Goal: Task Accomplishment & Management: Complete application form

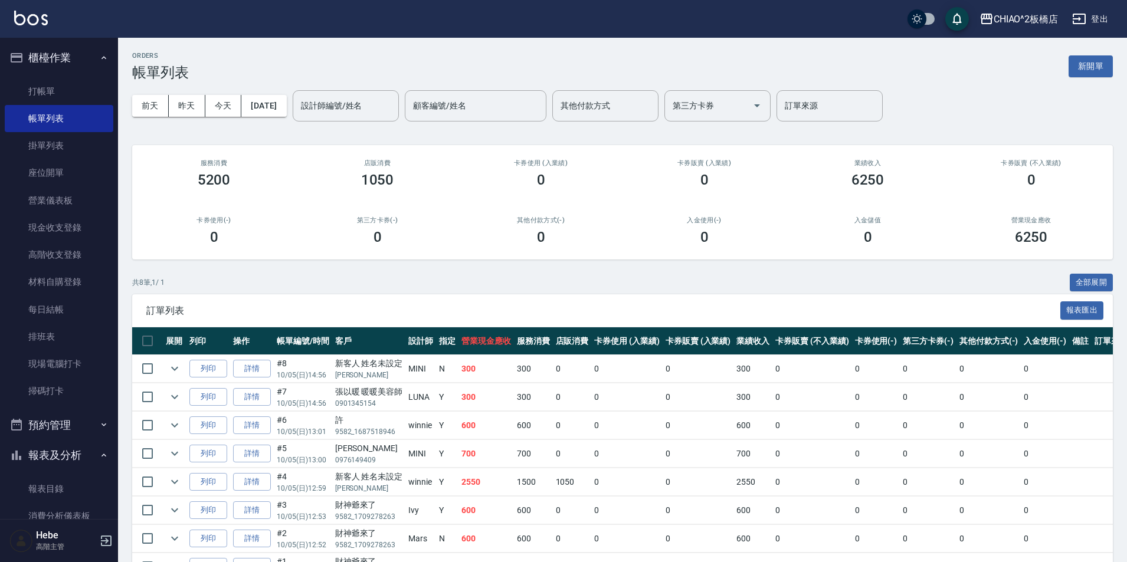
click at [1073, 70] on button "新開單" at bounding box center [1091, 66] width 44 height 22
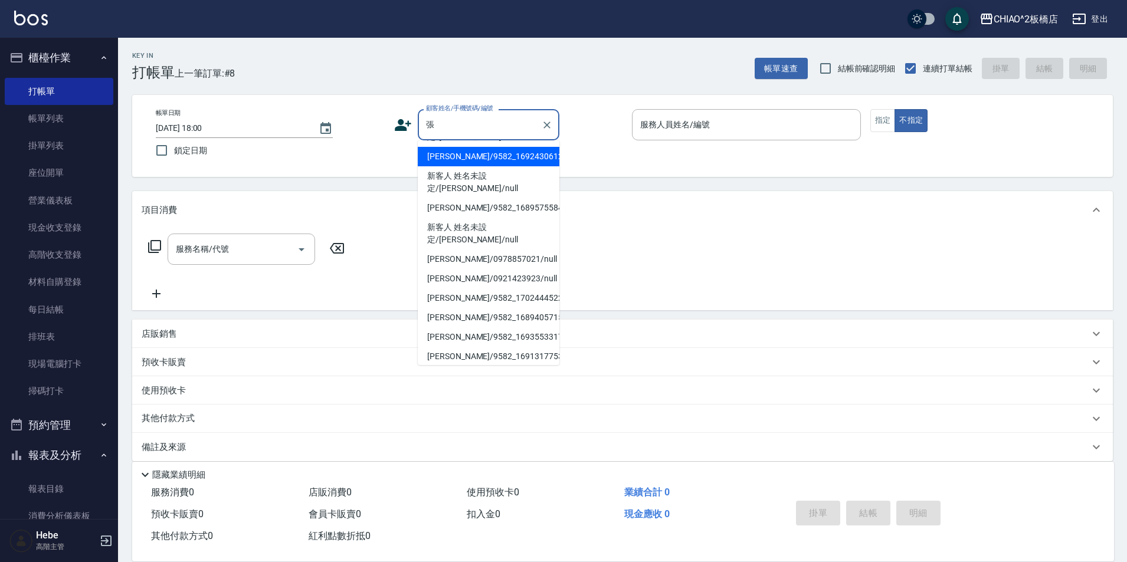
scroll to position [218, 0]
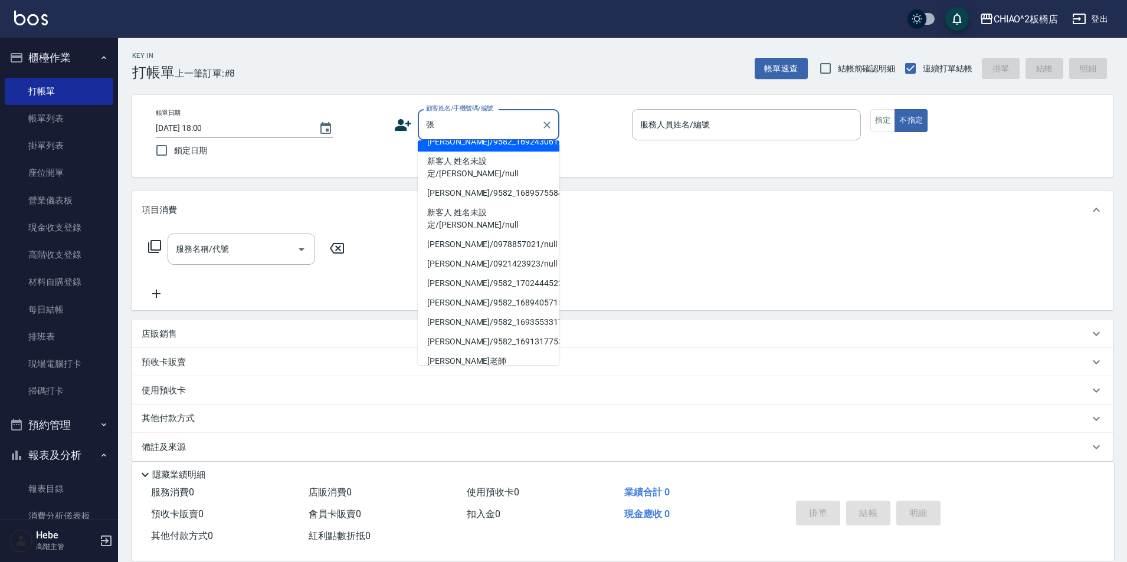
click at [491, 352] on li "[PERSON_NAME]老師 [PERSON_NAME]/0932232495/" at bounding box center [489, 368] width 142 height 32
type input "[PERSON_NAME]老師 [PERSON_NAME]/0932232495/"
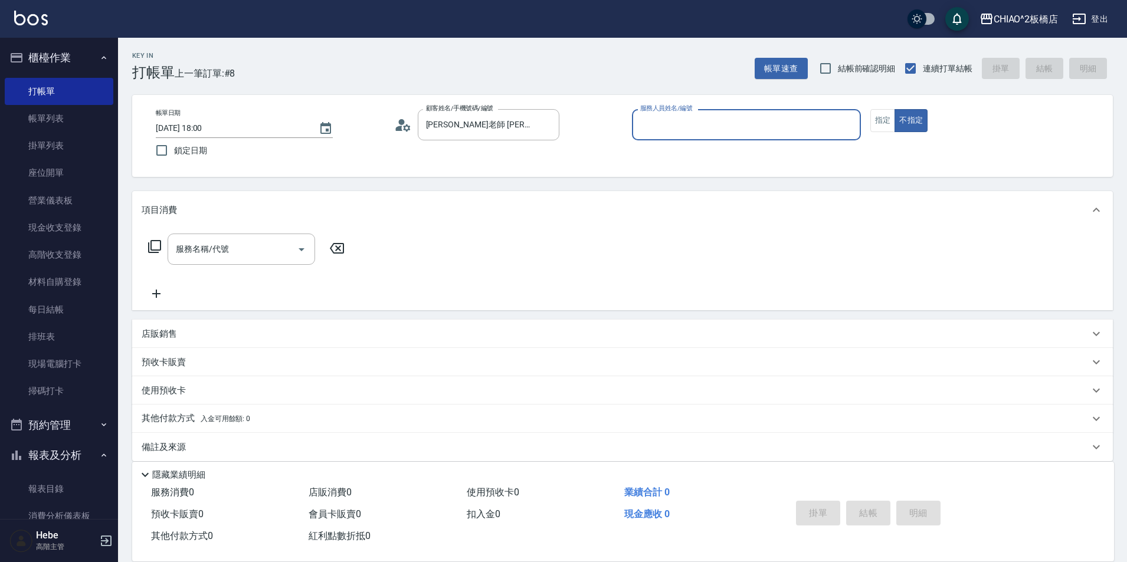
click at [656, 116] on input "服務人員姓名/編號" at bounding box center [746, 124] width 218 height 21
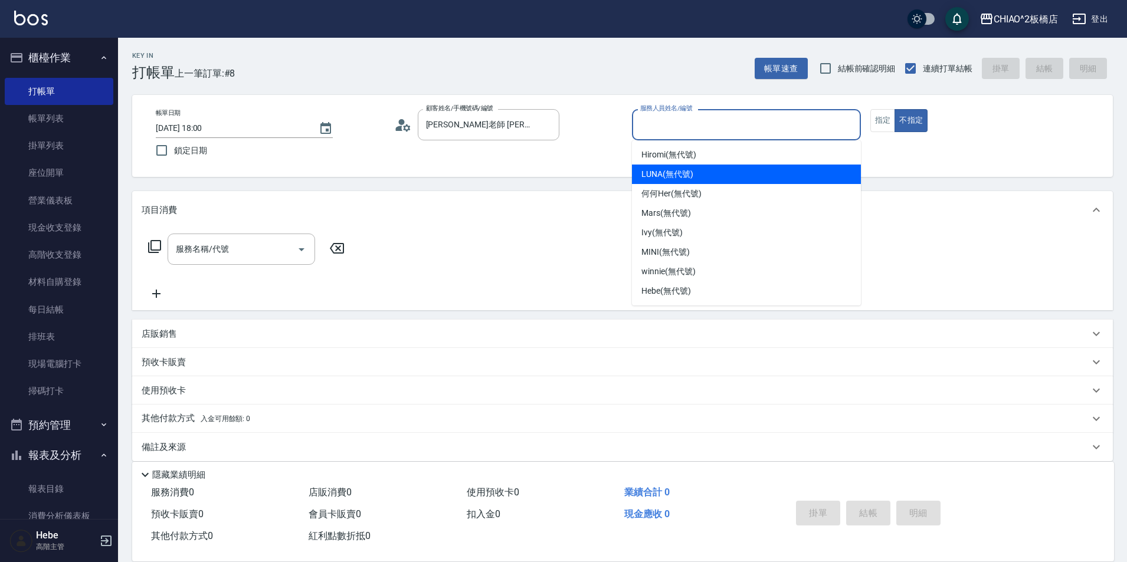
click at [672, 173] on span "LUNA (無代號)" at bounding box center [667, 174] width 52 height 12
type input "LUNA(無代號)"
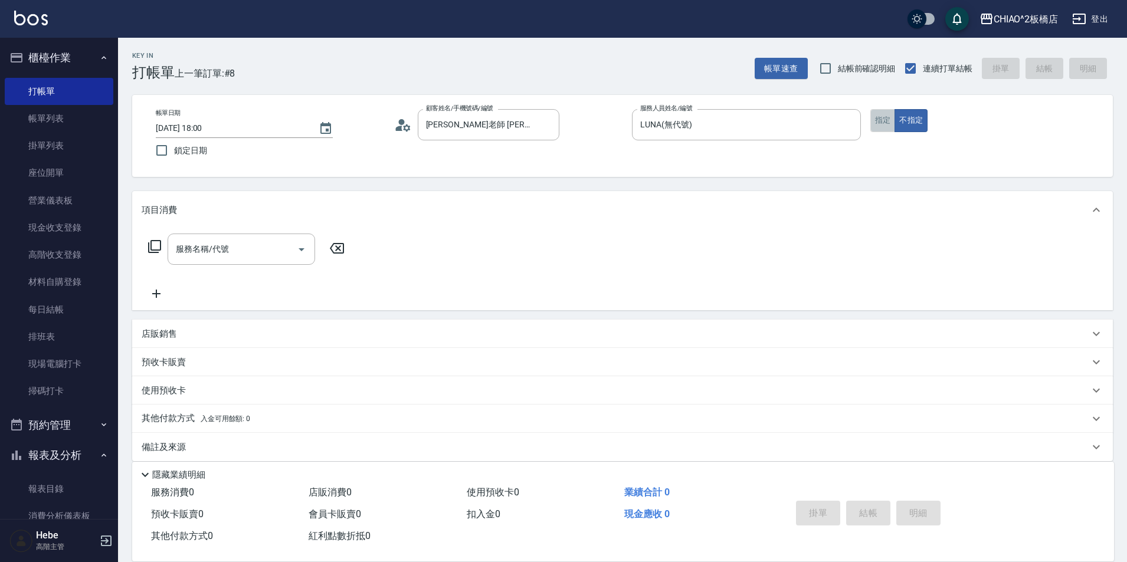
click at [889, 128] on button "指定" at bounding box center [882, 120] width 25 height 23
click at [284, 246] on input "服務名稱/代號" at bounding box center [232, 249] width 119 height 21
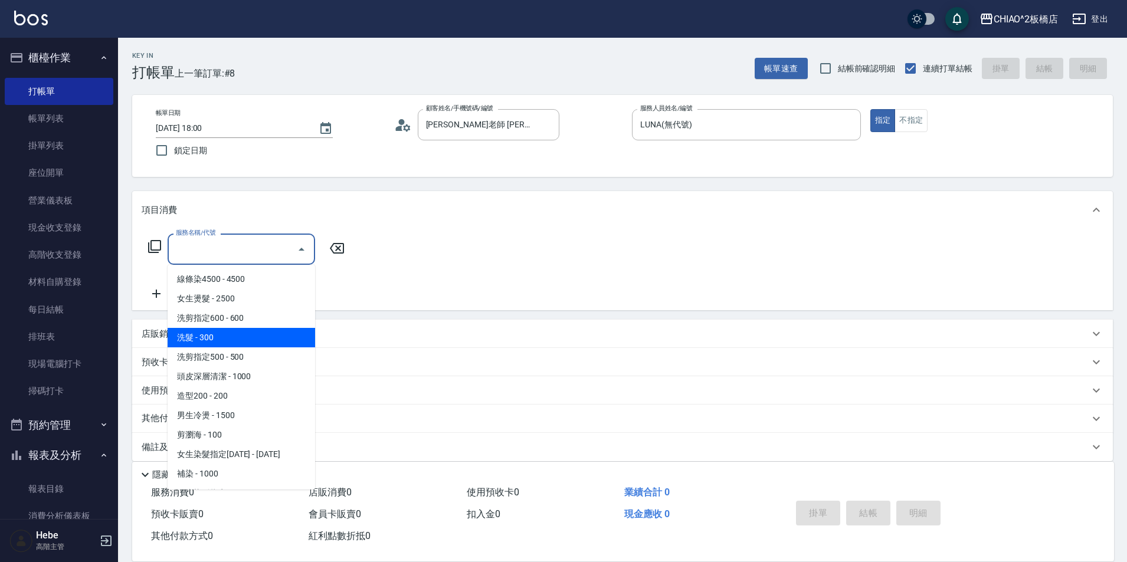
click at [277, 346] on span "洗髮 - 300" at bounding box center [242, 337] width 148 height 19
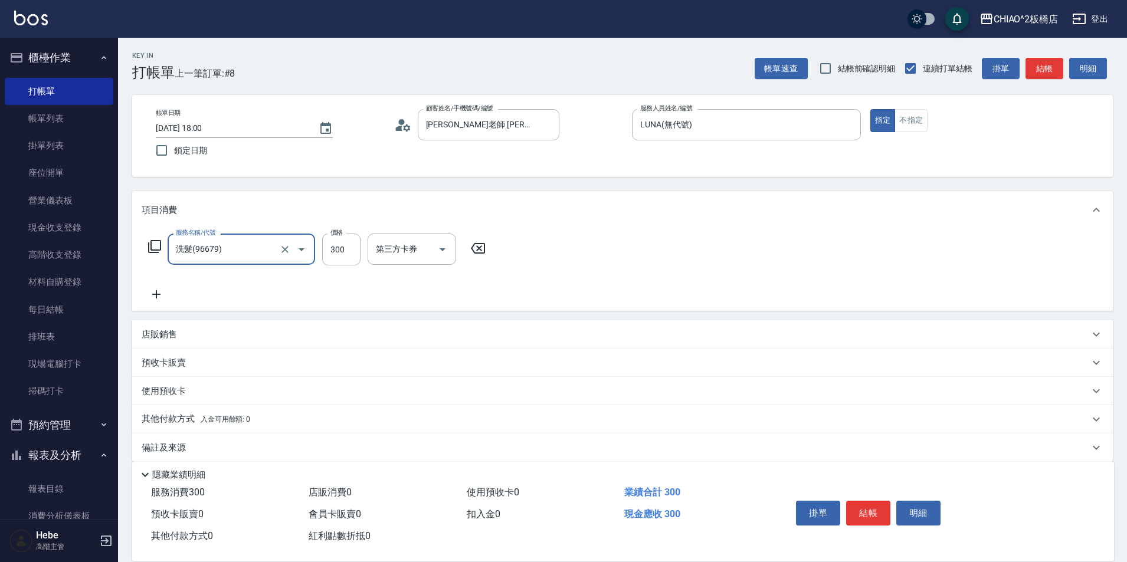
type input "洗髮(96679)"
click at [158, 295] on icon at bounding box center [156, 294] width 8 height 8
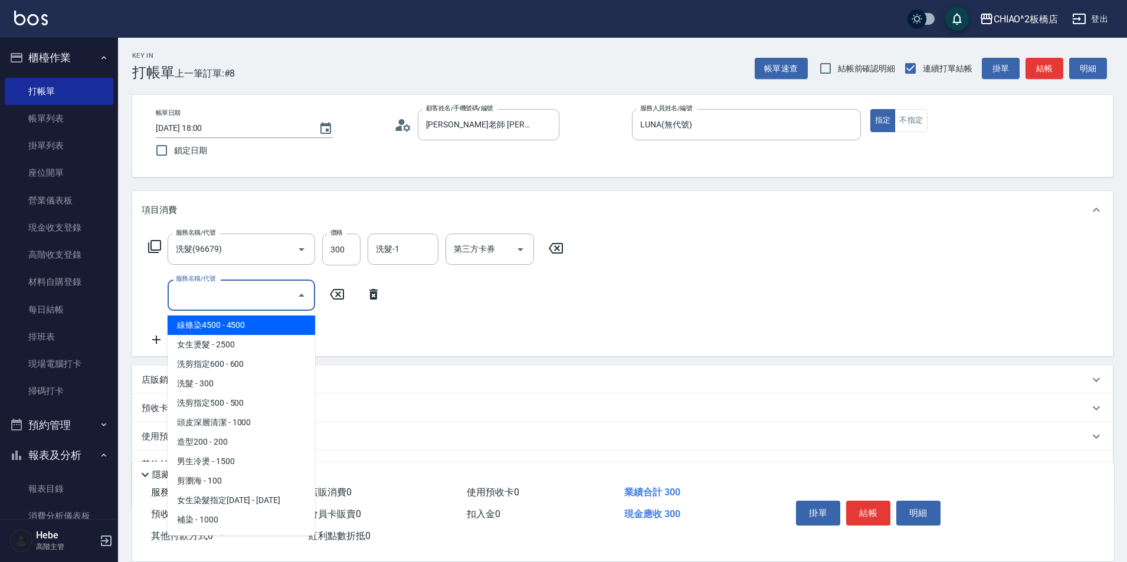
click at [201, 296] on input "服務名稱/代號" at bounding box center [232, 295] width 119 height 21
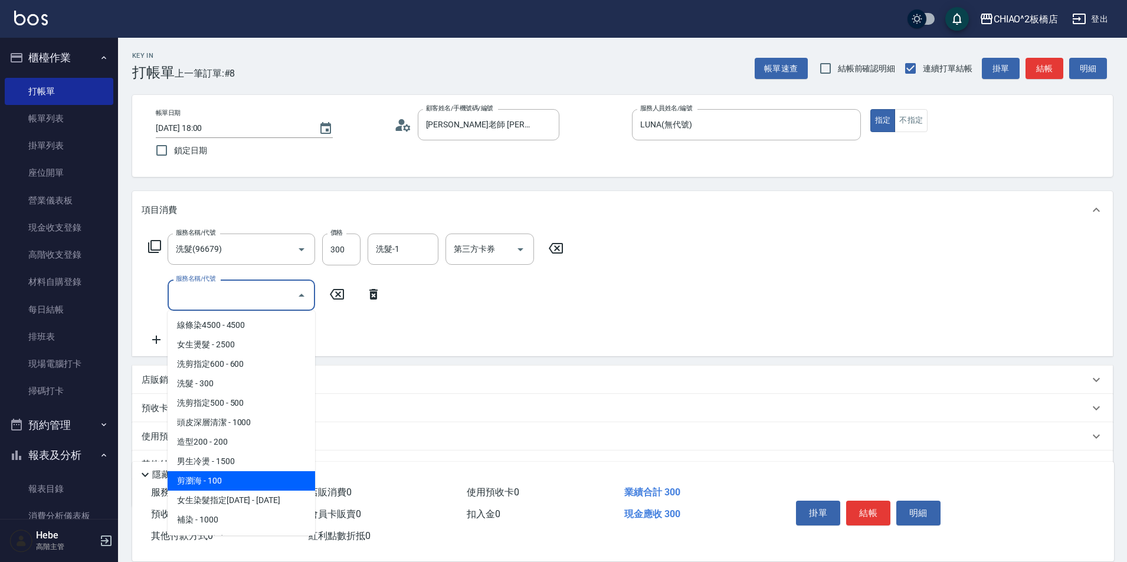
click at [234, 478] on span "剪瀏海 - 100" at bounding box center [242, 480] width 148 height 19
type input "剪瀏海(96690)"
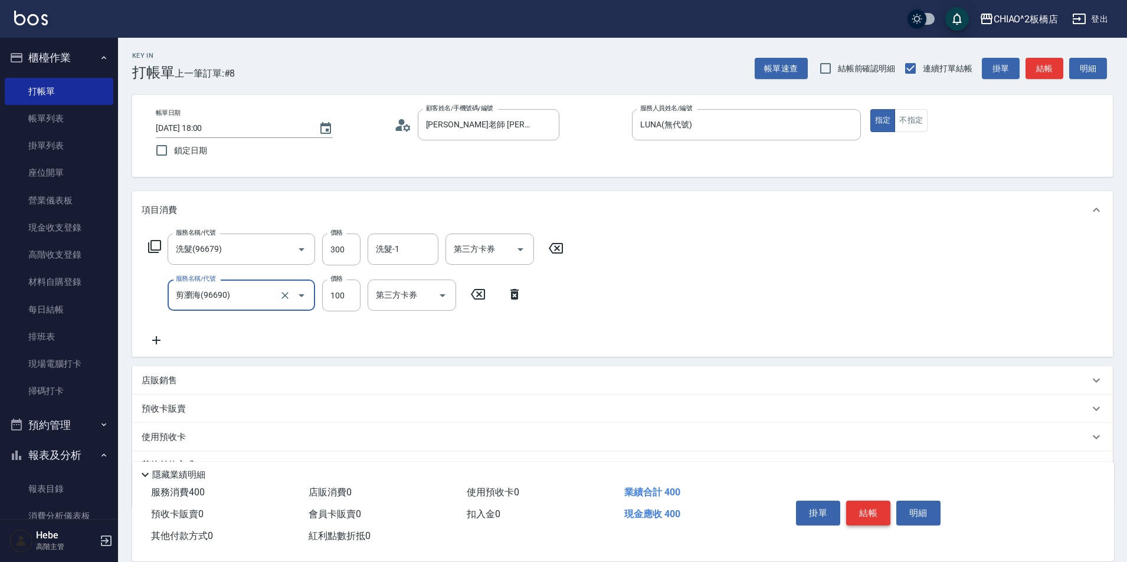
click at [857, 502] on button "結帳" at bounding box center [868, 513] width 44 height 25
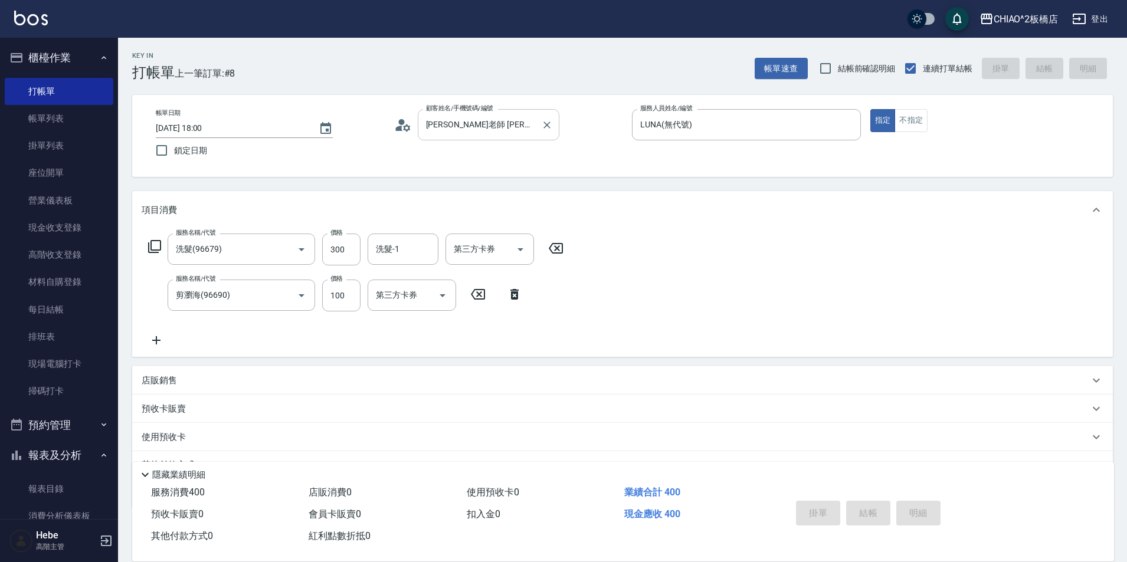
type input "[DATE] 18:01"
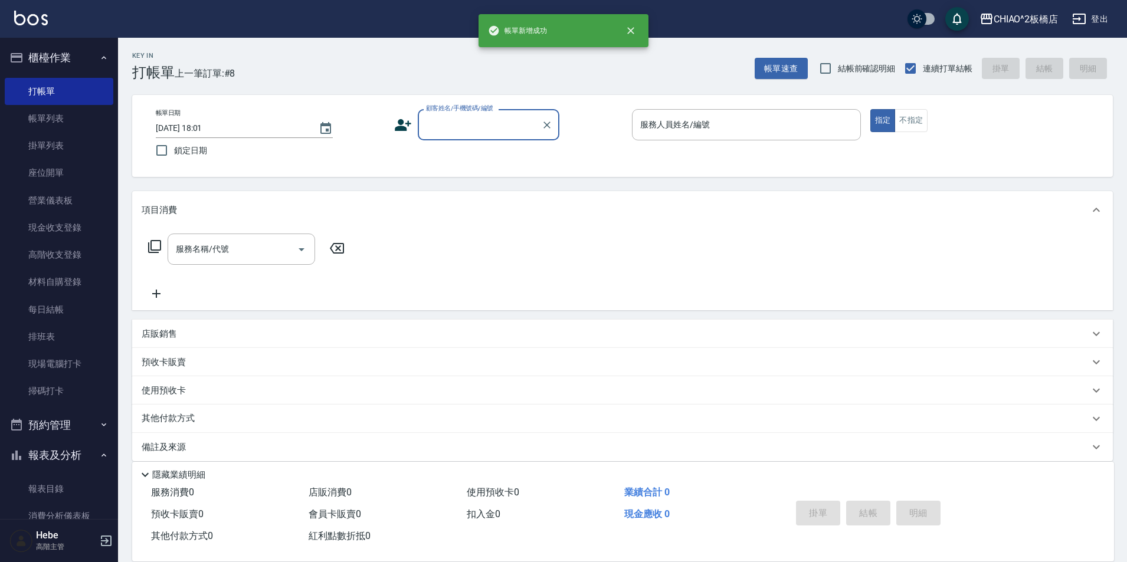
scroll to position [0, 0]
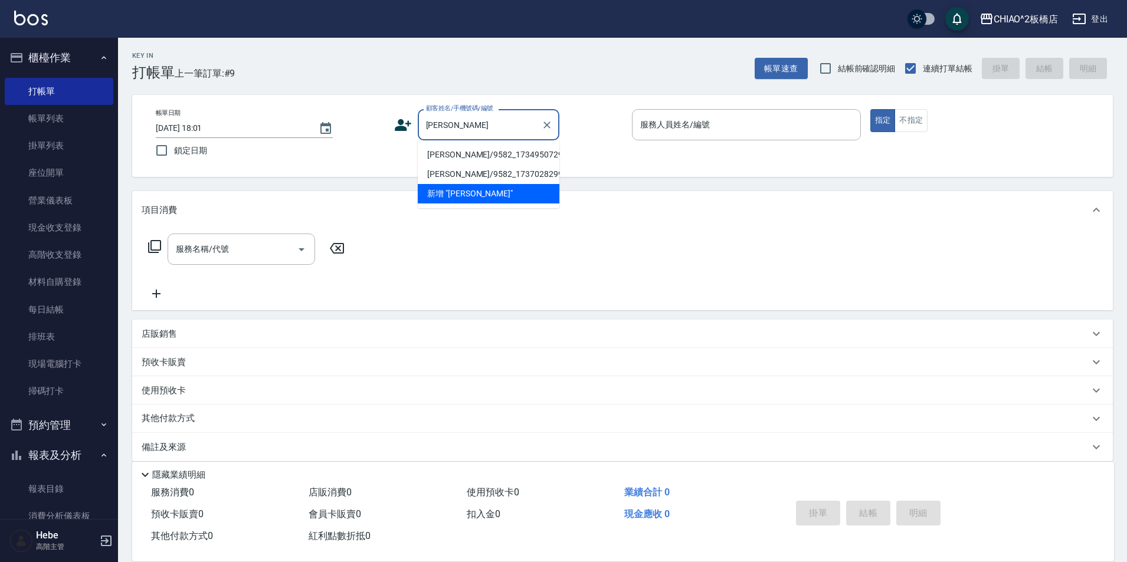
click at [437, 157] on li "[PERSON_NAME]/9582_1734950729/null" at bounding box center [489, 154] width 142 height 19
type input "[PERSON_NAME]/9582_1734950729/null"
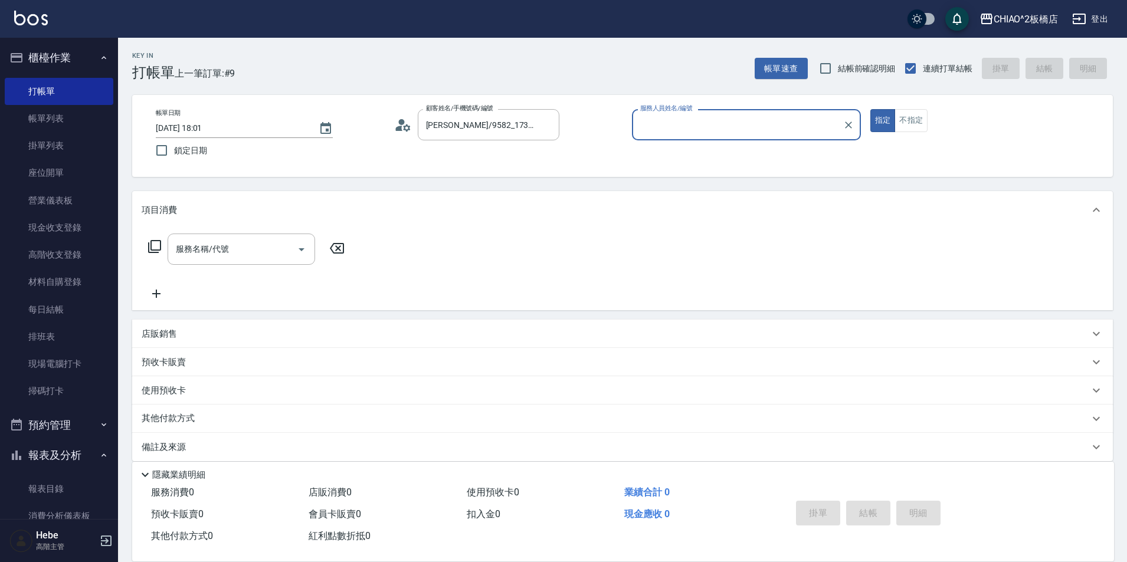
type input "Hebe(無代號)"
click at [692, 131] on input "Hebe(無代號)" at bounding box center [737, 124] width 201 height 21
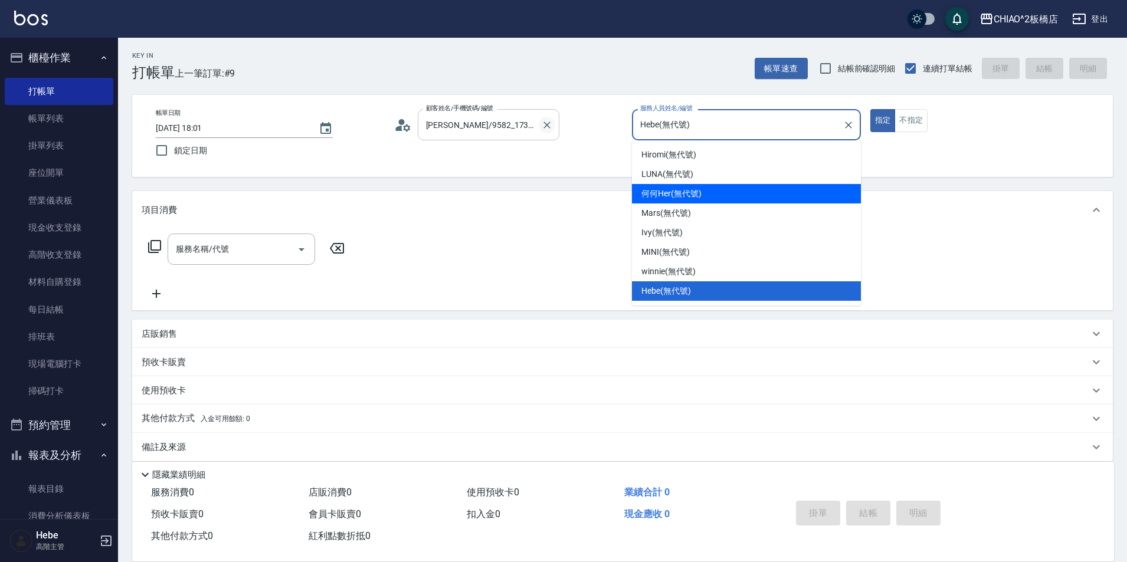
click at [548, 131] on button "Clear" at bounding box center [547, 125] width 17 height 17
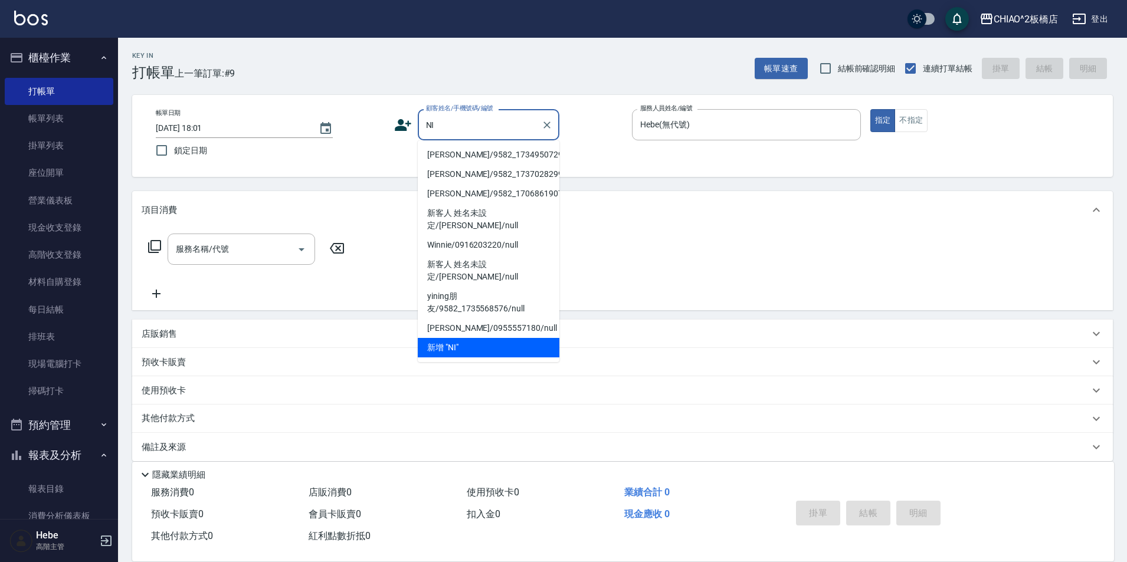
click at [476, 157] on li "[PERSON_NAME]/9582_1734950729/null" at bounding box center [489, 154] width 142 height 19
type input "[PERSON_NAME]/9582_1734950729/null"
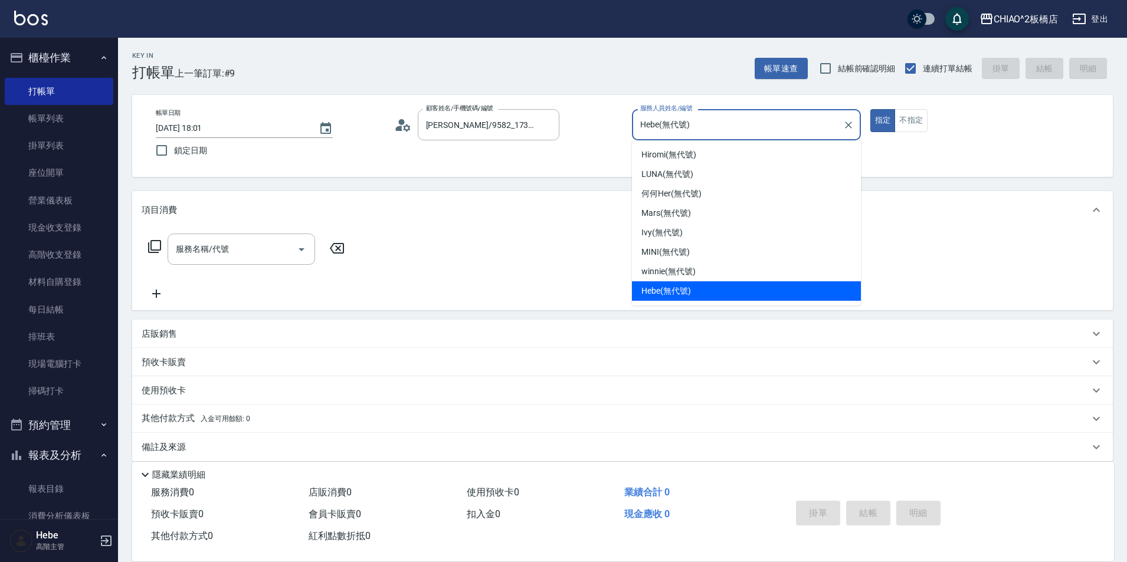
click at [687, 126] on input "Hebe(無代號)" at bounding box center [737, 124] width 201 height 21
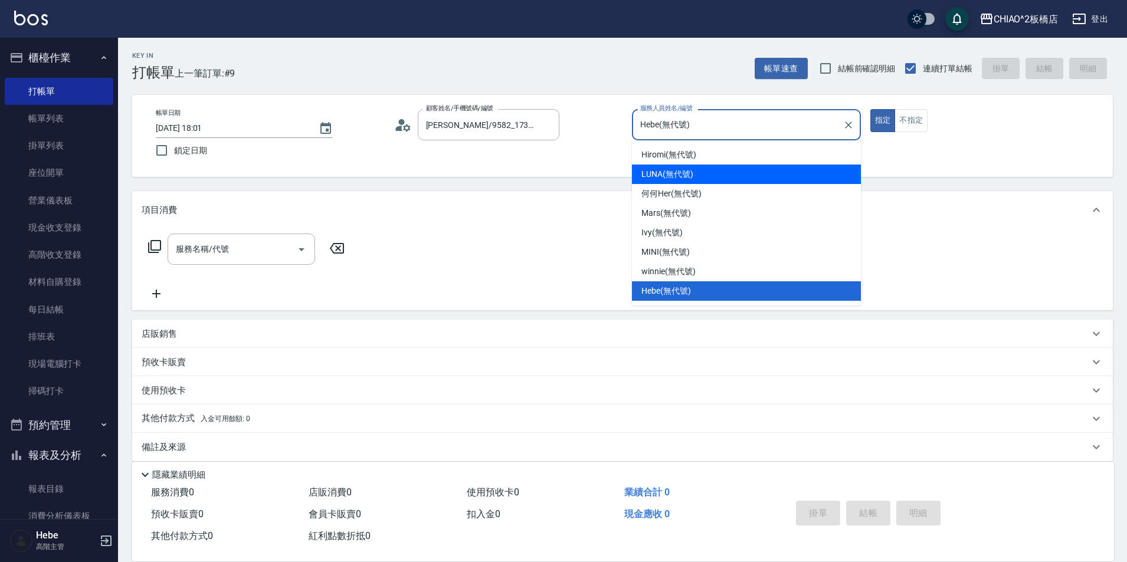
click at [664, 175] on span "LUNA (無代號)" at bounding box center [667, 174] width 52 height 12
type input "LUNA(無代號)"
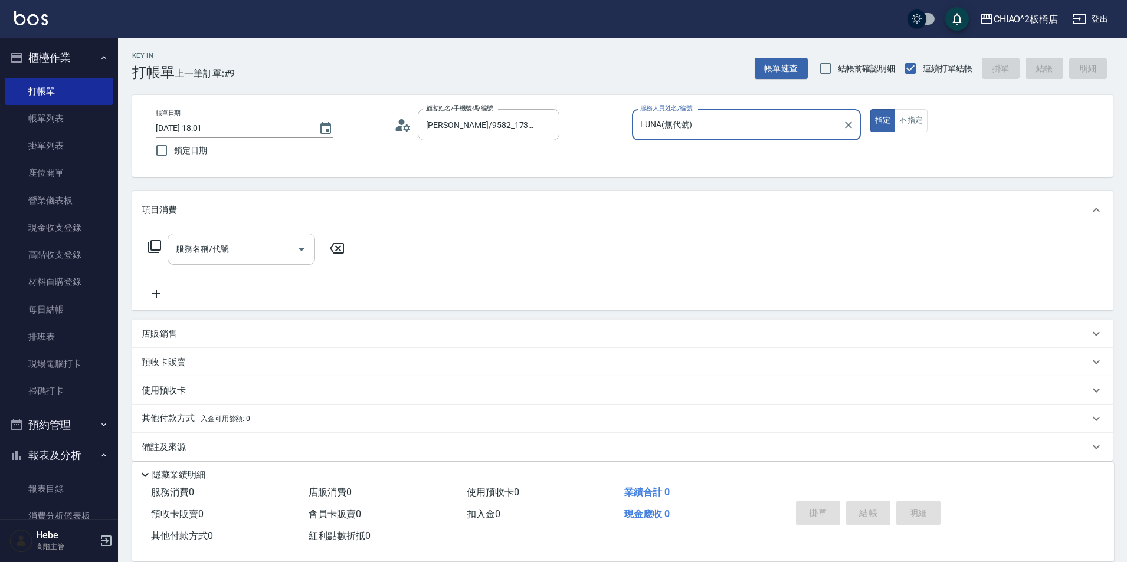
click at [239, 247] on input "服務名稱/代號" at bounding box center [232, 249] width 119 height 21
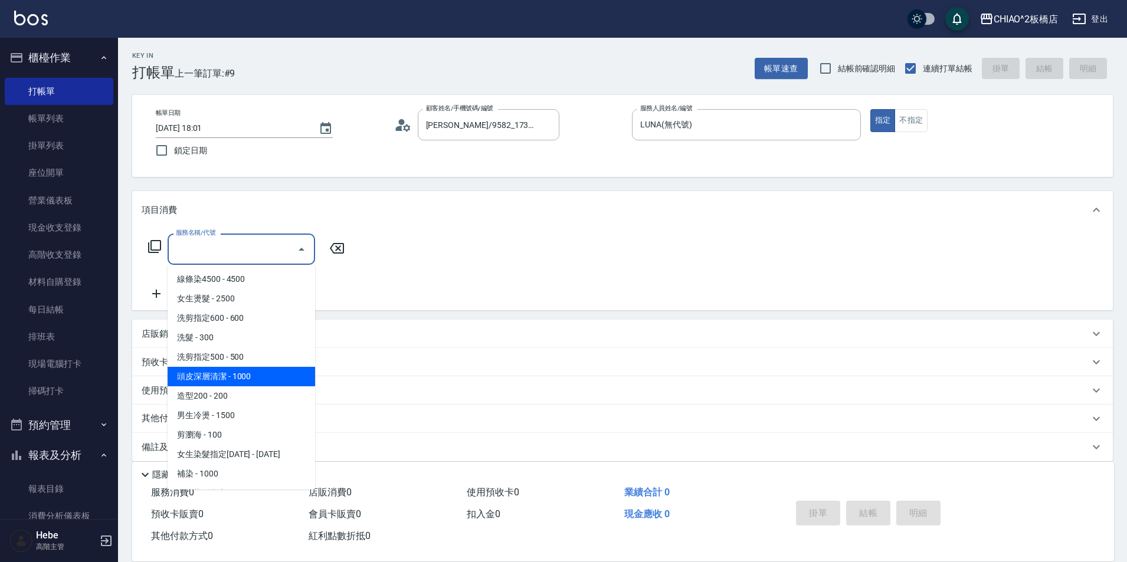
click at [247, 371] on span "頭皮深層清潔 - 1000" at bounding box center [242, 376] width 148 height 19
type input "頭皮深層清潔(96683)"
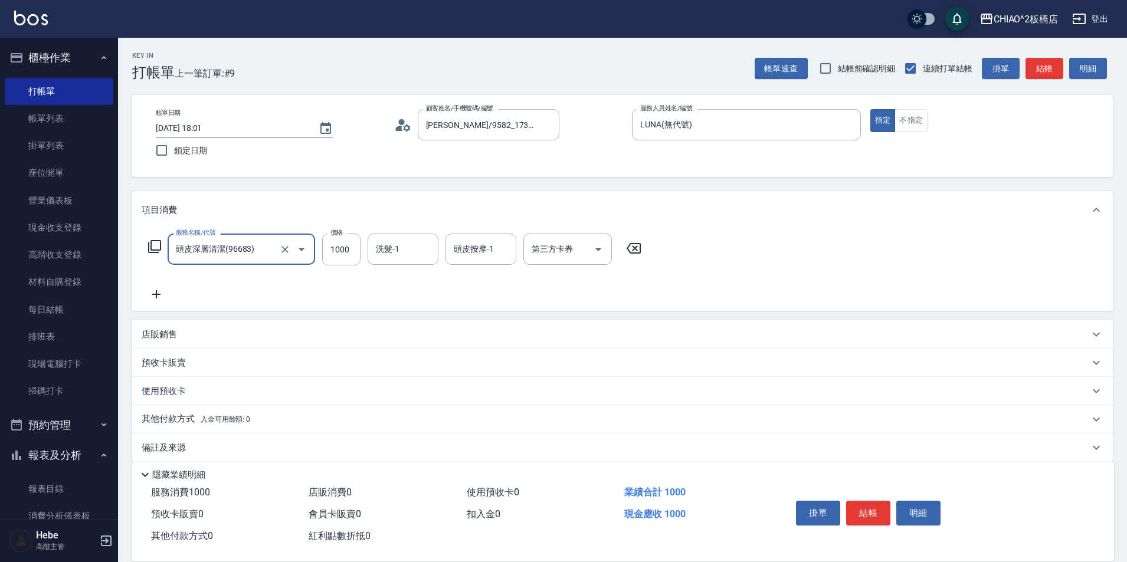
click at [158, 289] on icon at bounding box center [157, 294] width 30 height 14
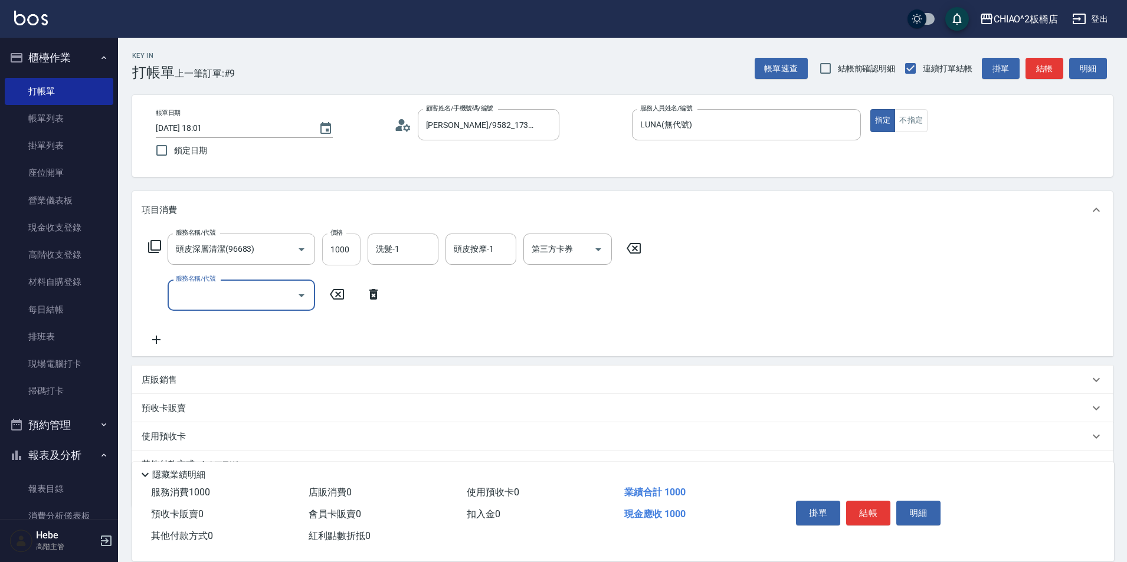
click at [346, 255] on input "1000" at bounding box center [341, 250] width 38 height 32
type input "1500"
click at [862, 512] on button "結帳" at bounding box center [868, 513] width 44 height 25
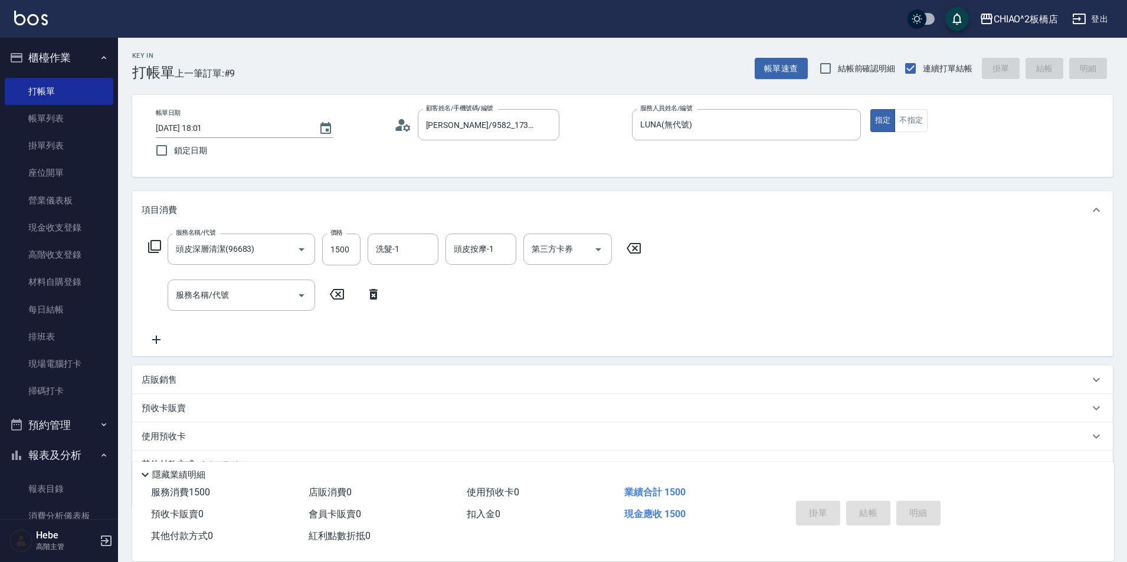
type input "[DATE] 18:02"
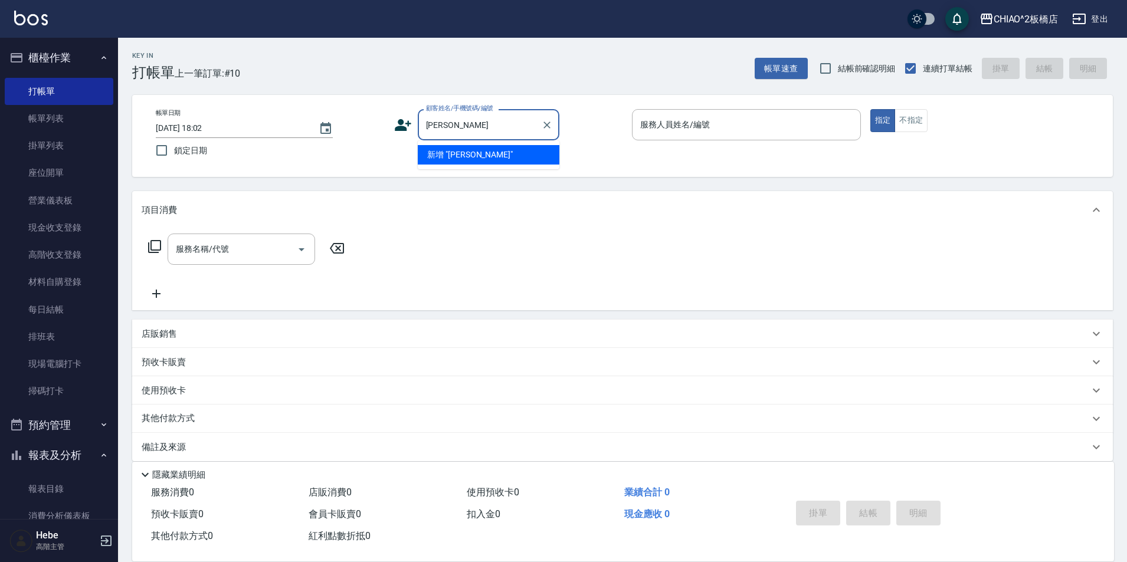
type input "董"
click at [471, 170] on li "[PERSON_NAME]/0953149123/null" at bounding box center [489, 174] width 142 height 19
type input "[PERSON_NAME]/0953149123/null"
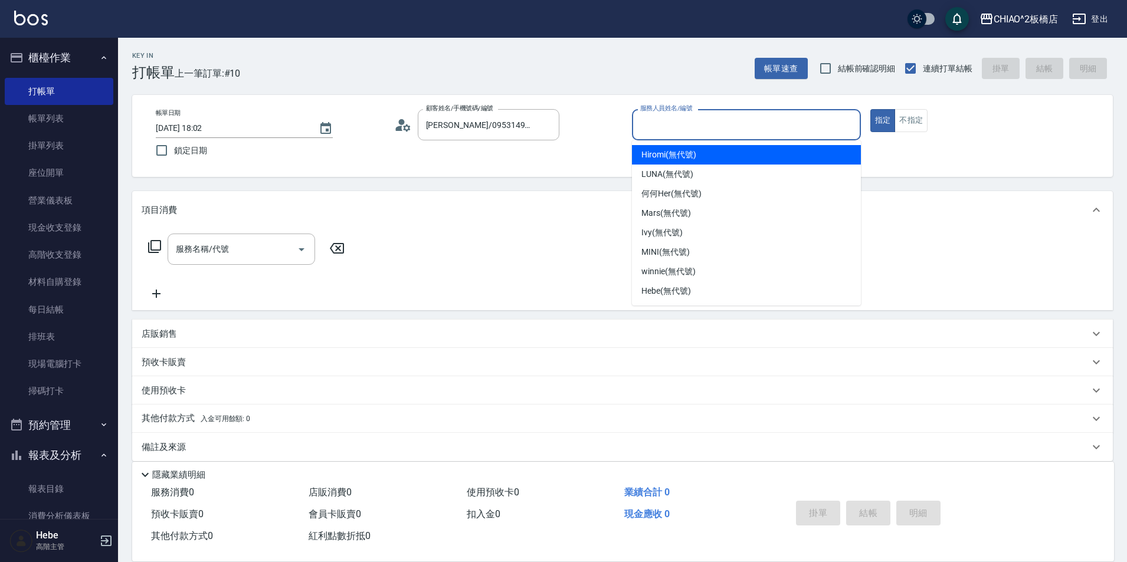
click at [696, 128] on input "服務人員姓名/編號" at bounding box center [746, 124] width 218 height 21
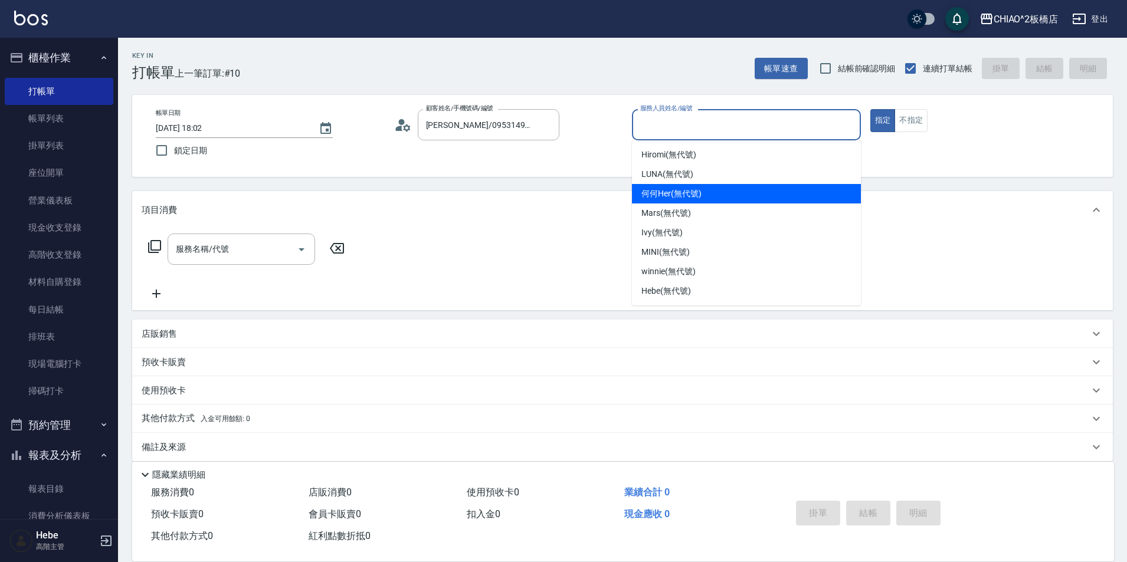
click at [681, 191] on span "何何Her (無代號)" at bounding box center [671, 194] width 60 height 12
type input "何何Her (無代號)"
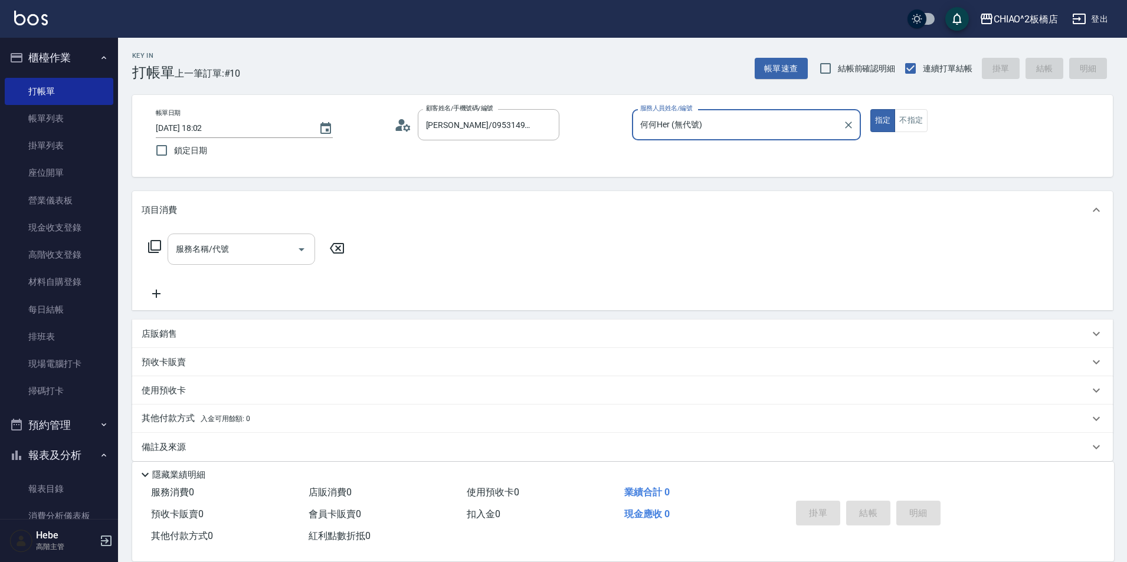
click at [261, 251] on input "服務名稱/代號" at bounding box center [232, 249] width 119 height 21
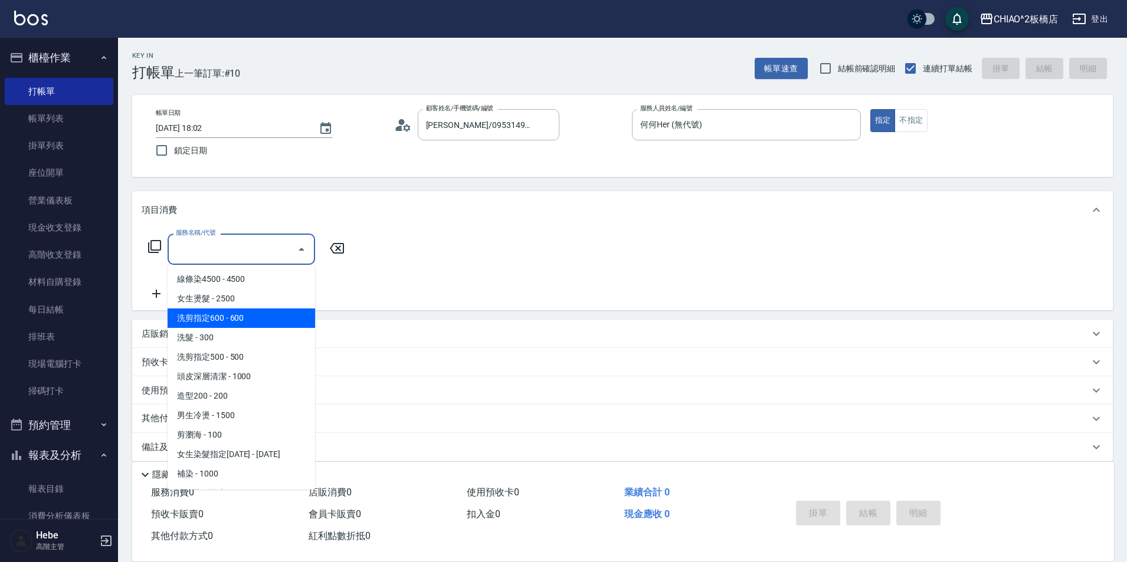
click at [253, 325] on span "洗剪指定600 - 600" at bounding box center [242, 318] width 148 height 19
type input "洗剪指定600(96678)"
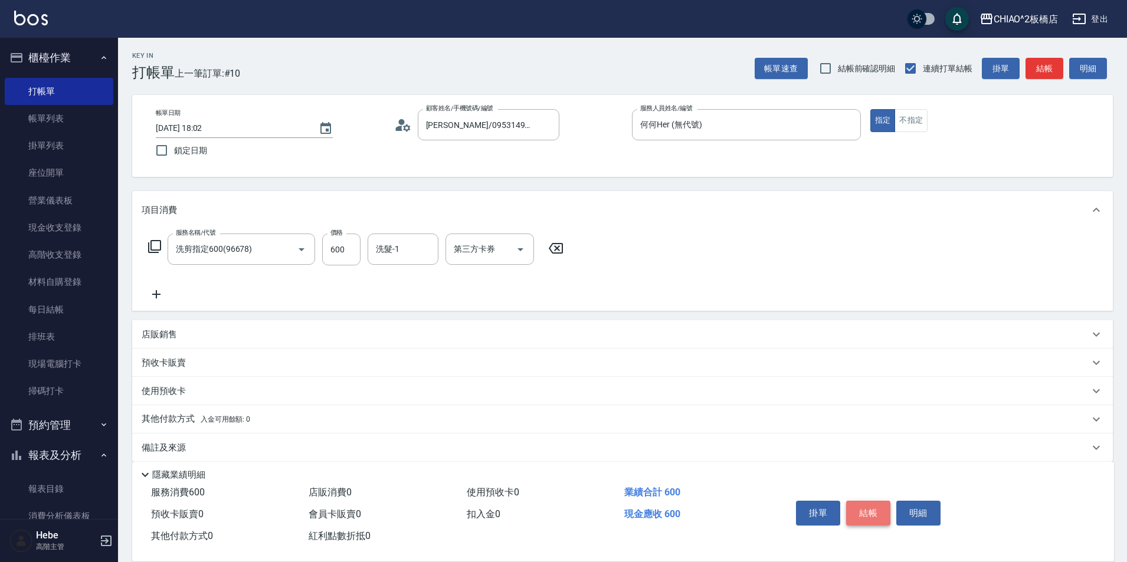
click at [859, 509] on button "結帳" at bounding box center [868, 513] width 44 height 25
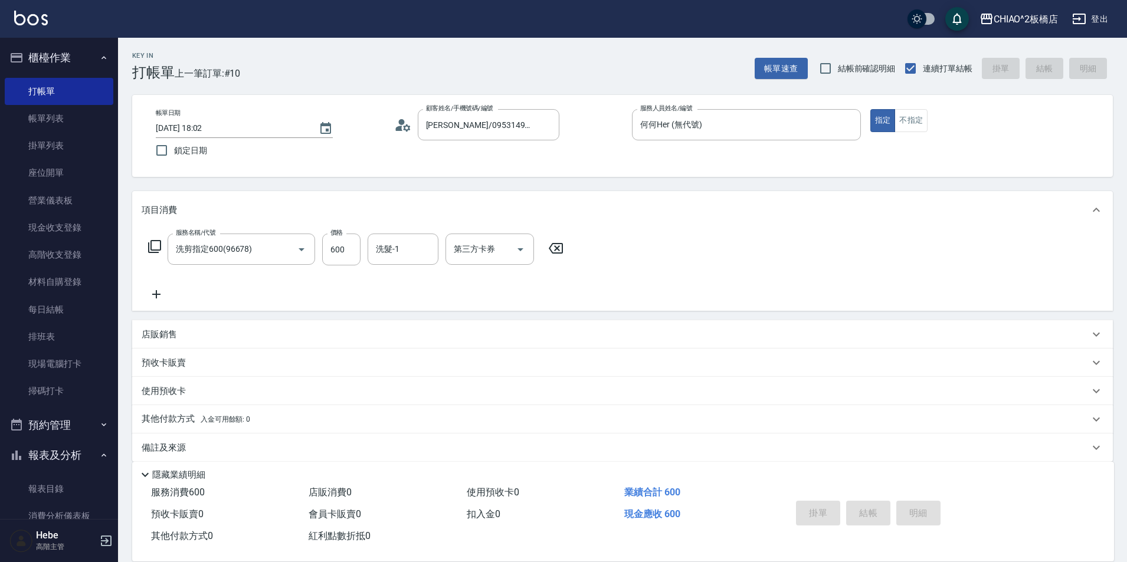
type input "[DATE] 18:03"
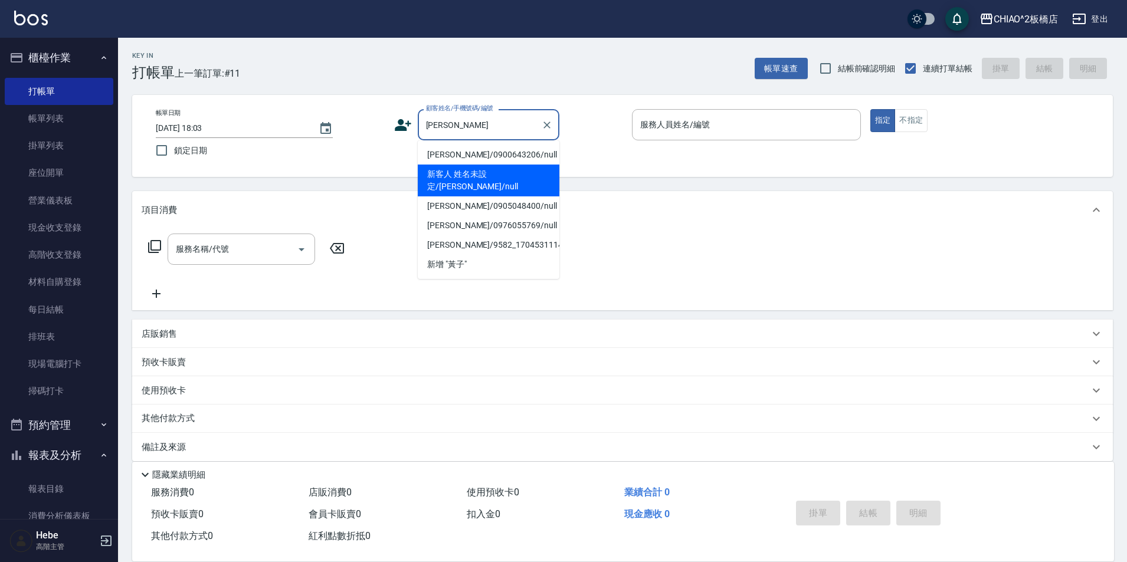
click at [461, 170] on li "新客人 姓名未設定/[PERSON_NAME]/null" at bounding box center [489, 181] width 142 height 32
type input "新客人 姓名未設定/[PERSON_NAME]/null"
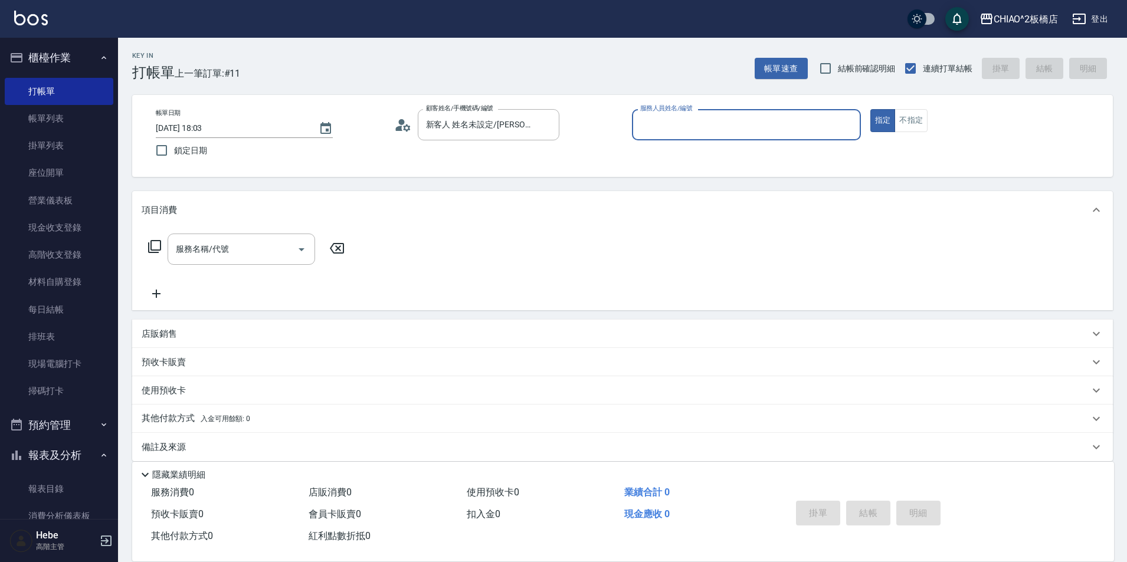
click at [664, 127] on input "服務人員姓名/編號" at bounding box center [746, 124] width 218 height 21
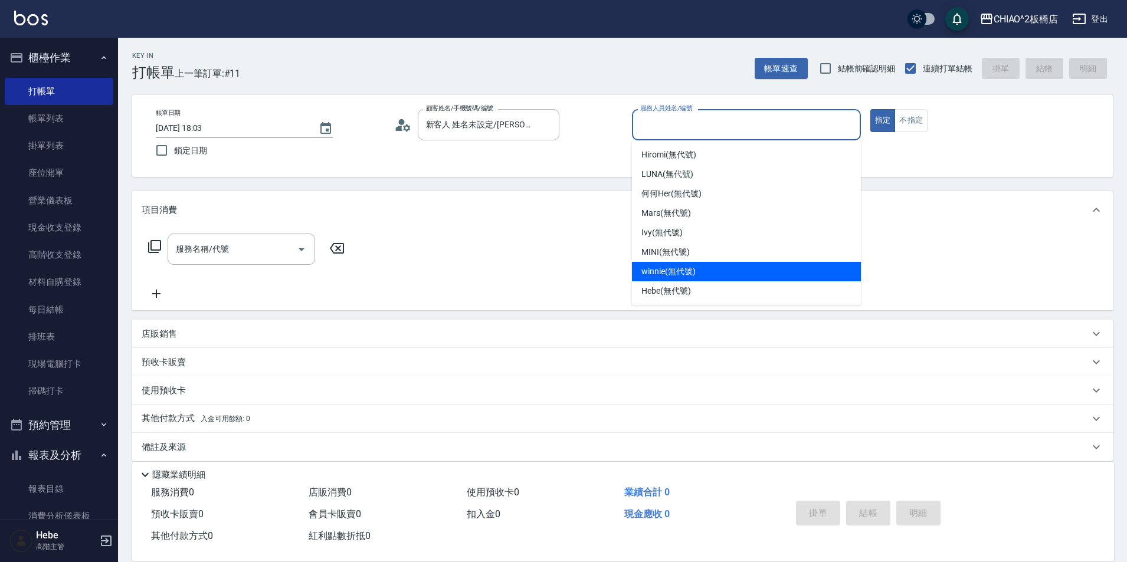
click at [672, 274] on span "winnie (無代號)" at bounding box center [668, 272] width 54 height 12
type input "winnie(無代號)"
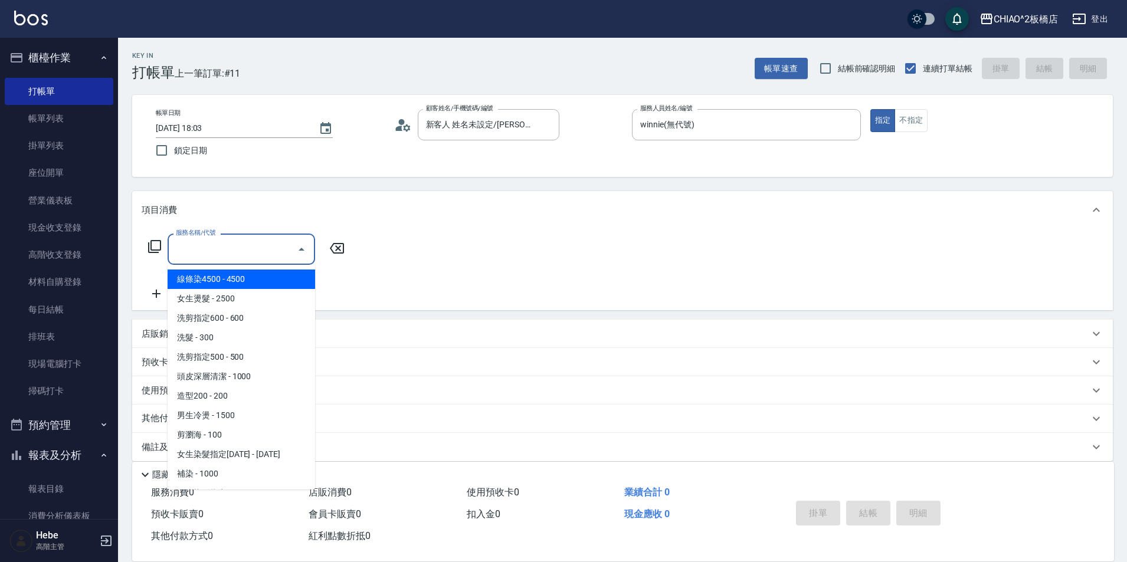
click at [256, 253] on input "服務名稱/代號" at bounding box center [232, 249] width 119 height 21
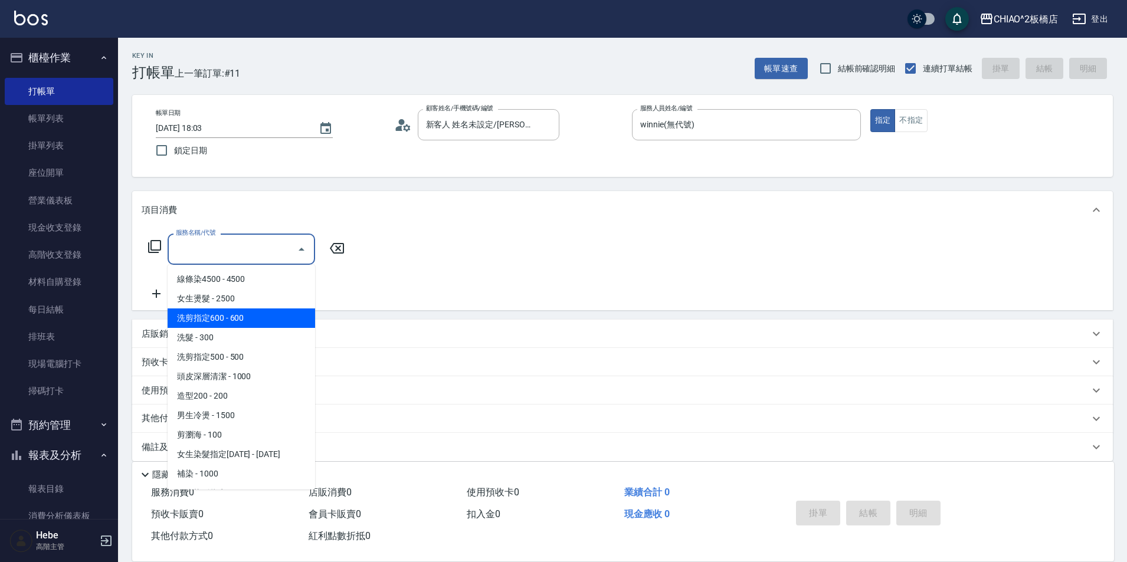
drag, startPoint x: 266, startPoint y: 316, endPoint x: 184, endPoint y: 304, distance: 82.3
click at [265, 316] on span "洗剪指定600 - 600" at bounding box center [242, 318] width 148 height 19
type input "洗剪指定600(96678)"
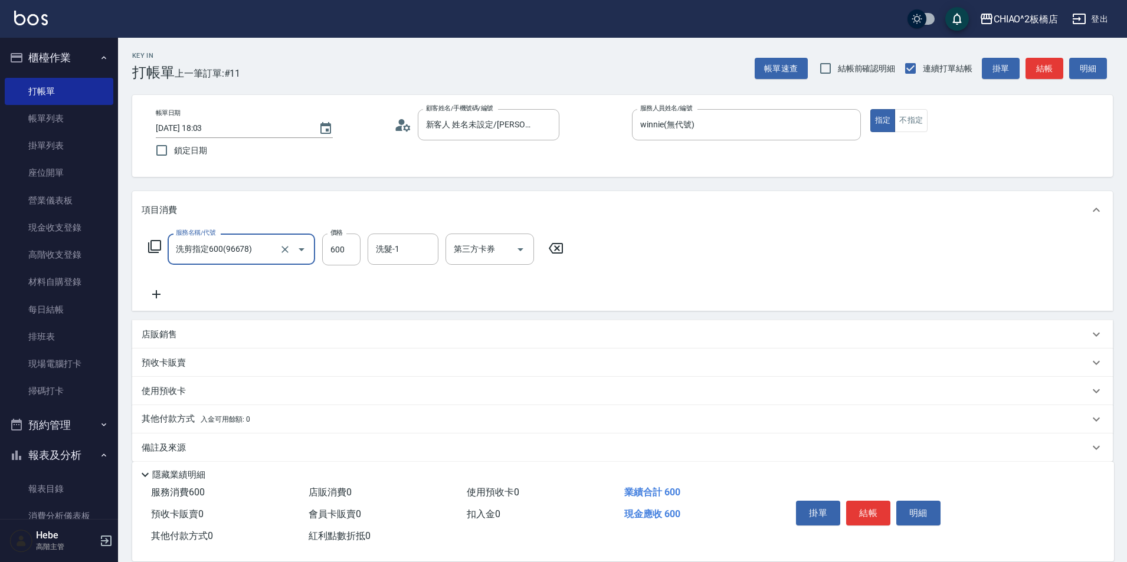
click at [155, 290] on icon at bounding box center [157, 294] width 30 height 14
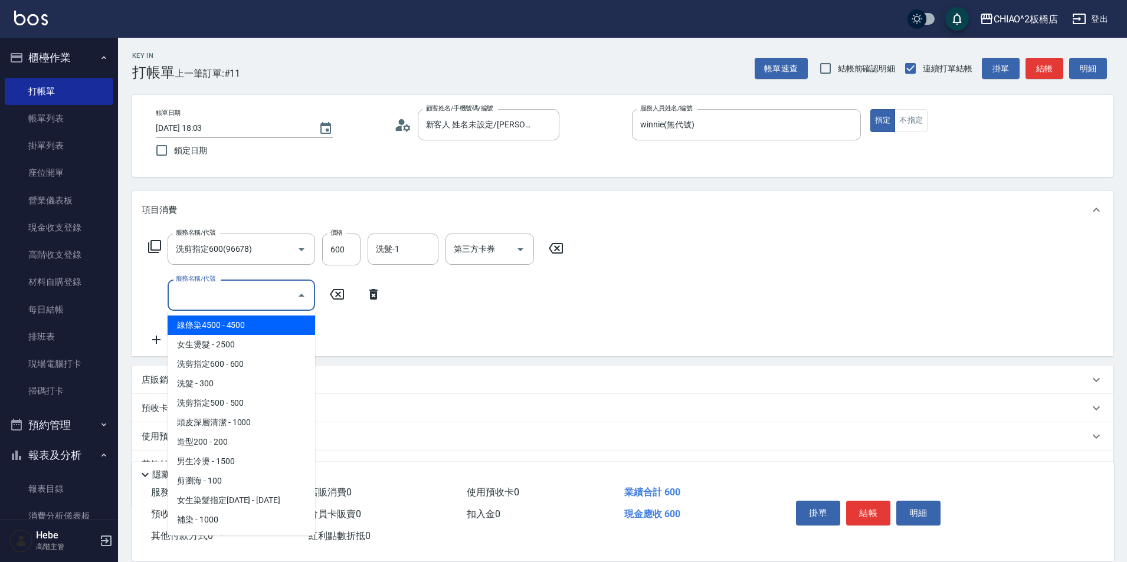
click at [196, 292] on input "服務名稱/代號" at bounding box center [232, 295] width 119 height 21
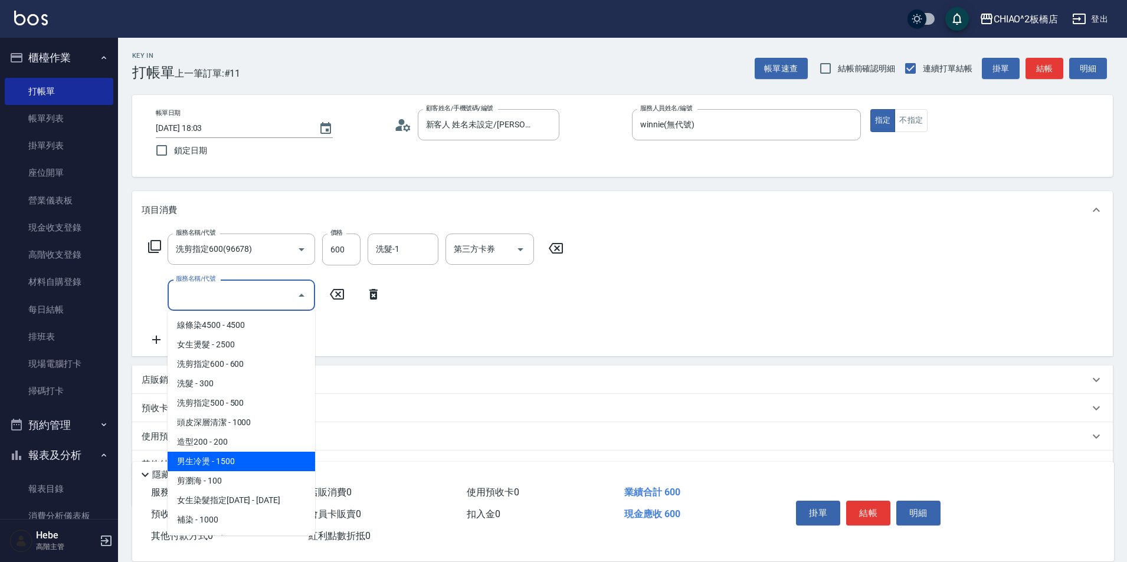
click at [244, 466] on span "男生冷燙 - 1500" at bounding box center [242, 461] width 148 height 19
type input "男生冷燙(96688)"
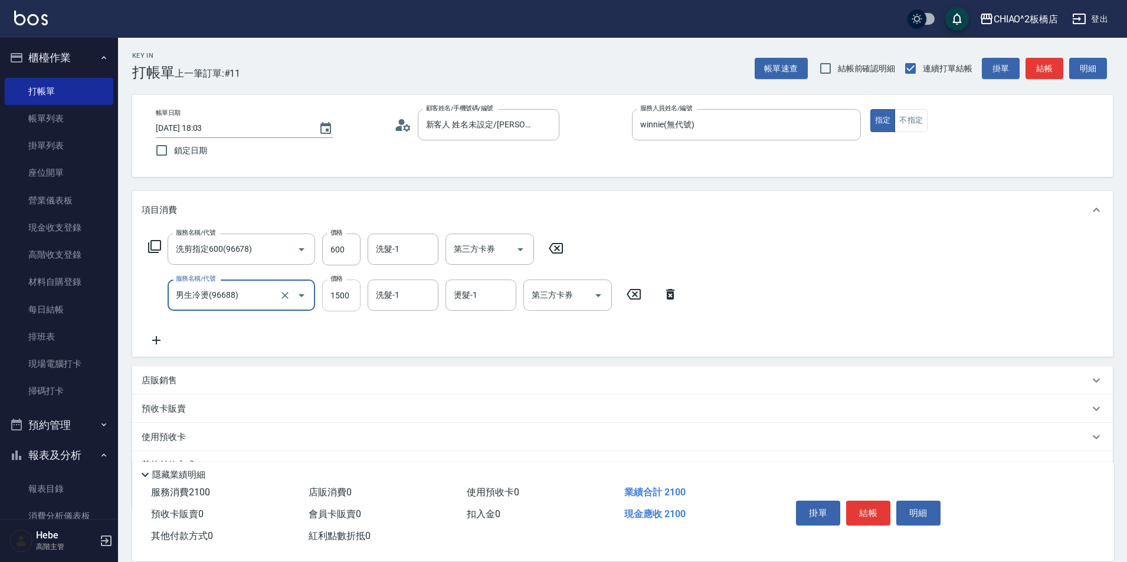
click at [341, 291] on input "1500" at bounding box center [341, 296] width 38 height 32
type input "2000"
click at [176, 381] on p "店販銷售" at bounding box center [159, 381] width 35 height 12
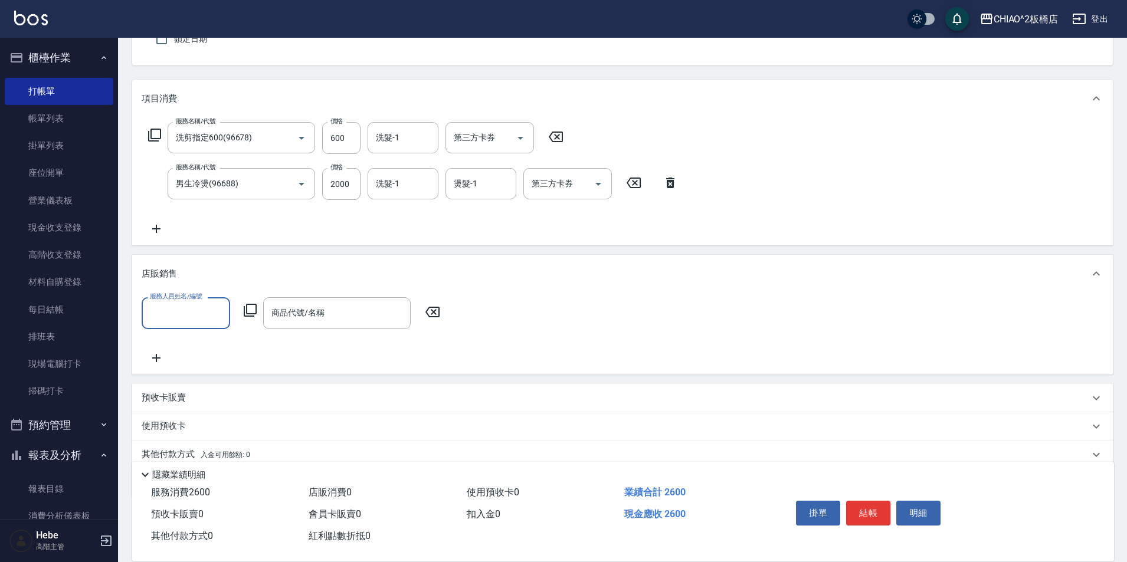
scroll to position [118, 0]
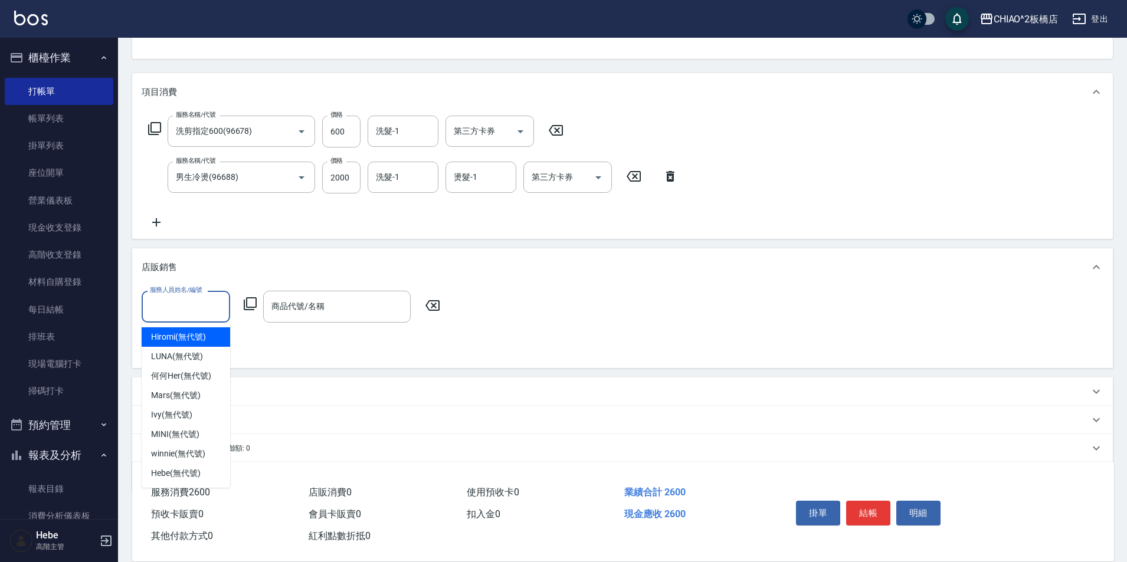
click at [198, 312] on input "服務人員姓名/編號" at bounding box center [186, 306] width 78 height 21
click at [189, 454] on span "winnie (無代號)" at bounding box center [178, 454] width 54 height 12
type input "winnie(無代號)"
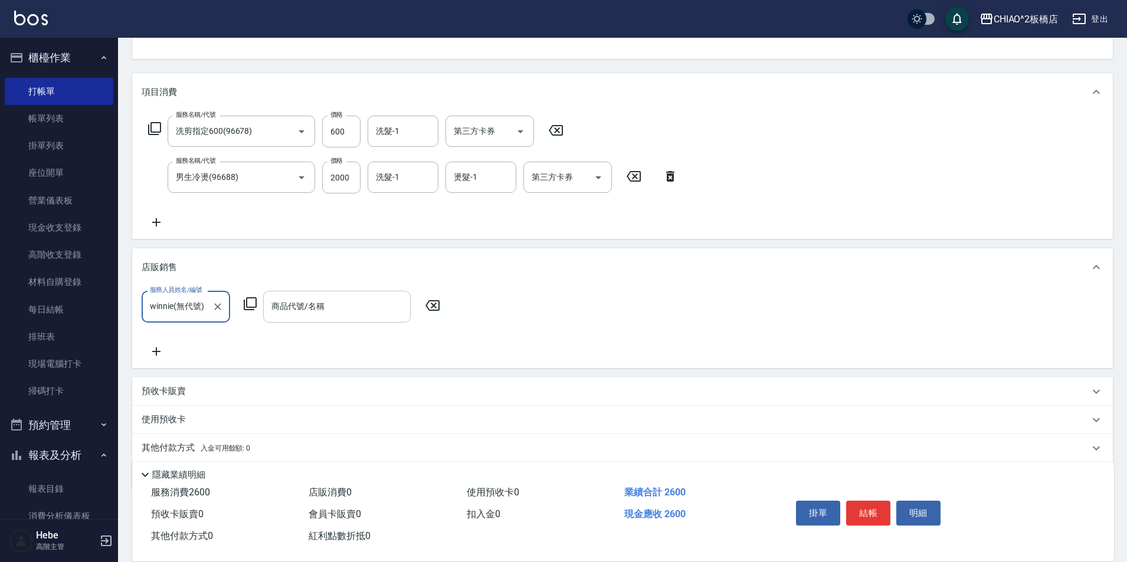
click at [306, 304] on div "商品代號/名稱 商品代號/名稱" at bounding box center [337, 306] width 148 height 31
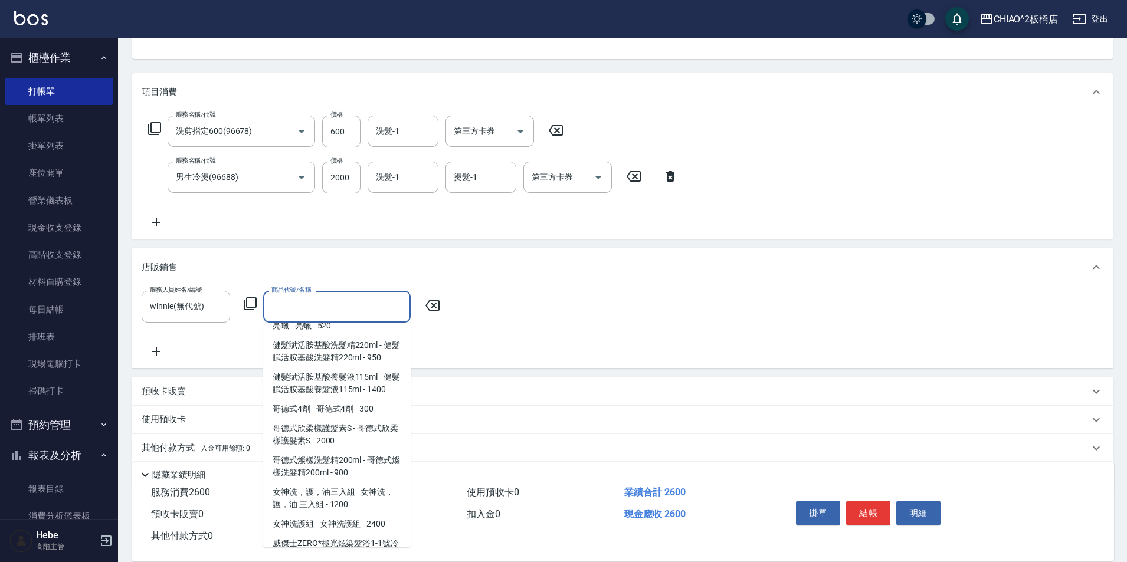
scroll to position [472, 0]
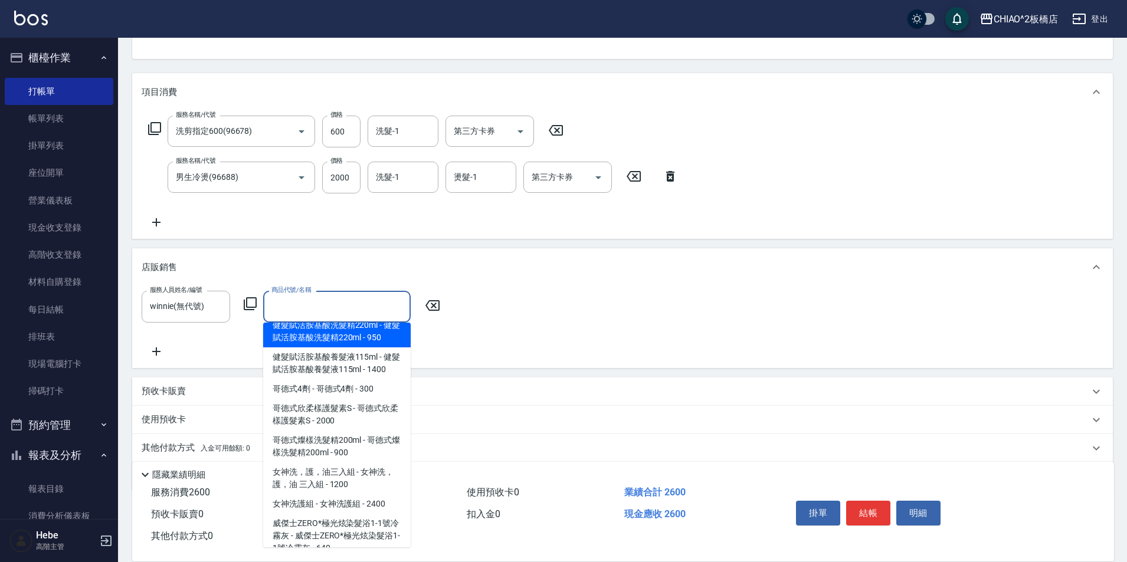
click at [253, 294] on div "服務人員姓名/編號 [PERSON_NAME](無代號) 服務人員姓名/編號 商品代號/名稱 商品代號/名稱" at bounding box center [295, 306] width 306 height 31
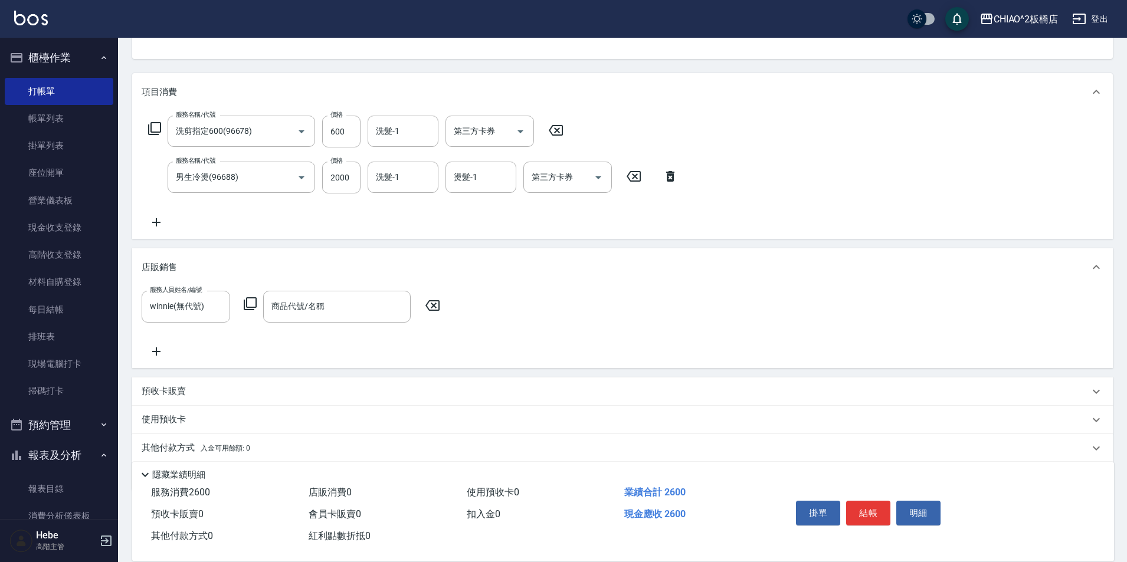
click at [250, 306] on icon at bounding box center [250, 304] width 14 height 14
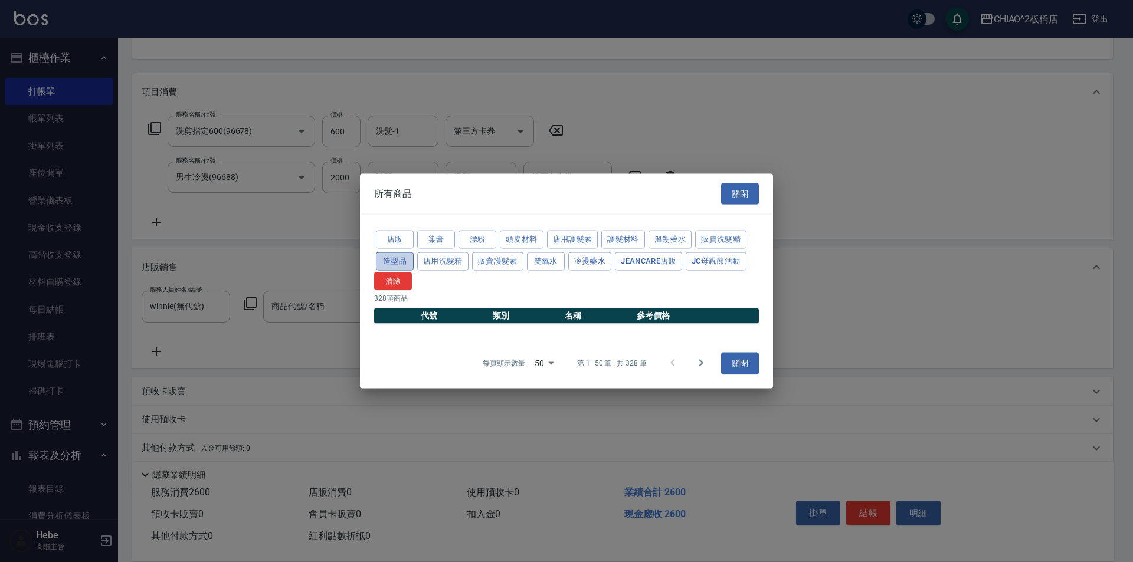
click at [389, 262] on button "造型品" at bounding box center [395, 261] width 38 height 18
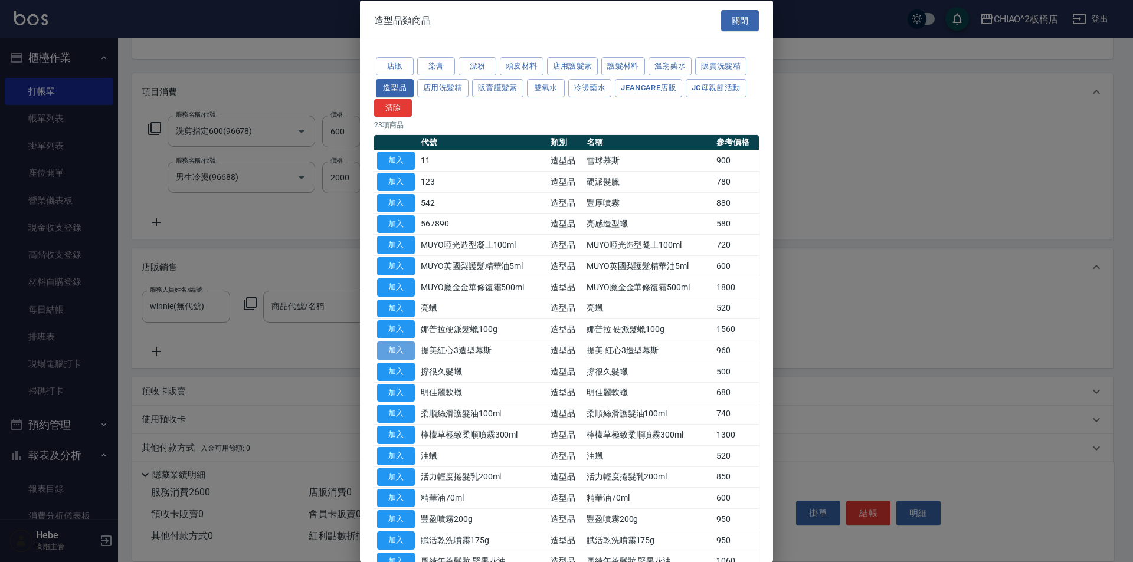
click at [407, 350] on button "加入" at bounding box center [396, 351] width 38 height 18
type input "提美 紅心3造型幕斯"
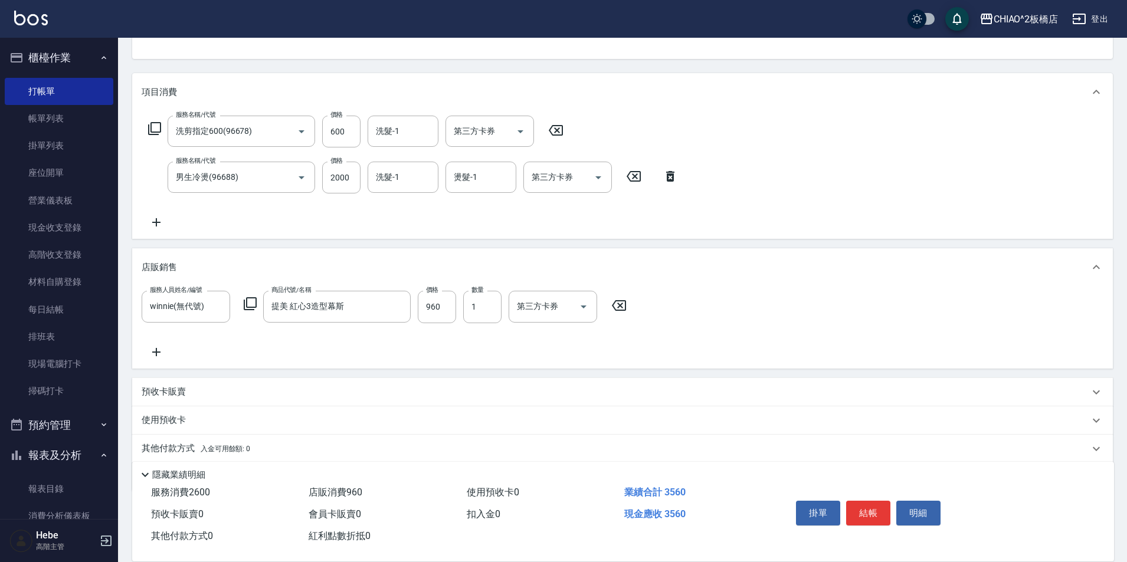
scroll to position [161, 0]
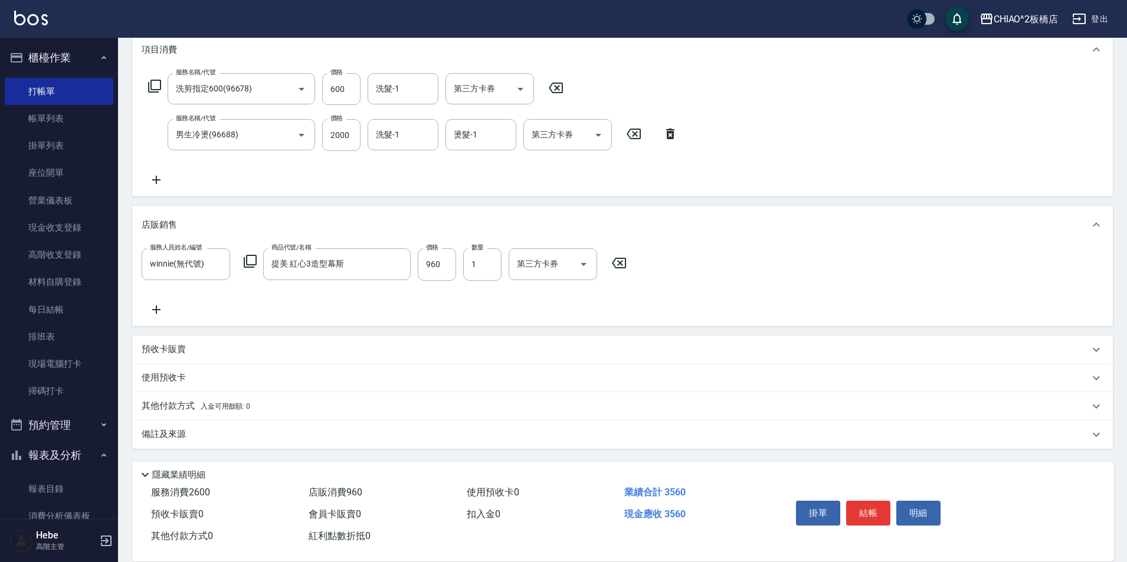
click at [175, 404] on p "其他付款方式 入金可用餘額: 0" at bounding box center [196, 406] width 109 height 13
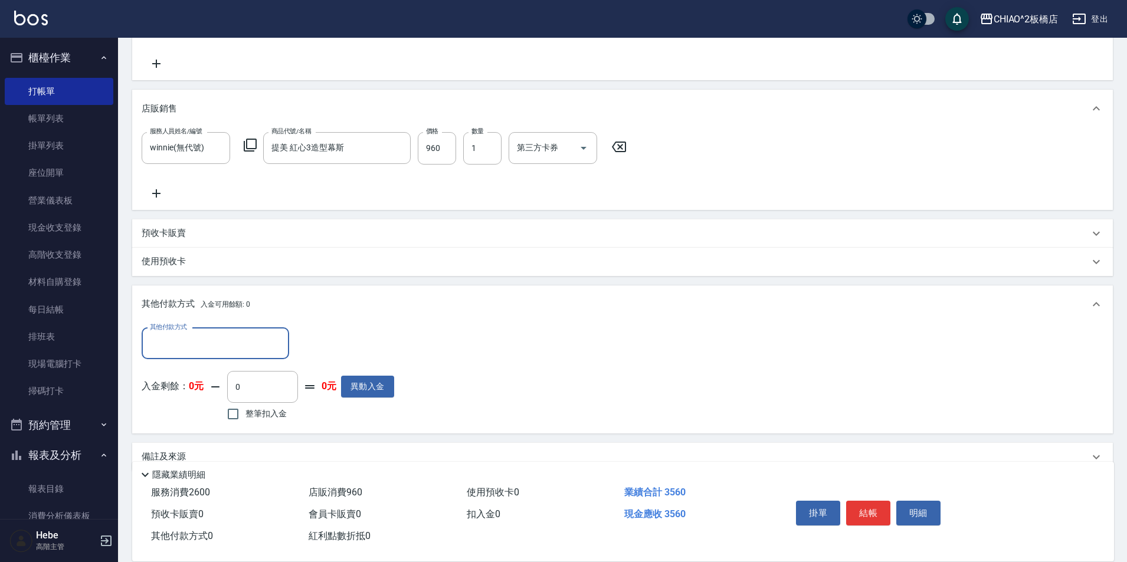
scroll to position [279, 0]
click at [185, 348] on input "其他付款方式" at bounding box center [215, 342] width 137 height 21
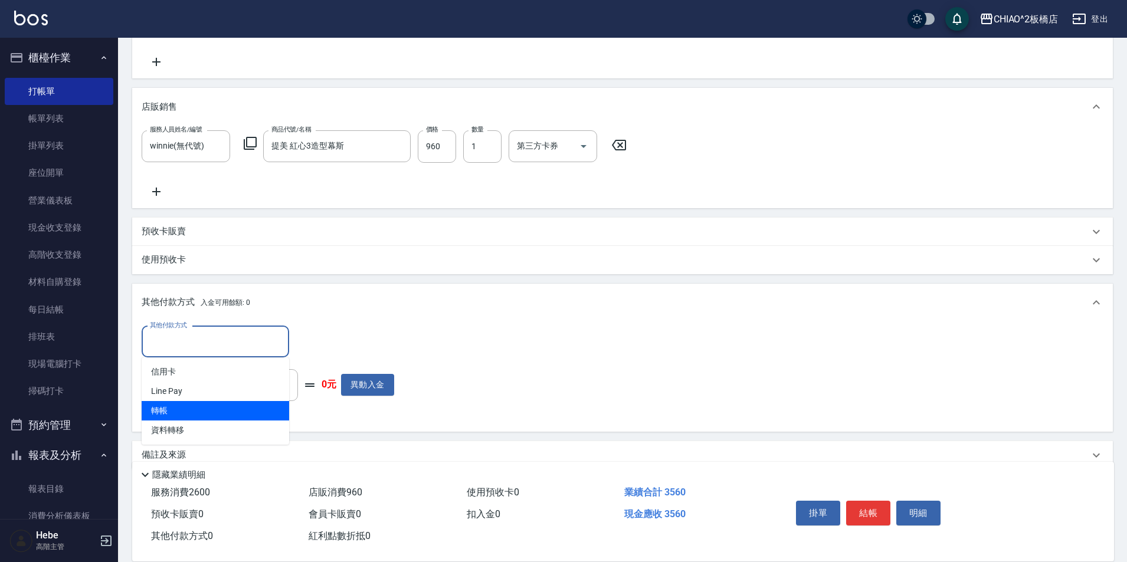
click at [189, 410] on span "轉帳" at bounding box center [216, 410] width 148 height 19
type input "轉帳"
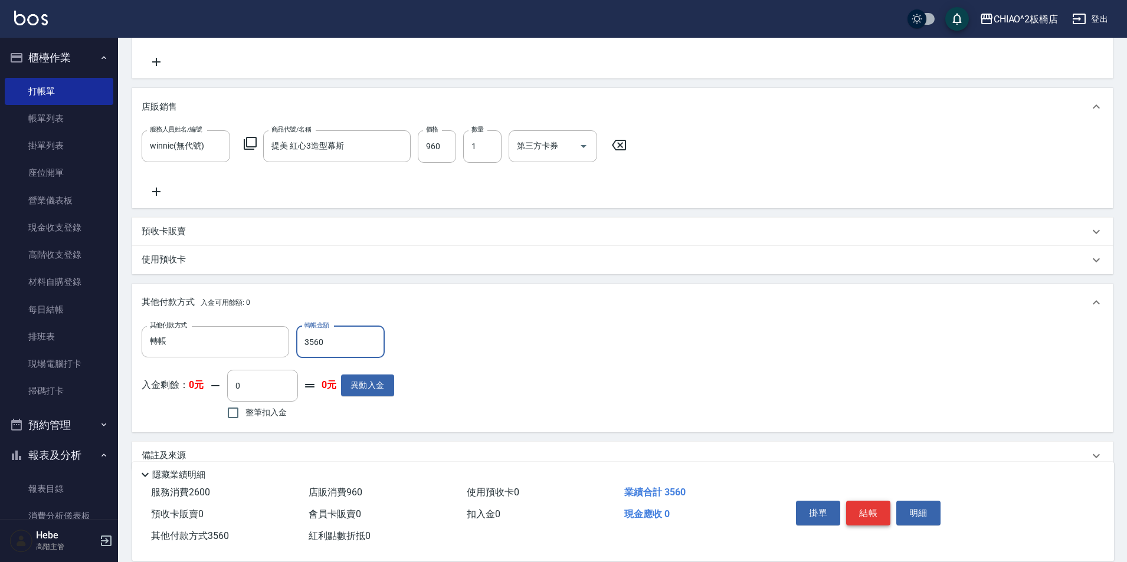
type input "3560"
click at [868, 506] on button "結帳" at bounding box center [868, 513] width 44 height 25
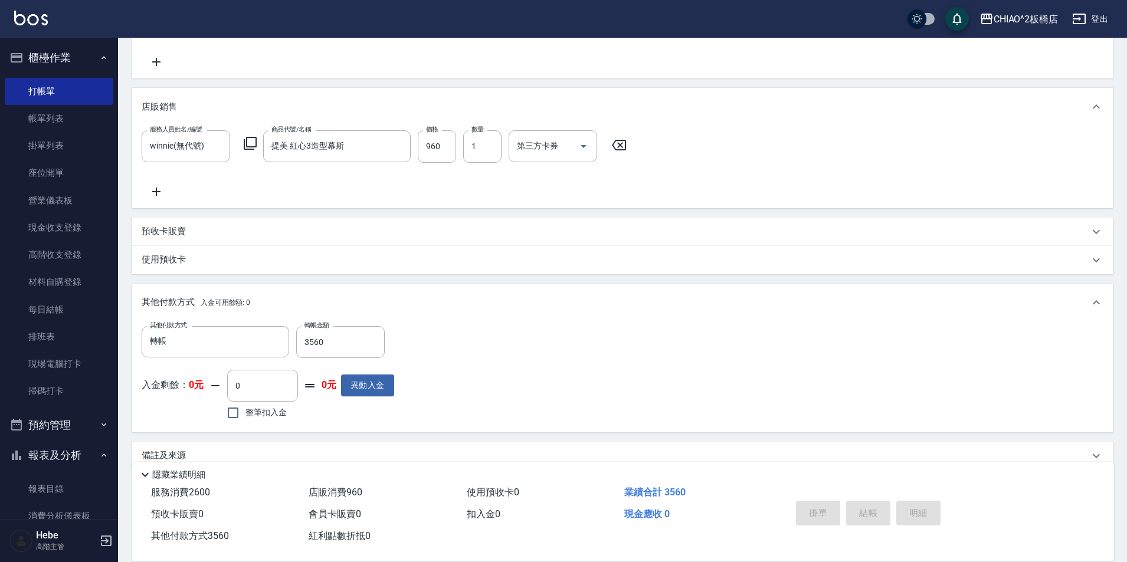
type input "[DATE] 18:06"
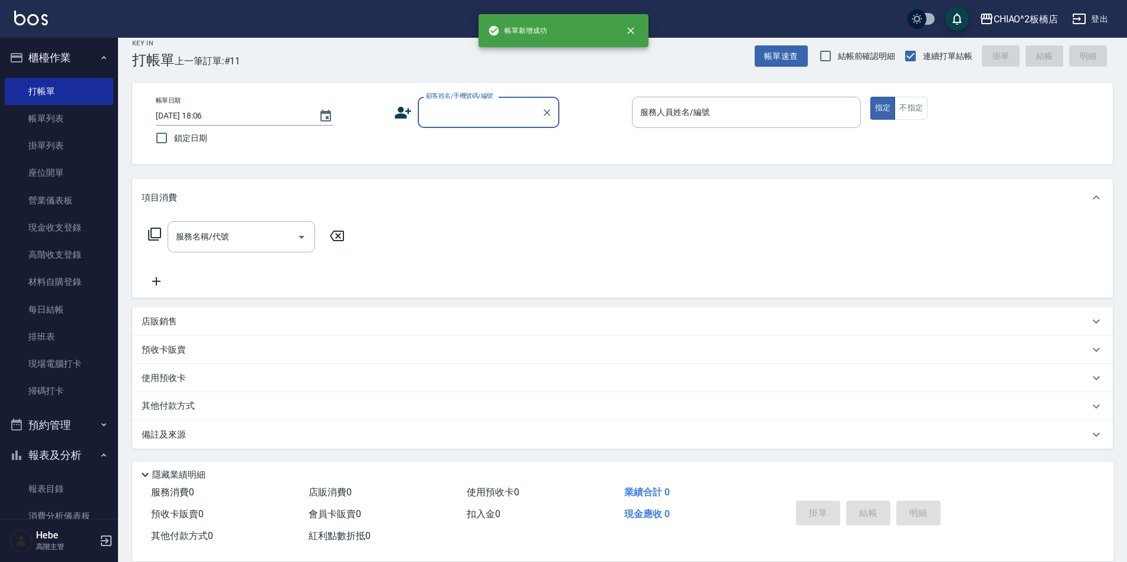
scroll to position [0, 0]
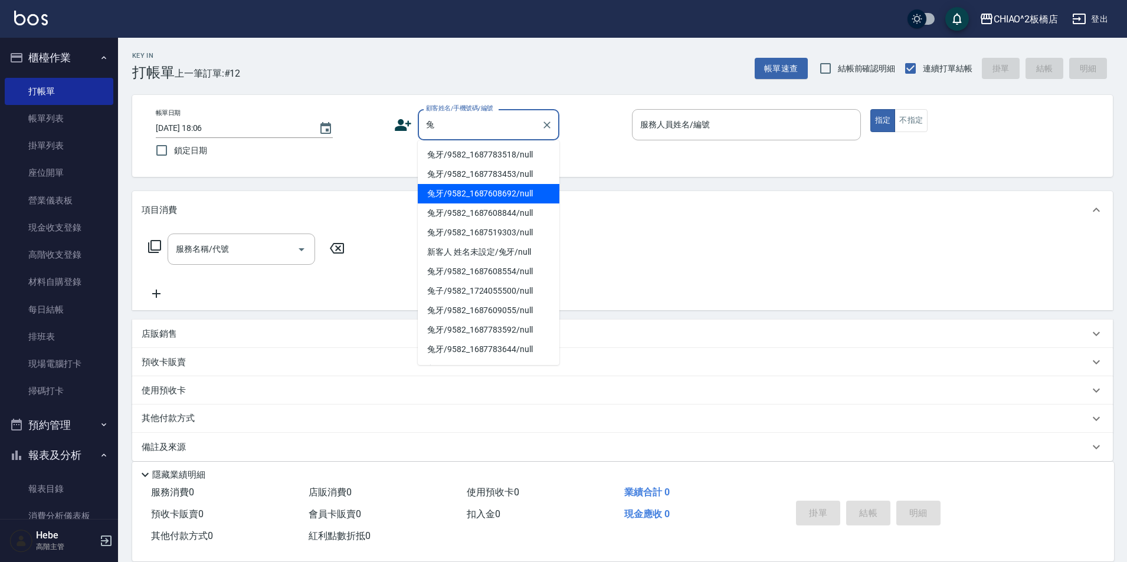
click at [464, 202] on li "兔牙/9582_1687608692/null" at bounding box center [489, 193] width 142 height 19
type input "兔牙/9582_1687608692/null"
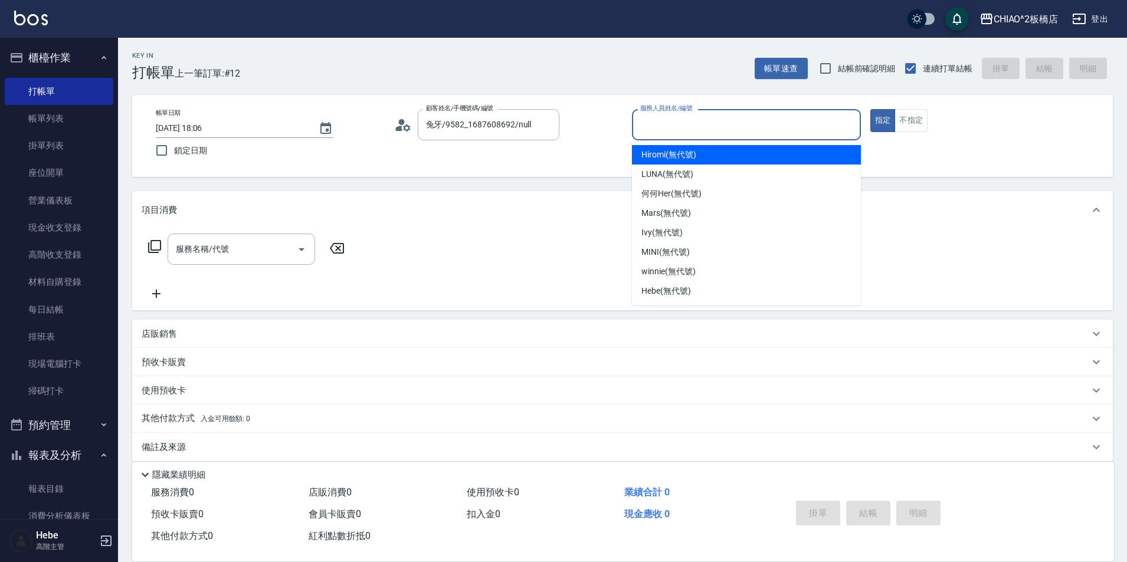
click at [673, 122] on input "服務人員姓名/編號" at bounding box center [746, 124] width 218 height 21
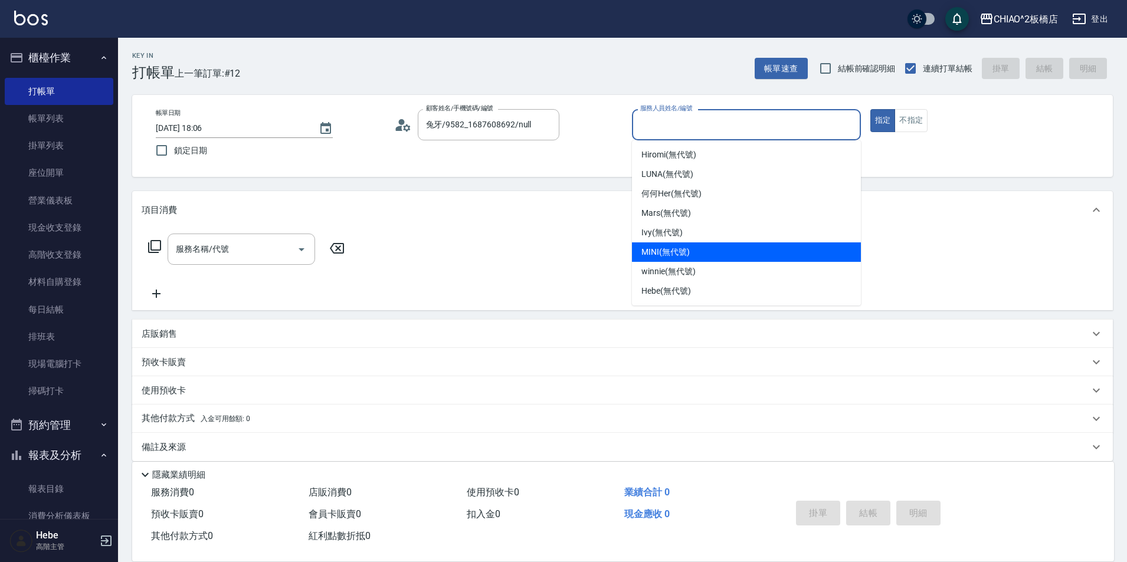
click at [679, 252] on span "MINI (無代號)" at bounding box center [665, 252] width 48 height 12
type input "MINI(無代號)"
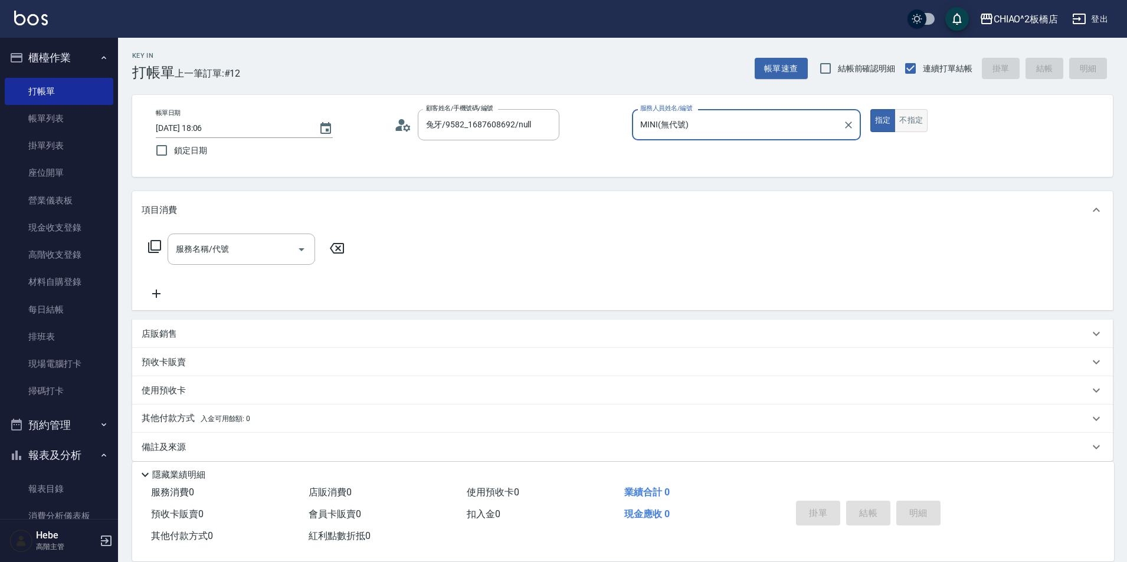
click at [914, 123] on button "不指定" at bounding box center [911, 120] width 33 height 23
drag, startPoint x: 282, startPoint y: 242, endPoint x: 284, endPoint y: 253, distance: 11.5
click at [283, 240] on input "服務名稱/代號" at bounding box center [232, 249] width 119 height 21
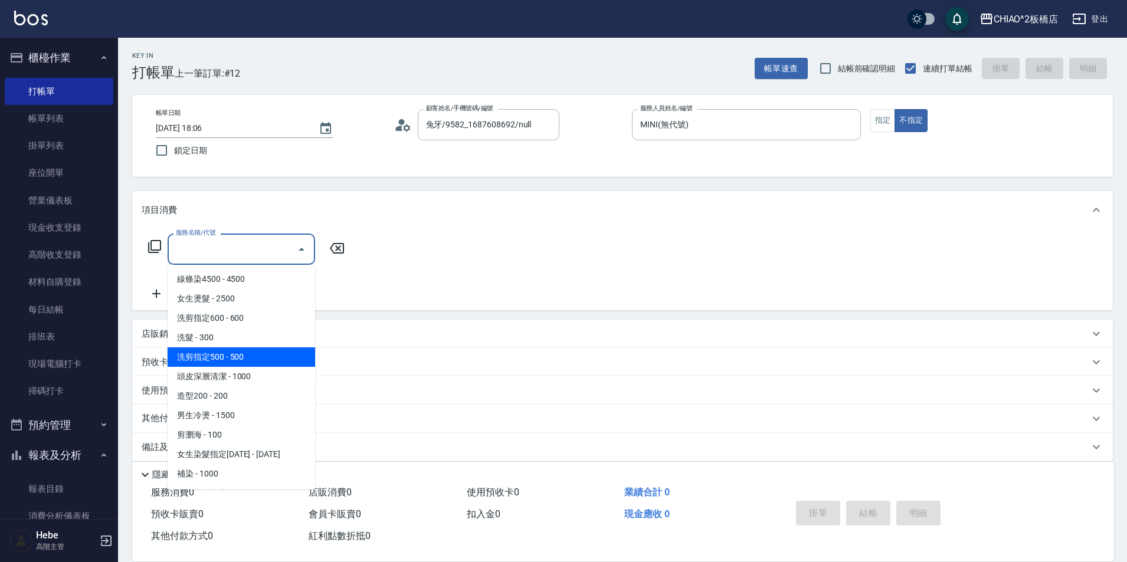
click at [263, 361] on span "洗剪指定500 - 500" at bounding box center [242, 357] width 148 height 19
type input "洗剪指定500(96681)"
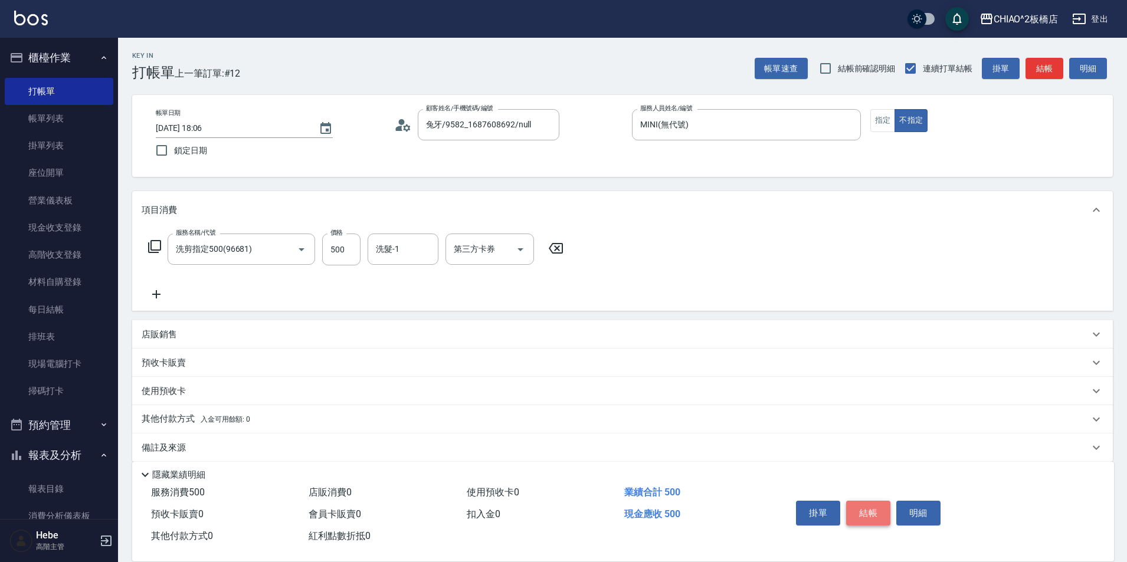
click at [858, 507] on button "結帳" at bounding box center [868, 513] width 44 height 25
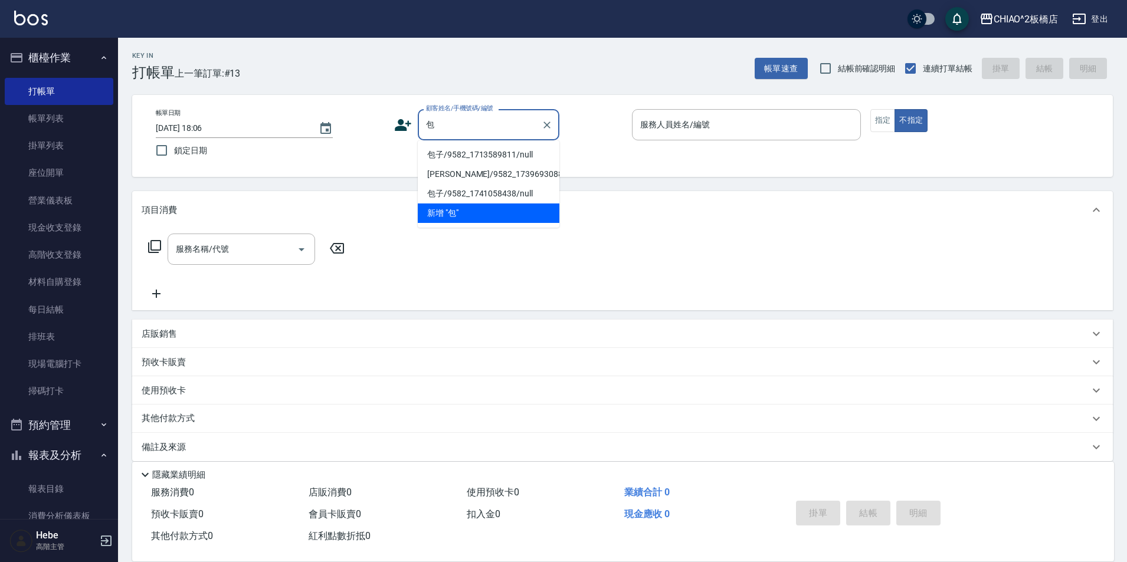
type input "煲"
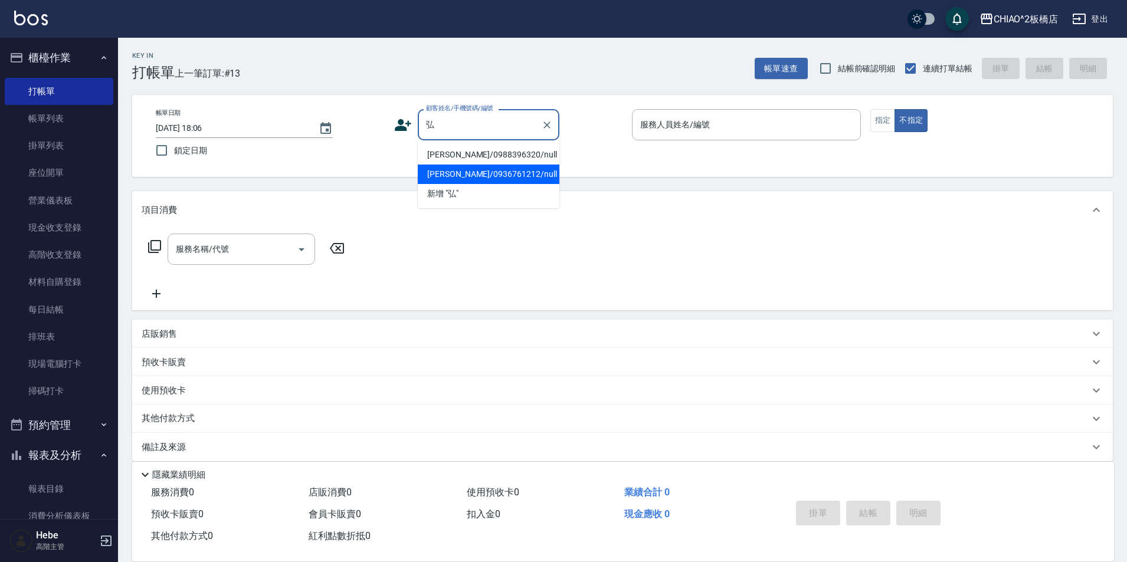
click at [446, 175] on li "[PERSON_NAME]/0936761212/null" at bounding box center [489, 174] width 142 height 19
type input "[PERSON_NAME]/0936761212/null"
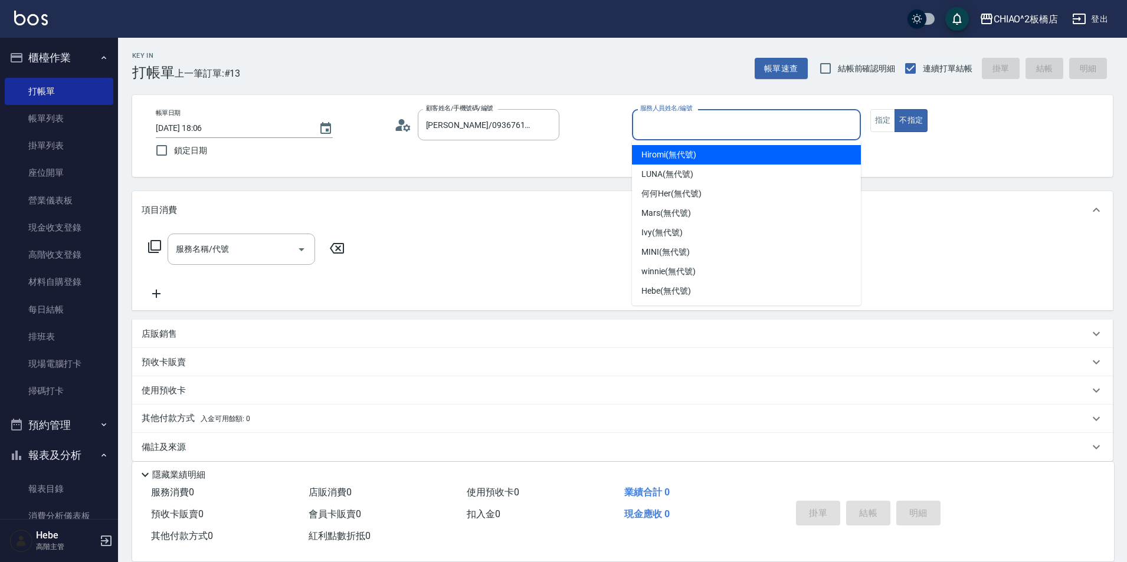
click at [651, 125] on input "服務人員姓名/編號" at bounding box center [746, 124] width 218 height 21
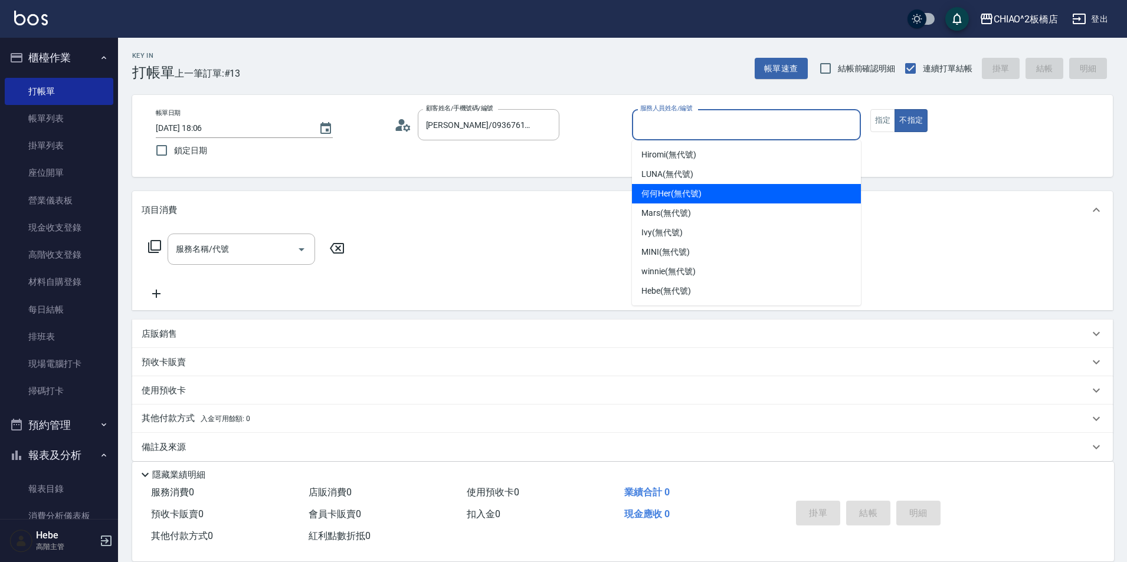
drag, startPoint x: 667, startPoint y: 196, endPoint x: 679, endPoint y: 189, distance: 14.0
click at [667, 195] on span "何何Her (無代號)" at bounding box center [671, 194] width 60 height 12
type input "何何Her (無代號)"
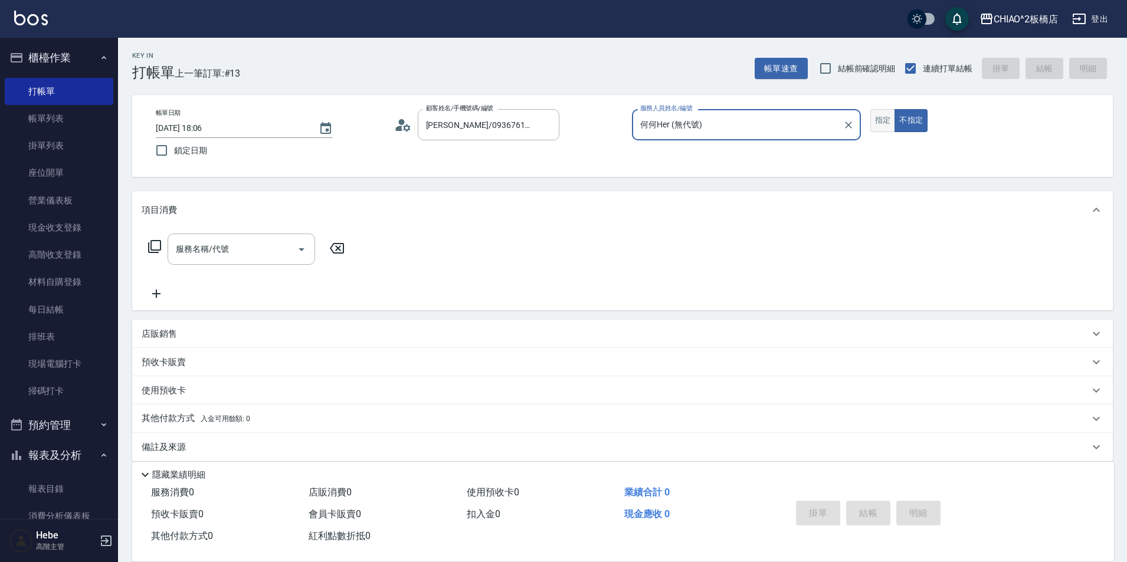
click at [892, 124] on button "指定" at bounding box center [882, 120] width 25 height 23
click at [201, 244] on div "服務名稱/代號 服務名稱/代號" at bounding box center [242, 249] width 148 height 31
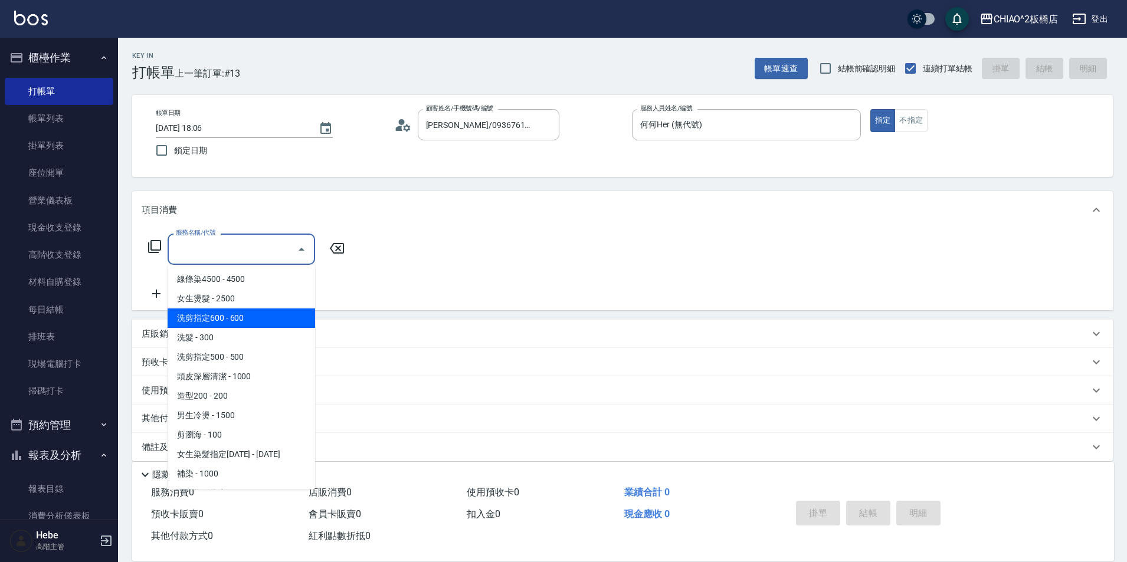
click at [236, 320] on span "洗剪指定600 - 600" at bounding box center [242, 318] width 148 height 19
type input "洗剪指定600(96678)"
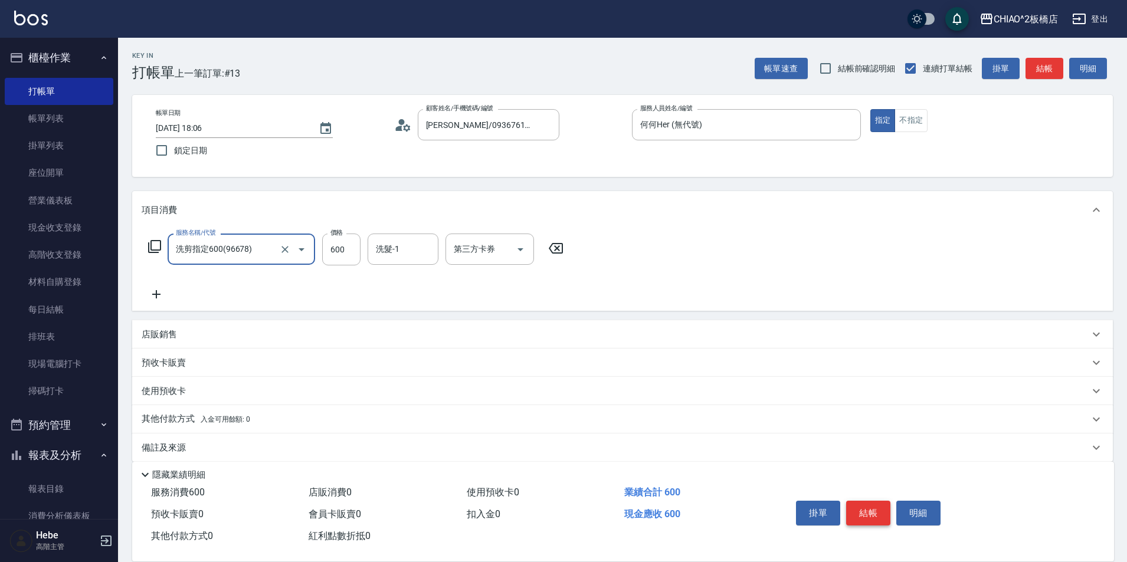
click at [863, 501] on button "結帳" at bounding box center [868, 513] width 44 height 25
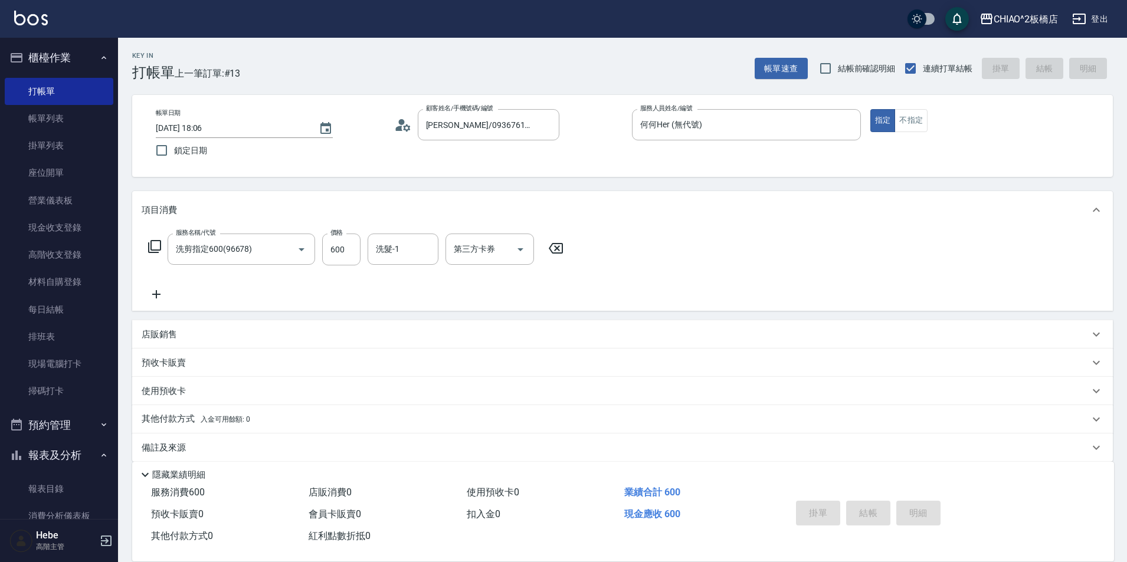
type input "[DATE] 18:07"
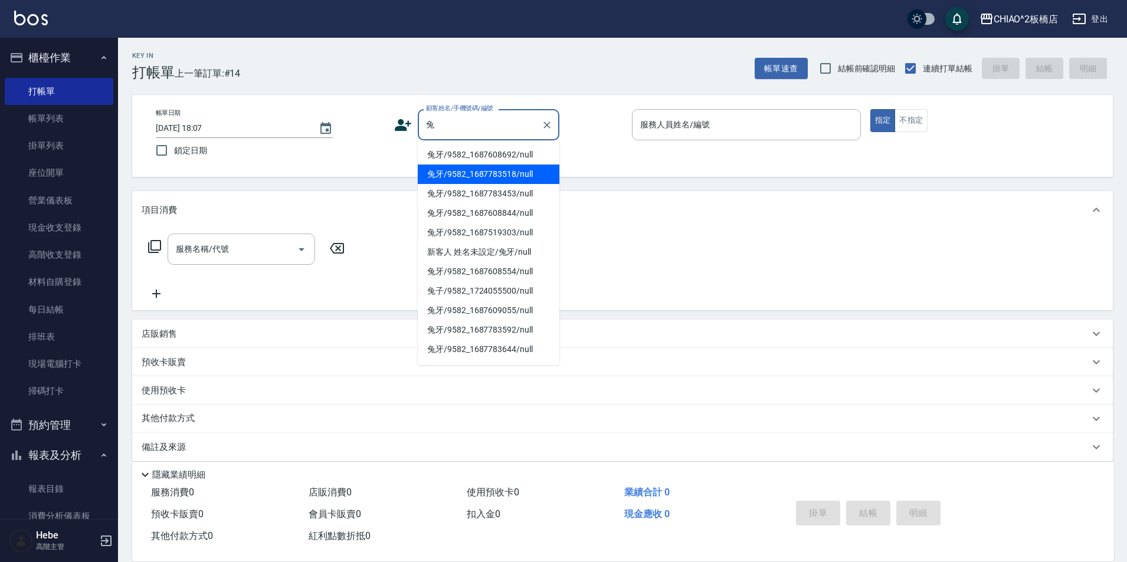
click at [522, 179] on li "兔牙/9582_1687783518/null" at bounding box center [489, 174] width 142 height 19
type input "兔牙/9582_1687783518/null"
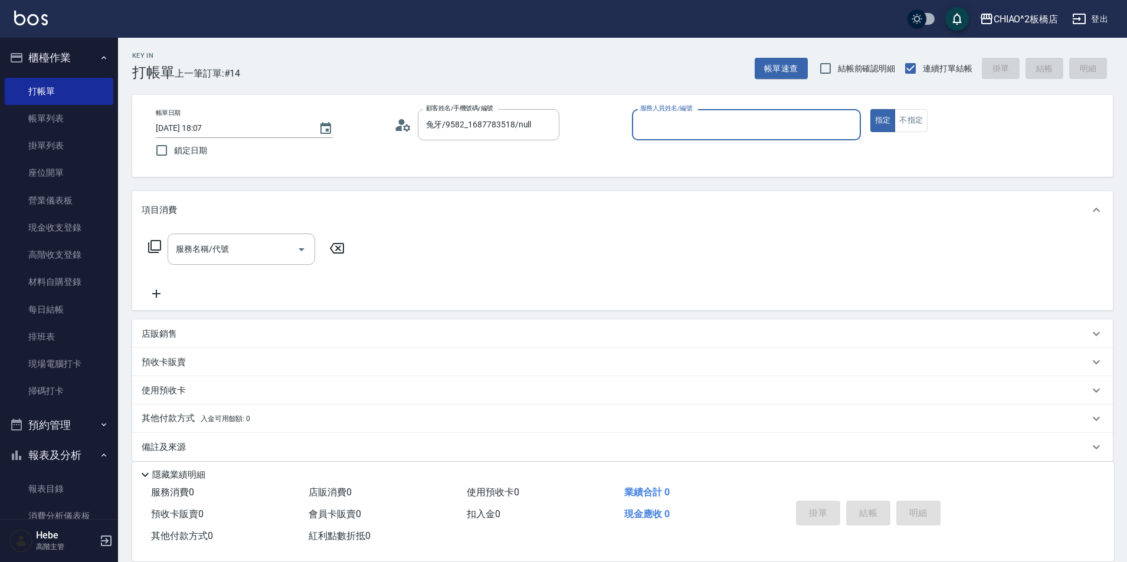
click at [651, 141] on body "CHIAO^2板橋店 登出 櫃檯作業 打帳單 帳單列表 掛單列表 座位開單 營業儀表板 現金收支登錄 高階收支登錄 材料自購登錄 每日結帳 排班表 現場電腦打…" at bounding box center [563, 287] width 1127 height 575
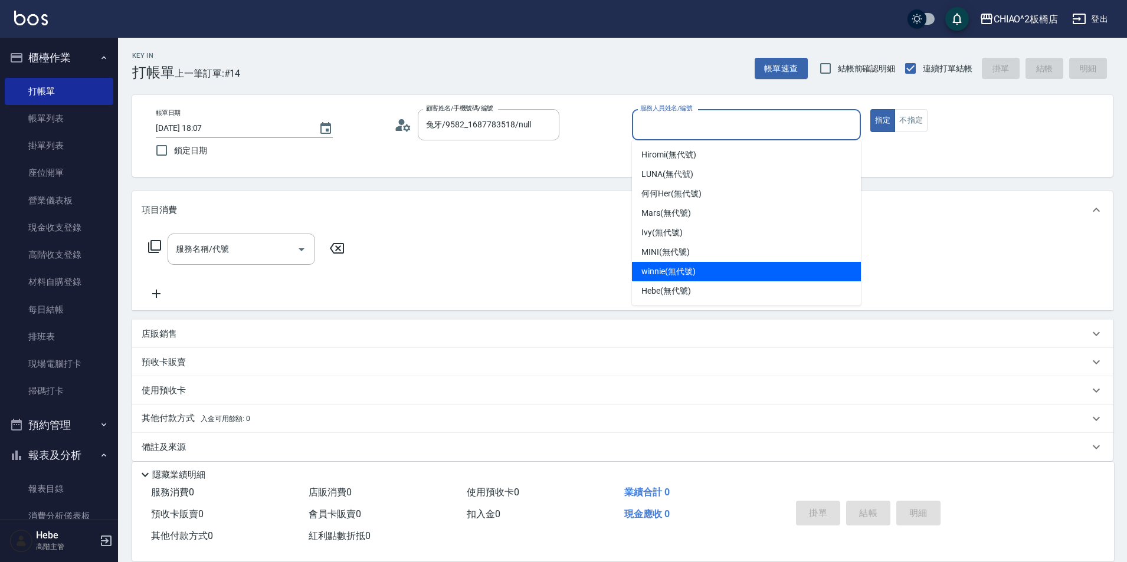
click at [678, 277] on span "winnie (無代號)" at bounding box center [668, 272] width 54 height 12
type input "winnie(無代號)"
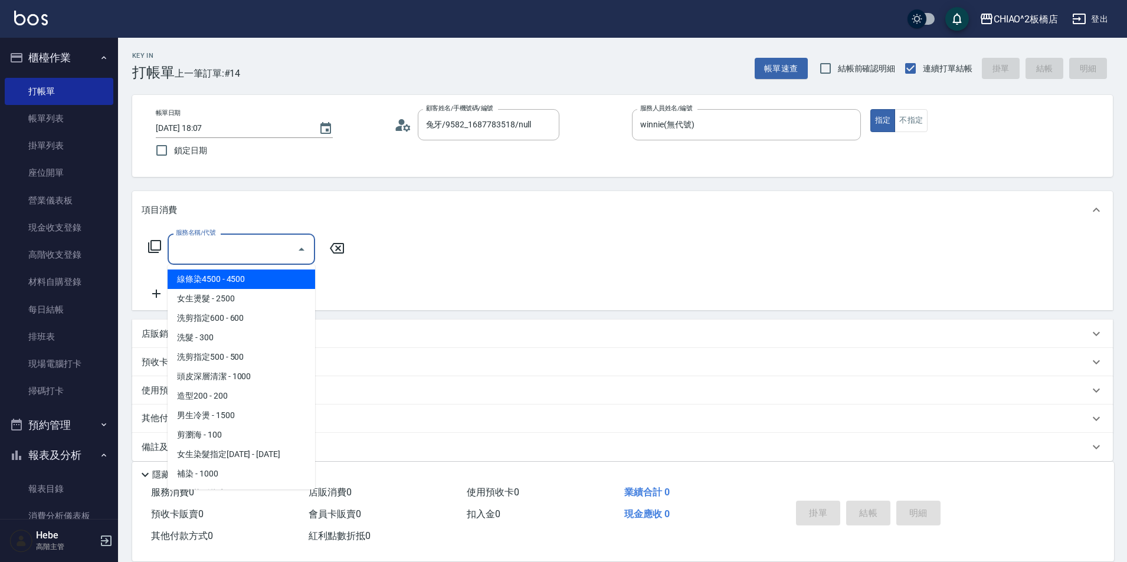
click at [259, 244] on input "服務名稱/代號" at bounding box center [232, 249] width 119 height 21
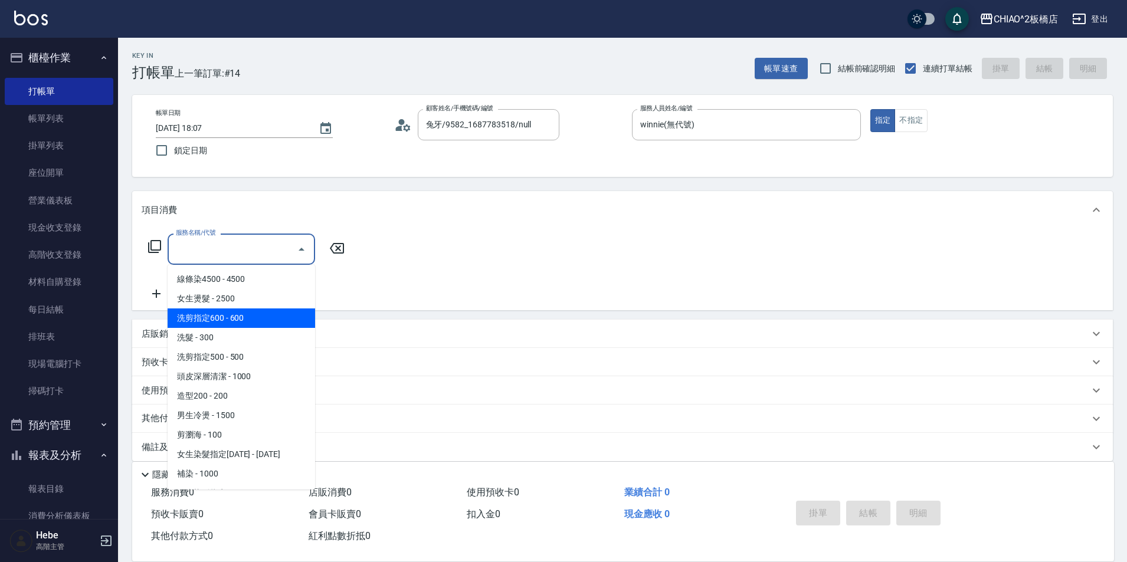
click at [273, 318] on span "洗剪指定600 - 600" at bounding box center [242, 318] width 148 height 19
type input "洗剪指定600(96678)"
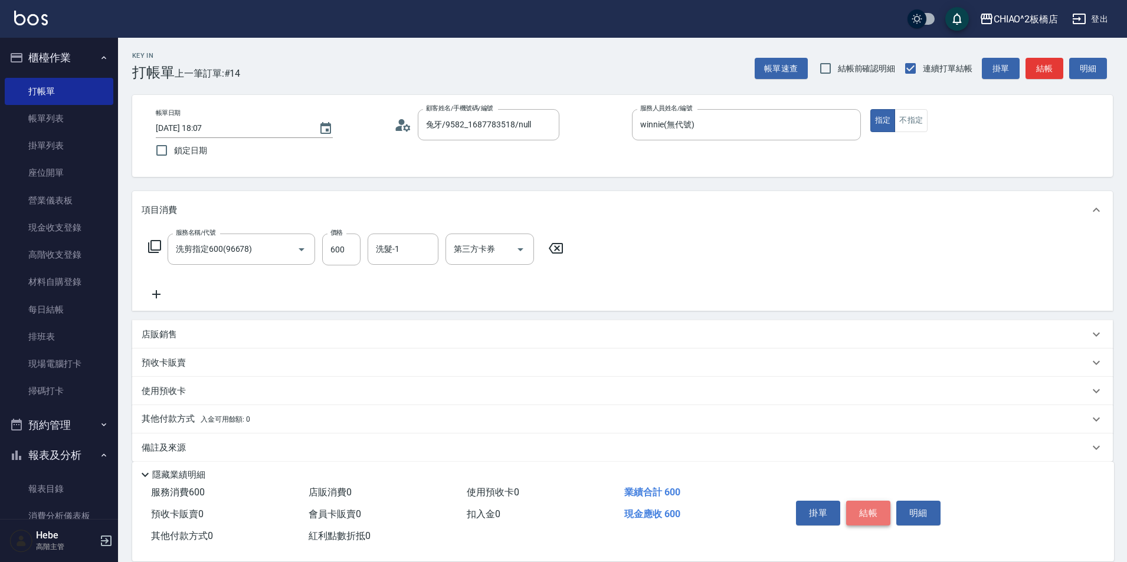
click at [874, 507] on button "結帳" at bounding box center [868, 513] width 44 height 25
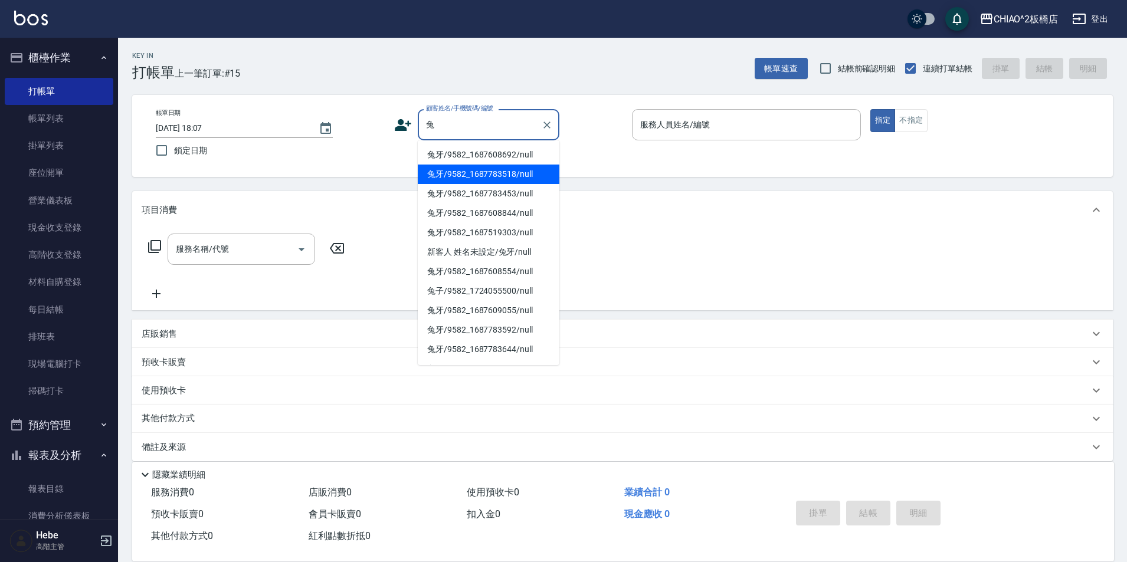
click at [474, 173] on li "兔牙/9582_1687783518/null" at bounding box center [489, 174] width 142 height 19
type input "兔牙/9582_1687783518/null"
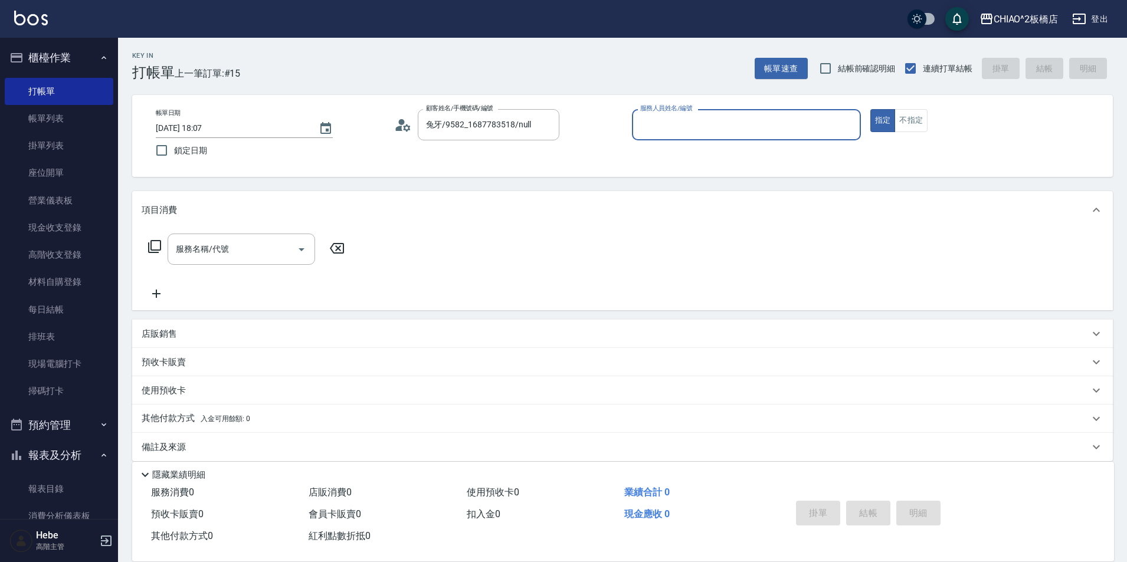
click at [660, 130] on input "服務人員姓名/編號" at bounding box center [746, 124] width 218 height 21
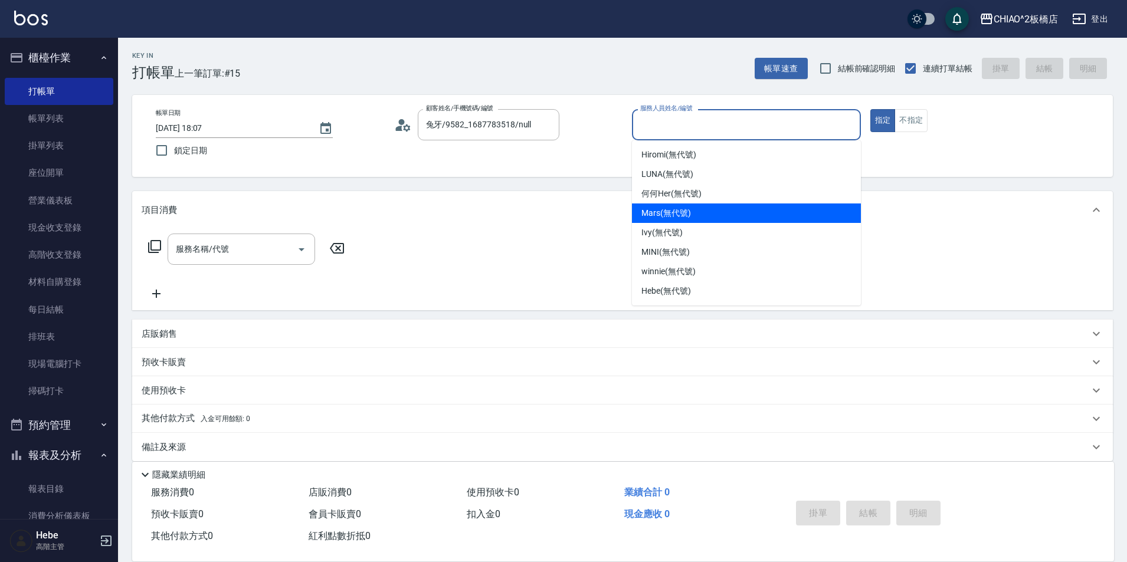
click at [663, 220] on div "Mars (無代號)" at bounding box center [746, 213] width 229 height 19
type input "Mars(無代號)"
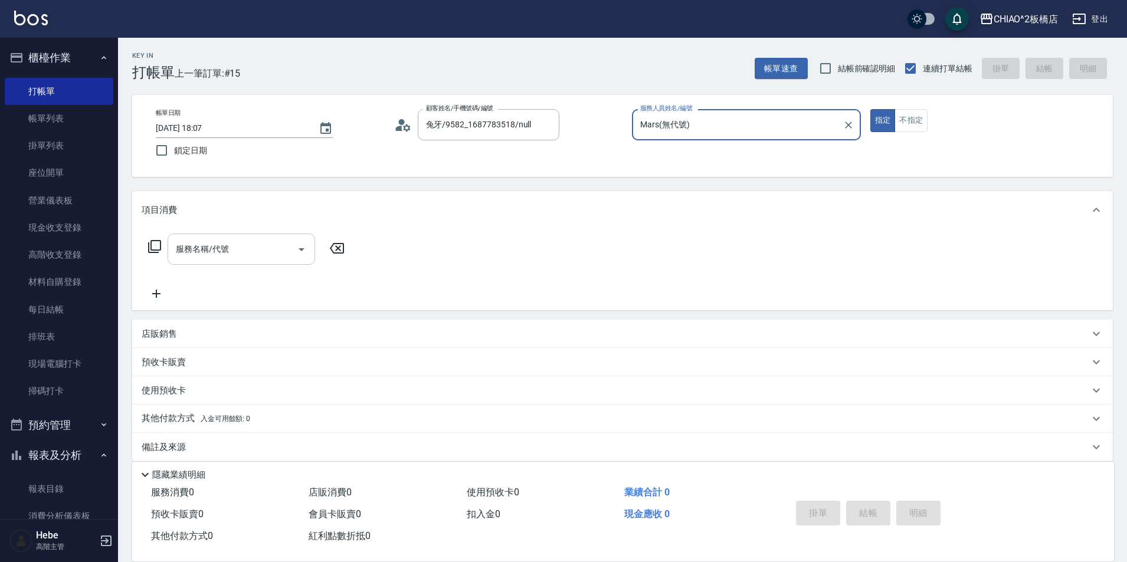
click at [220, 250] on div "服務名稱/代號 服務名稱/代號" at bounding box center [242, 249] width 148 height 31
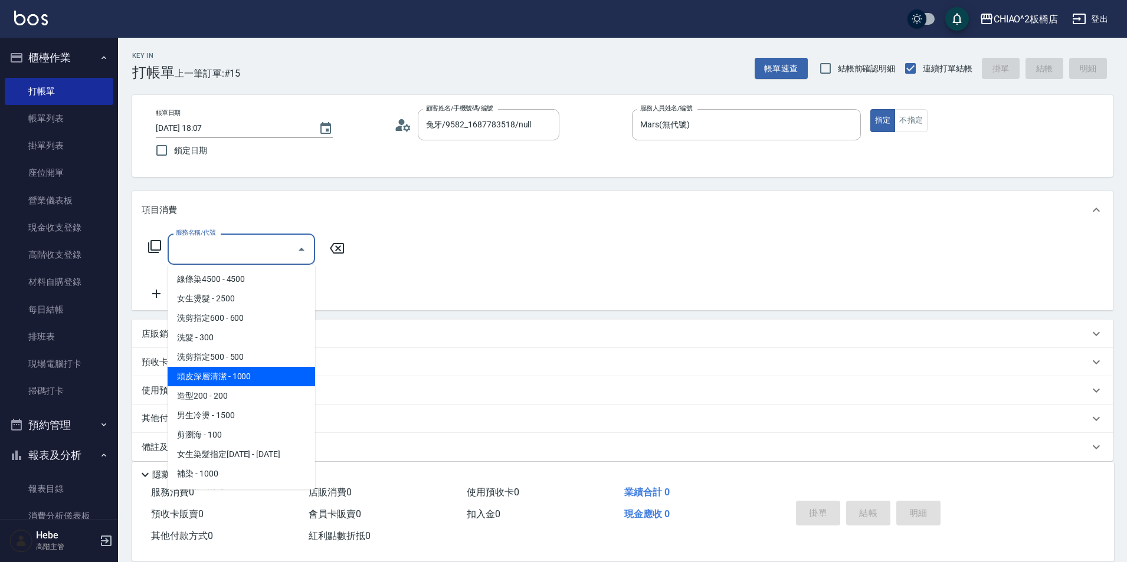
drag, startPoint x: 246, startPoint y: 380, endPoint x: 361, endPoint y: 251, distance: 173.0
click at [247, 379] on span "頭皮深層清潔 - 1000" at bounding box center [242, 376] width 148 height 19
type input "頭皮深層清潔(96683)"
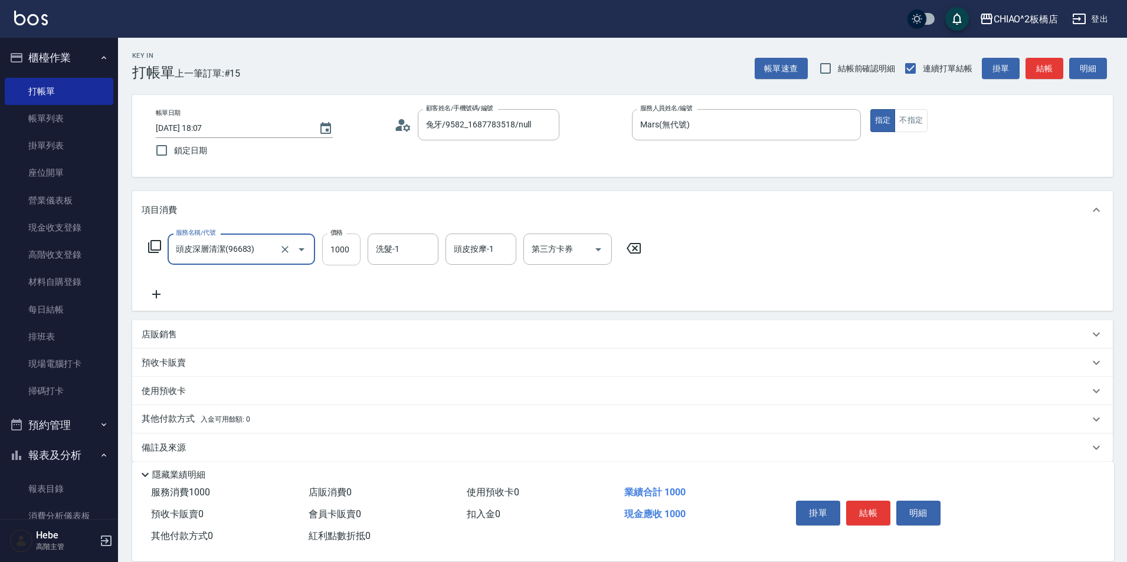
click at [337, 251] on input "1000" at bounding box center [341, 250] width 38 height 32
type input "1500"
click at [156, 293] on icon at bounding box center [156, 294] width 8 height 8
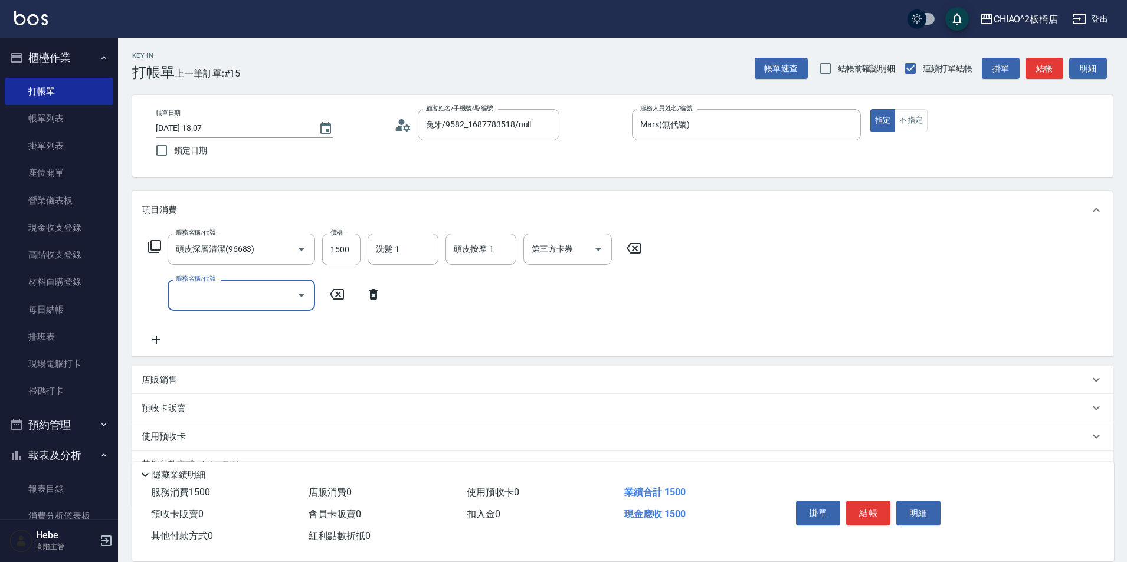
click at [192, 292] on input "服務名稱/代號" at bounding box center [232, 295] width 119 height 21
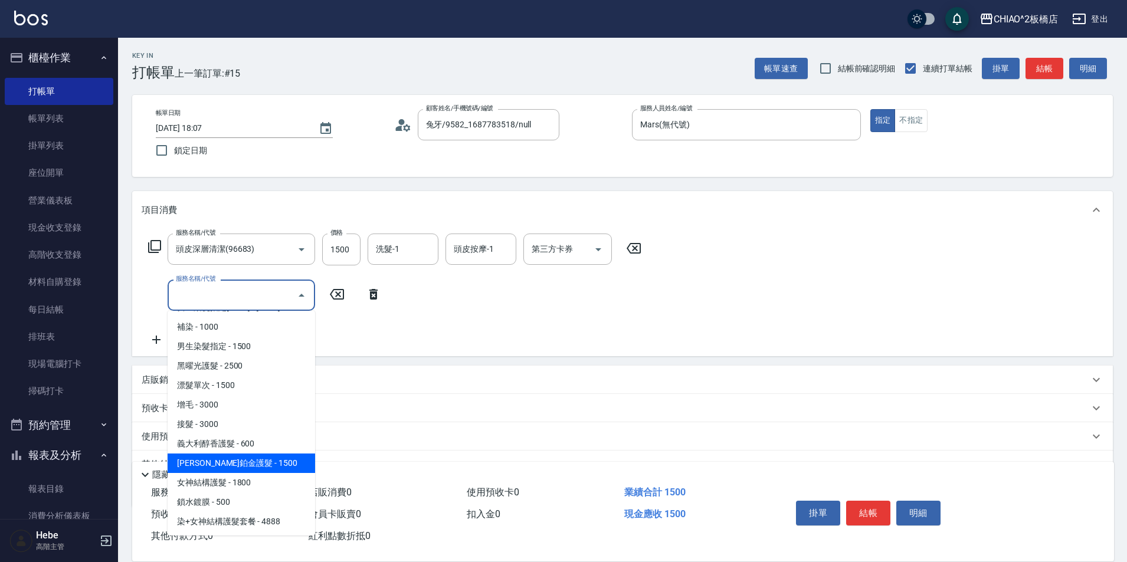
scroll to position [134, 0]
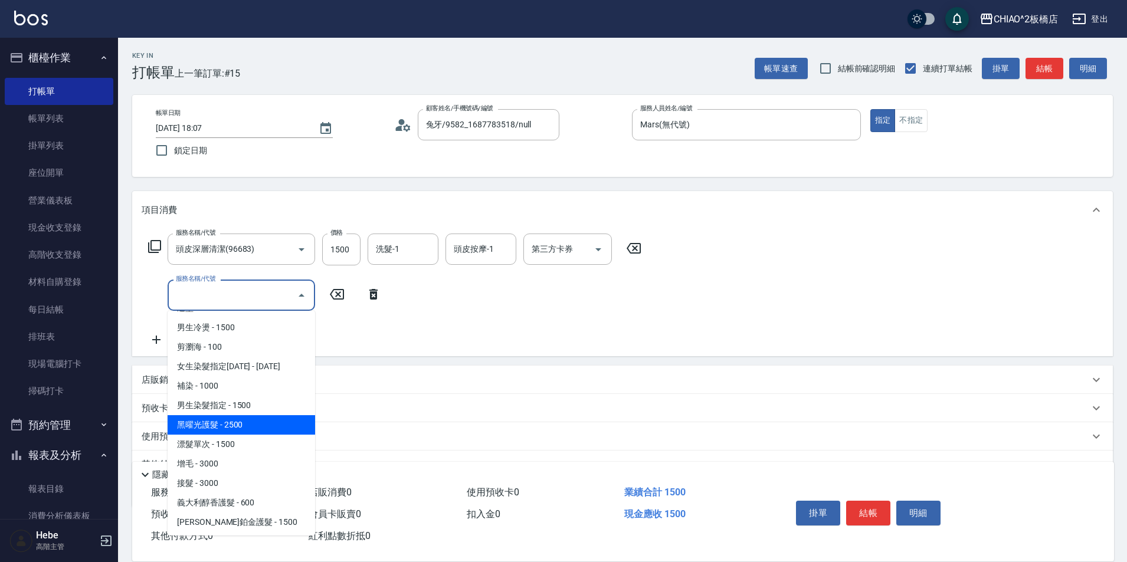
click at [234, 431] on span "黑曜光護髮 - 2500" at bounding box center [242, 424] width 148 height 19
type input "黑曜光護髮(96706)"
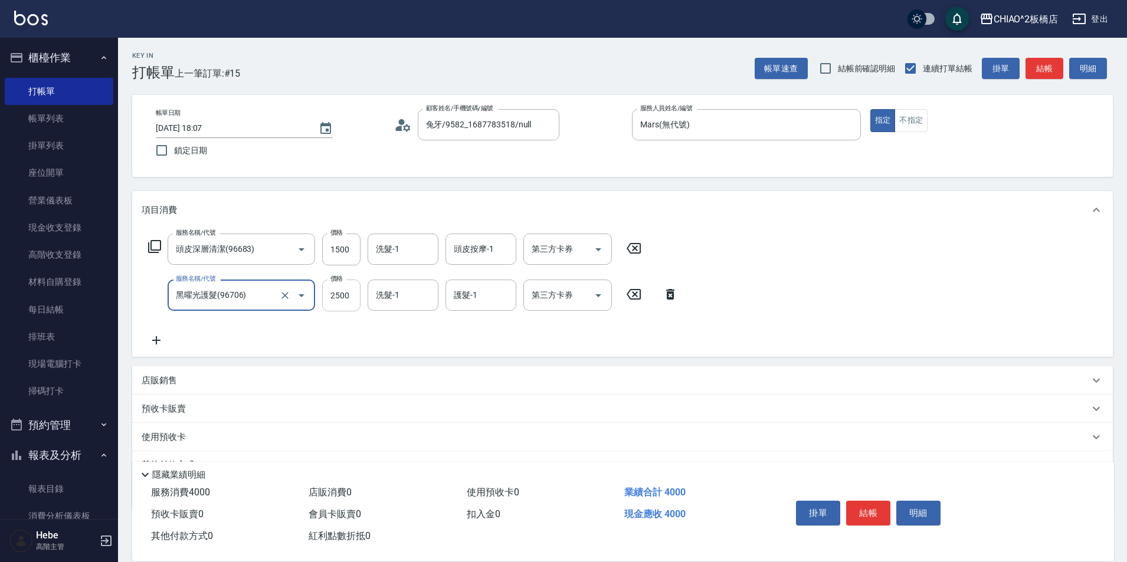
click at [346, 303] on input "2500" at bounding box center [341, 296] width 38 height 32
type input "3500"
click at [867, 506] on button "結帳" at bounding box center [868, 513] width 44 height 25
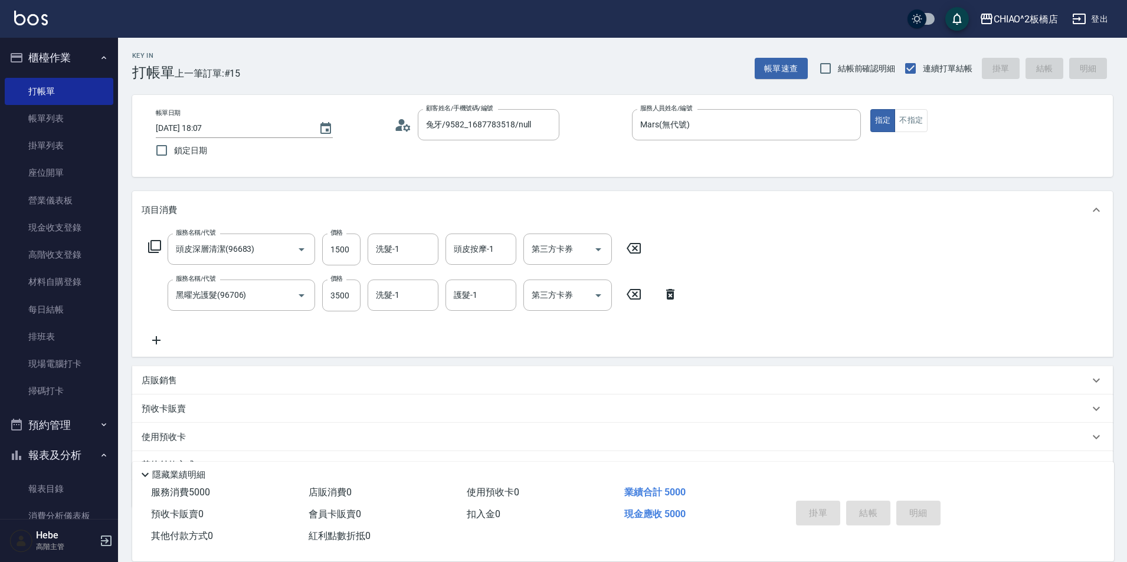
type input "[DATE] 18:09"
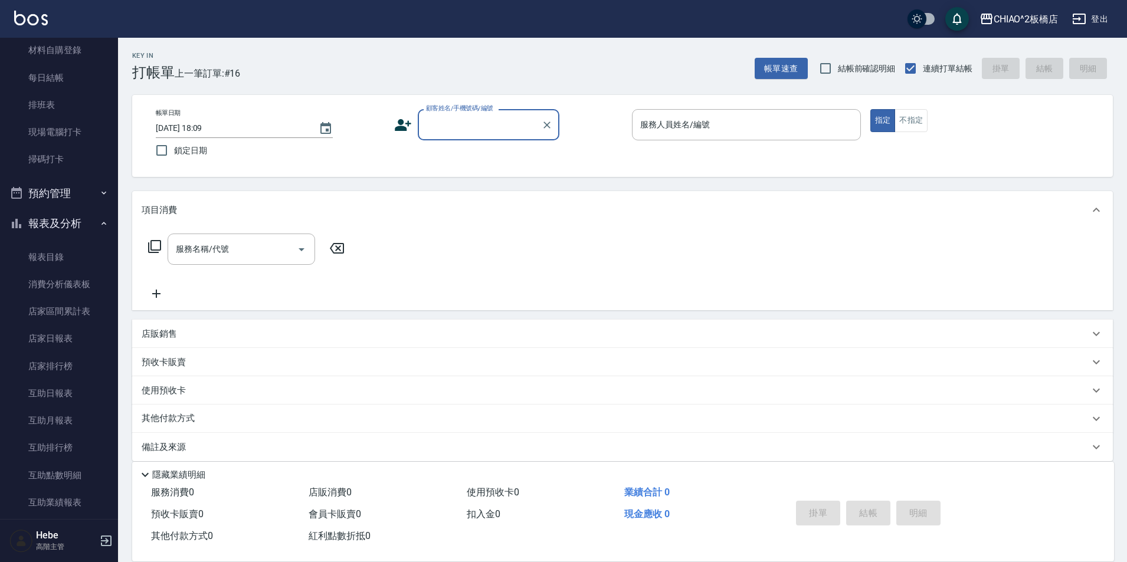
scroll to position [236, 0]
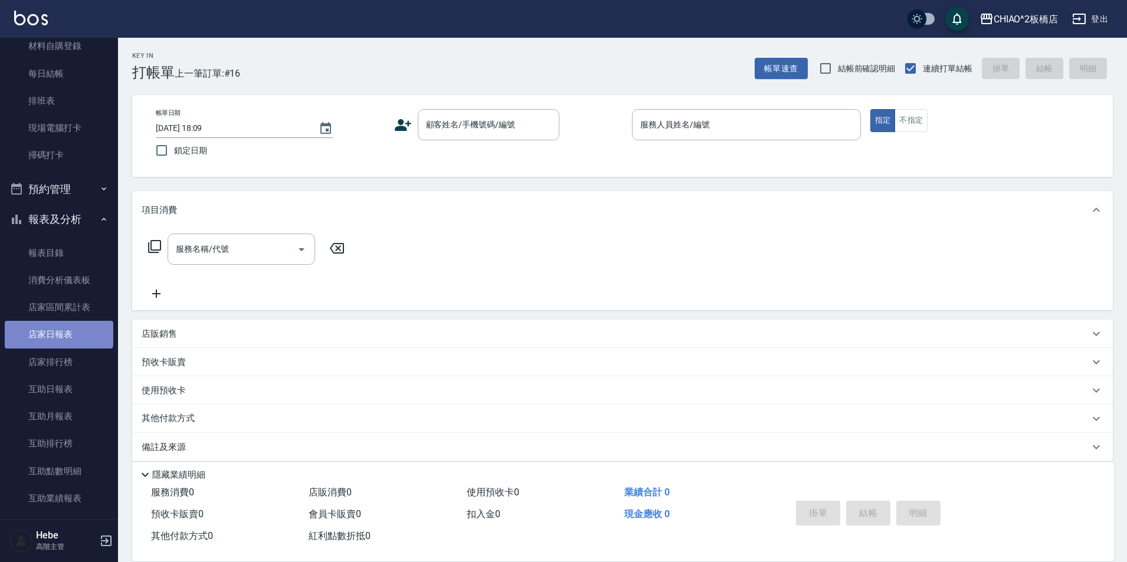
click at [58, 328] on link "店家日報表" at bounding box center [59, 334] width 109 height 27
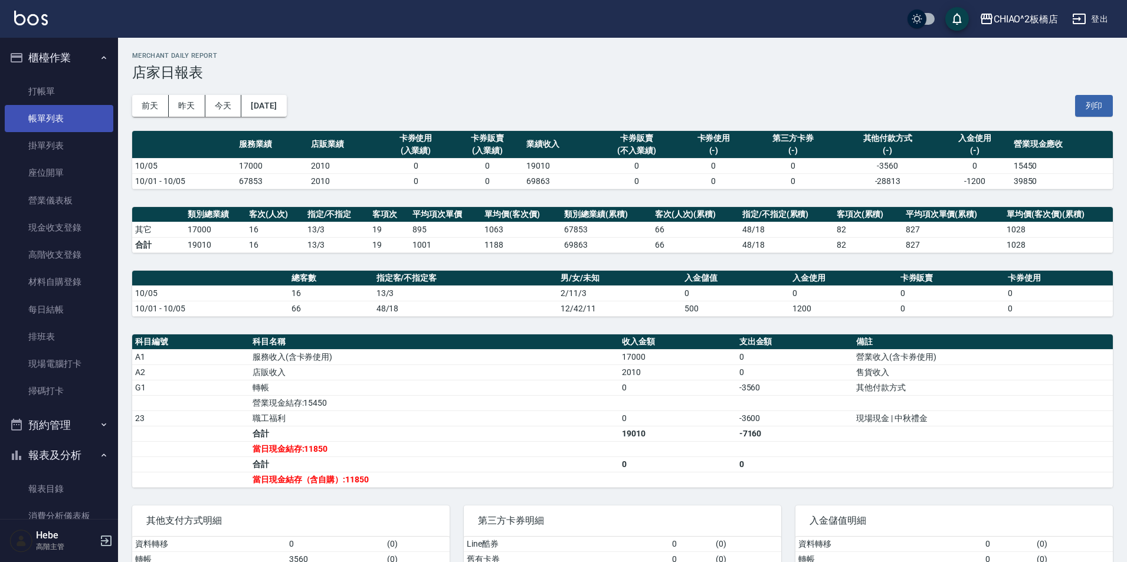
click at [42, 123] on link "帳單列表" at bounding box center [59, 118] width 109 height 27
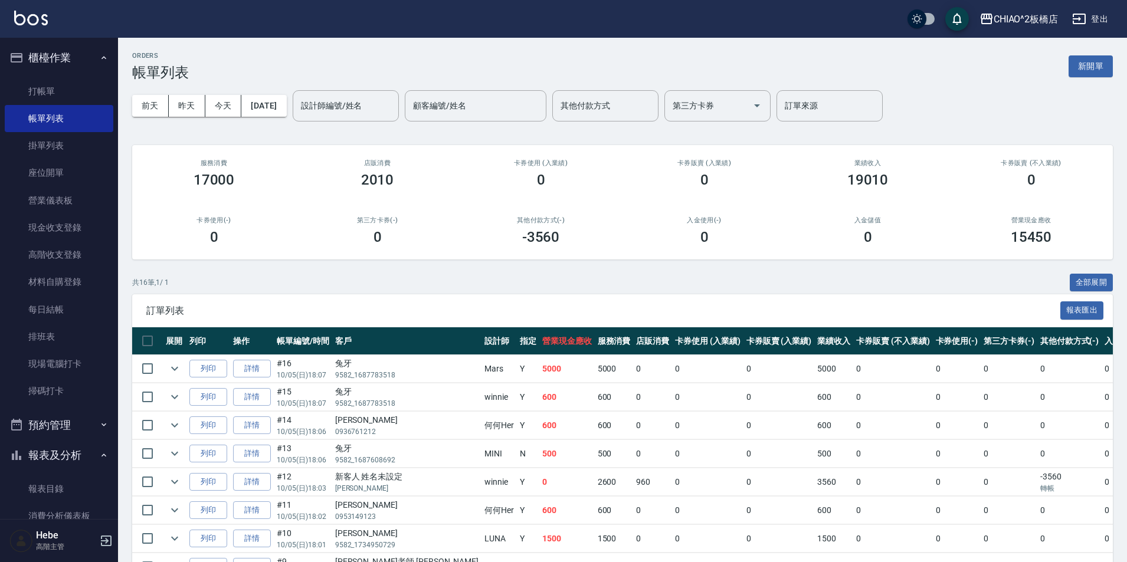
scroll to position [301, 0]
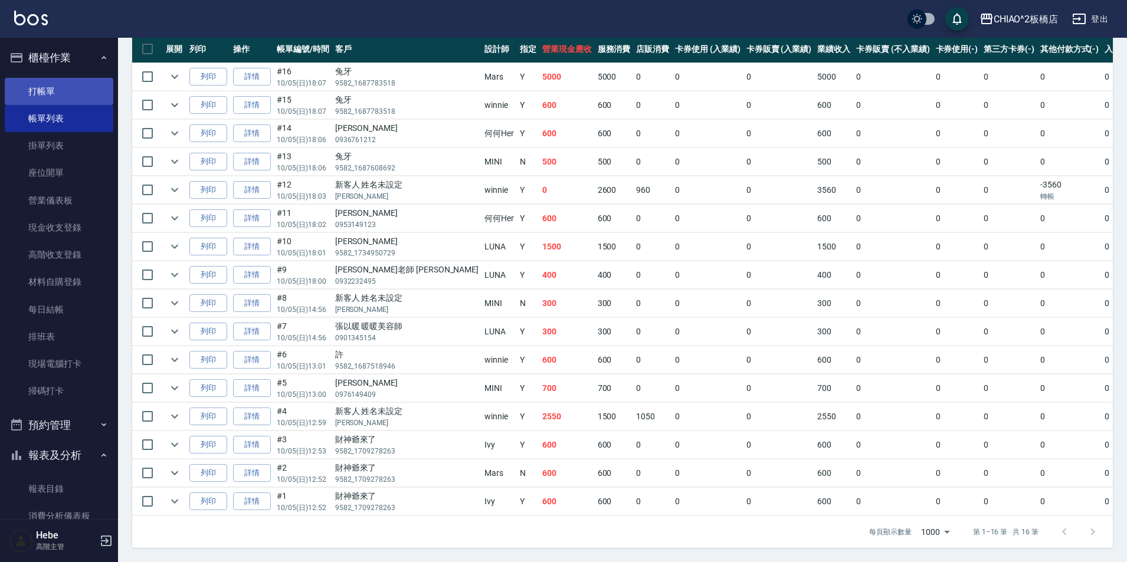
click at [55, 97] on link "打帳單" at bounding box center [59, 91] width 109 height 27
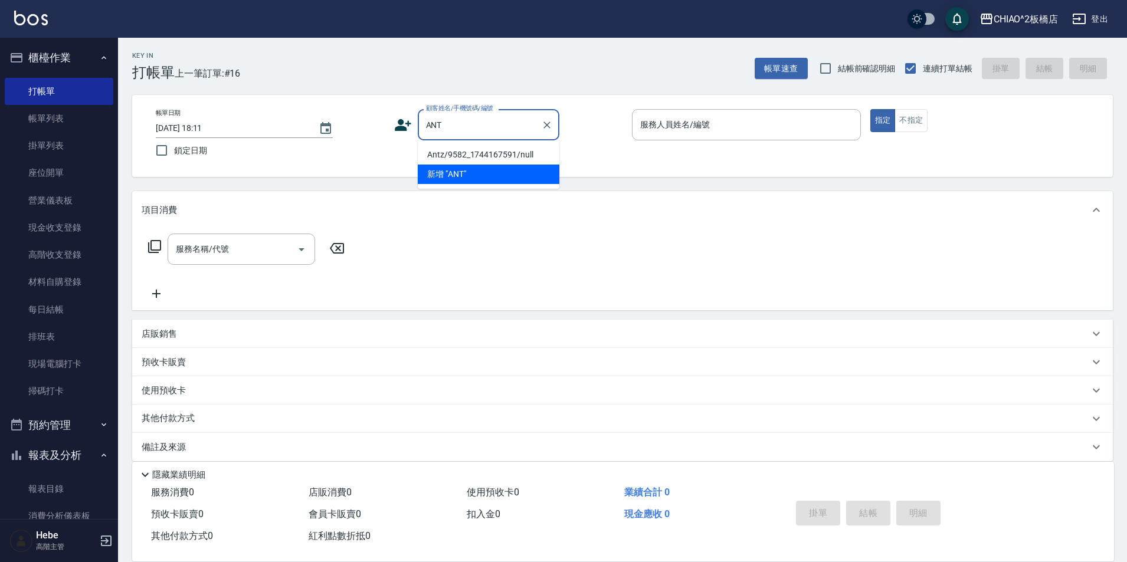
click at [506, 155] on li "Antz/9582_1744167591/null" at bounding box center [489, 154] width 142 height 19
type input "Antz/9582_1744167591/null"
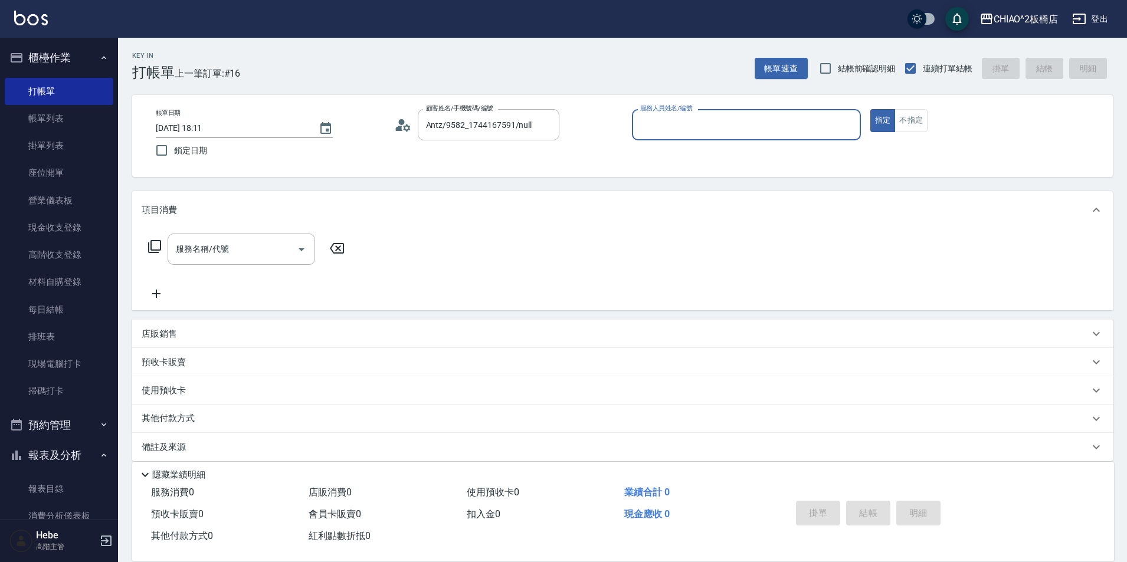
click at [685, 117] on input "服務人員姓名/編號" at bounding box center [746, 124] width 218 height 21
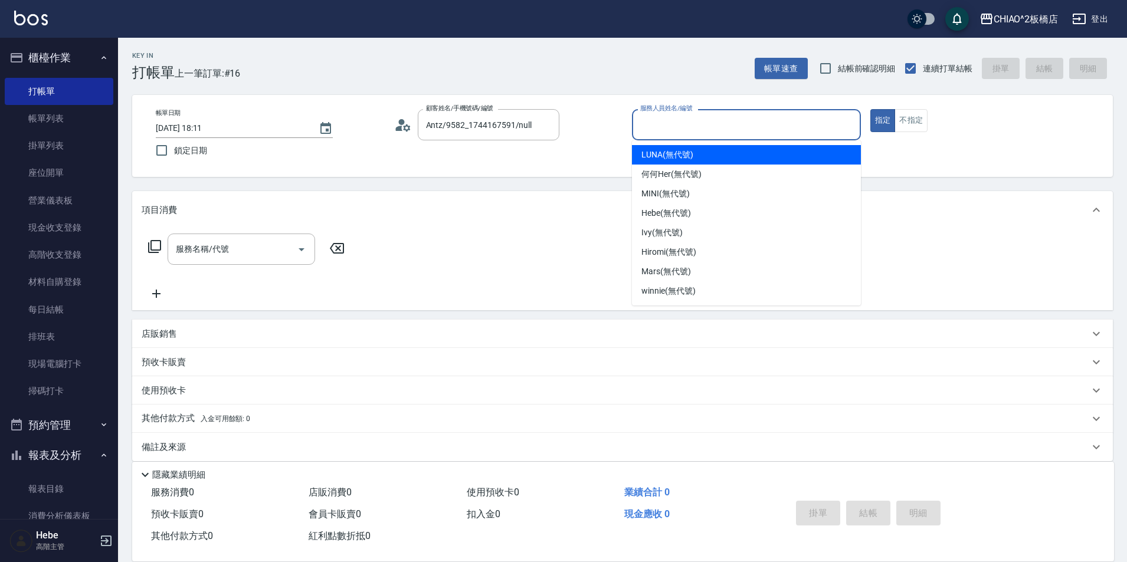
click at [653, 159] on span "LUNA (無代號)" at bounding box center [667, 155] width 52 height 12
type input "LUNA(無代號)"
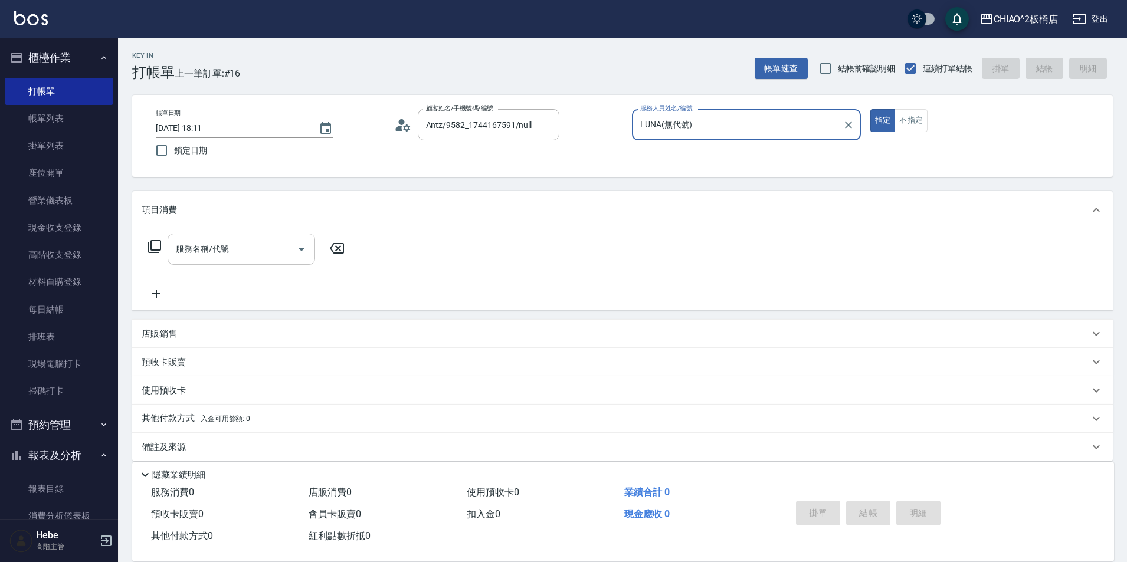
click at [286, 253] on input "服務名稱/代號" at bounding box center [232, 249] width 119 height 21
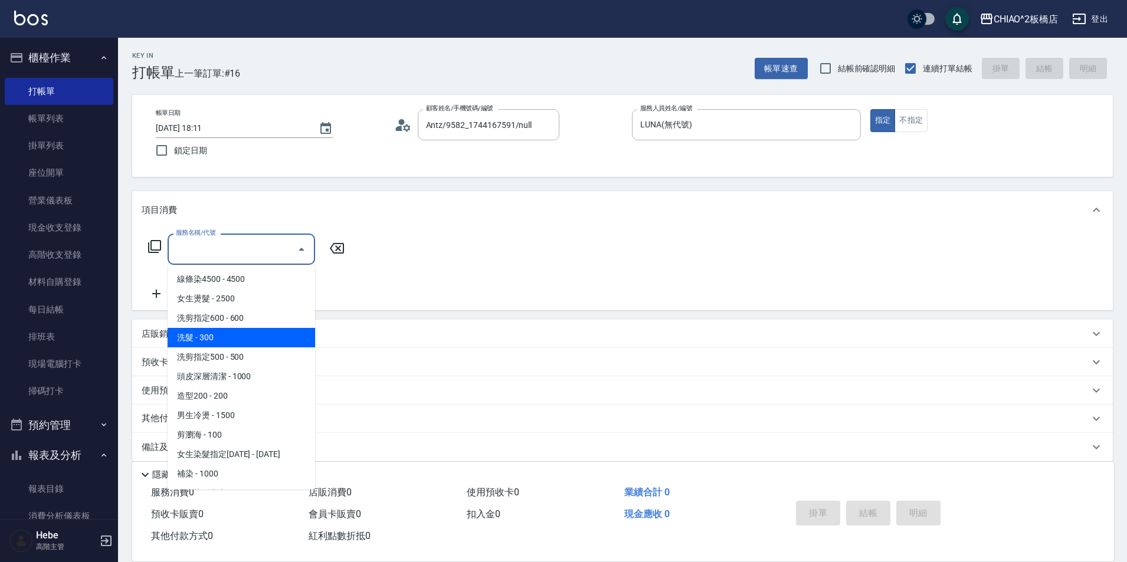
click at [283, 335] on span "洗髮 - 300" at bounding box center [242, 337] width 148 height 19
type input "洗髮(96679)"
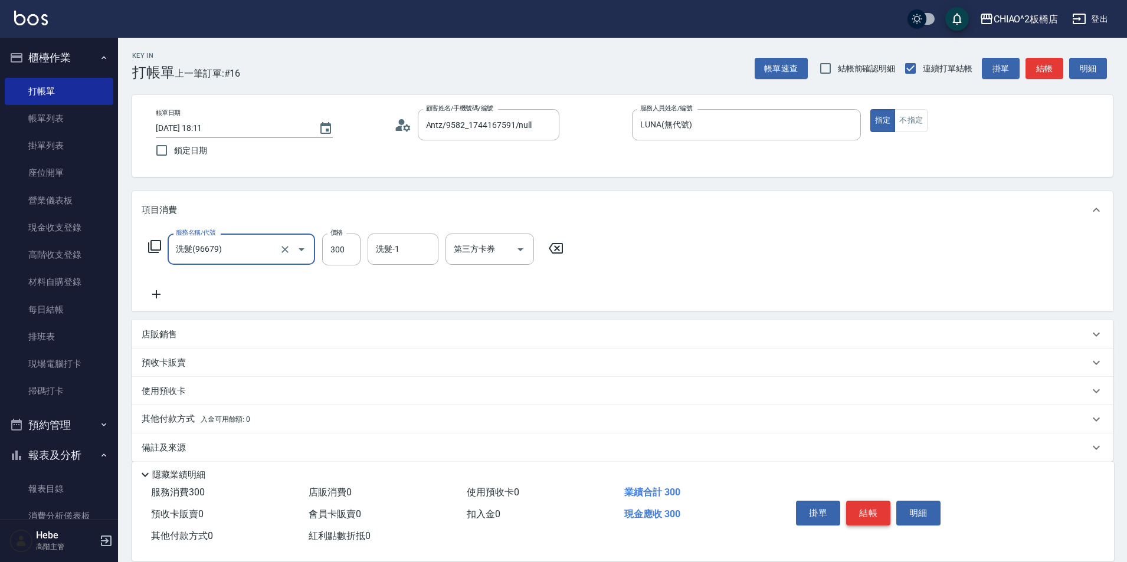
click at [860, 508] on button "結帳" at bounding box center [868, 513] width 44 height 25
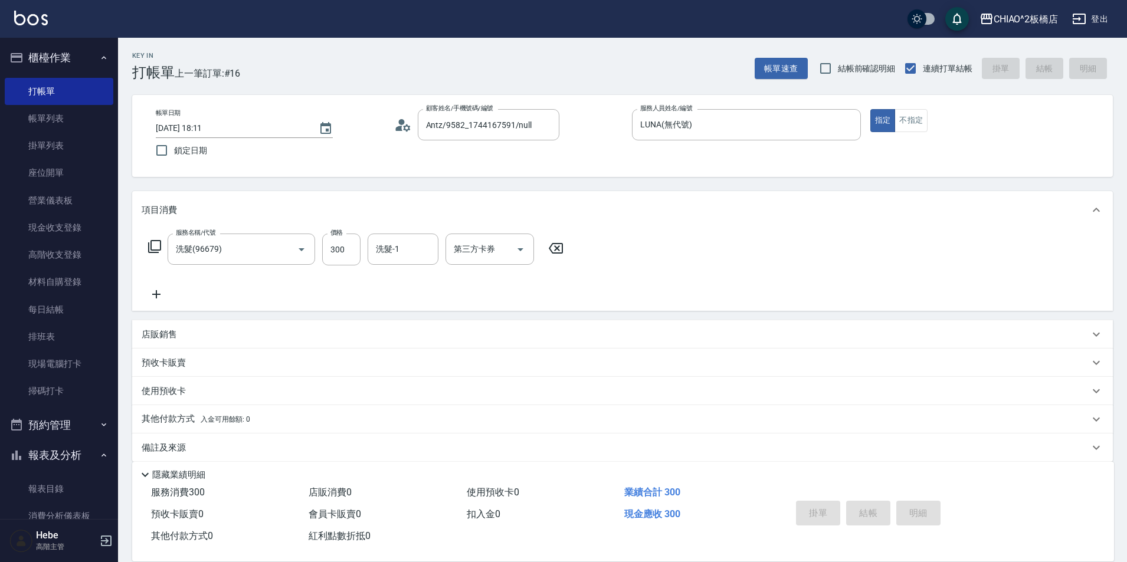
type input "[DATE] 18:12"
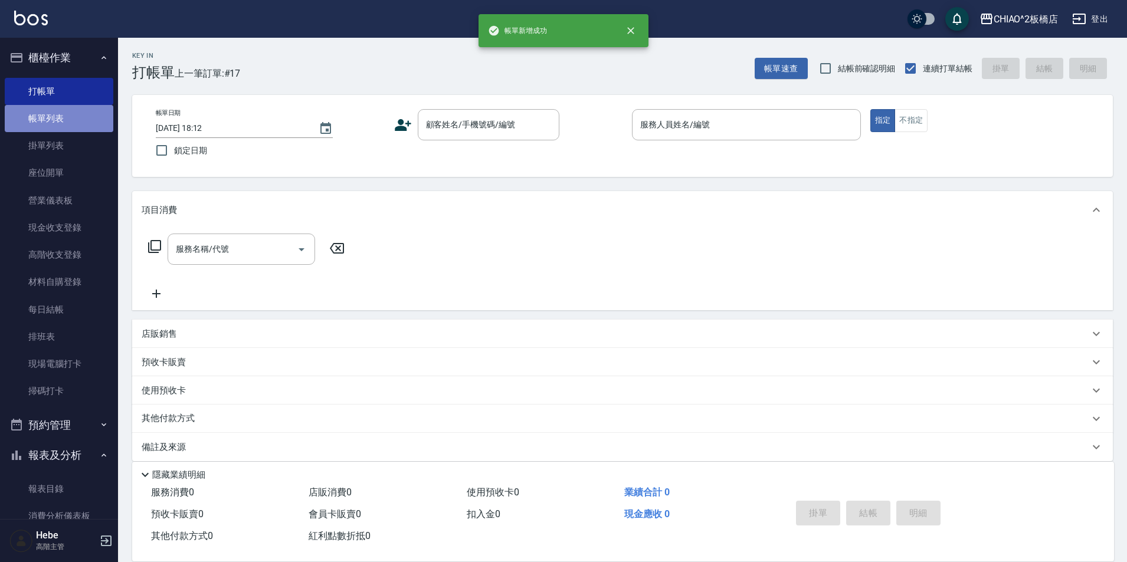
click at [59, 117] on link "帳單列表" at bounding box center [59, 118] width 109 height 27
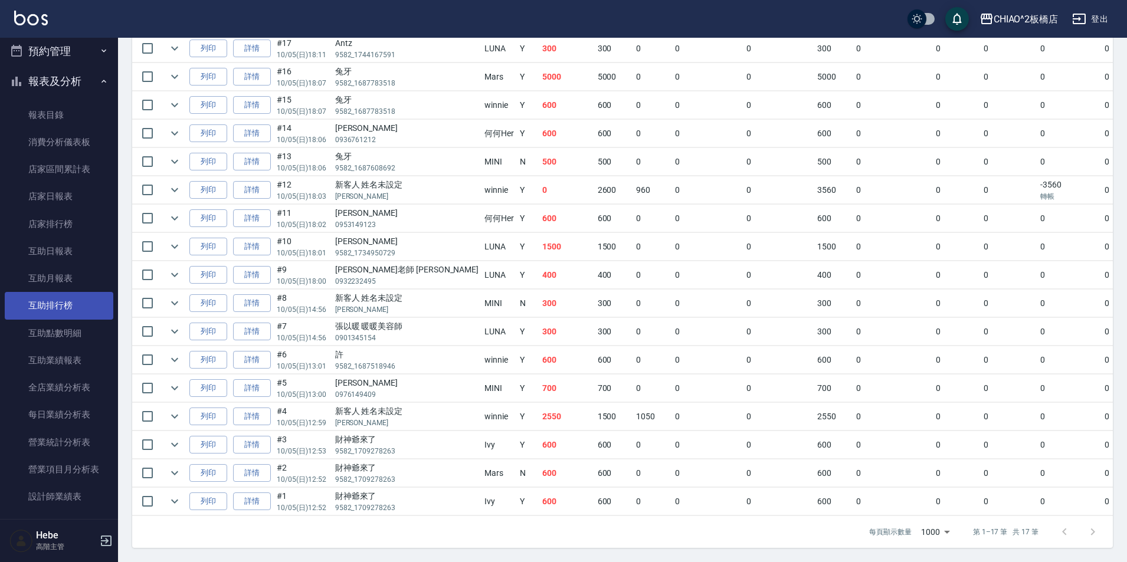
scroll to position [472, 0]
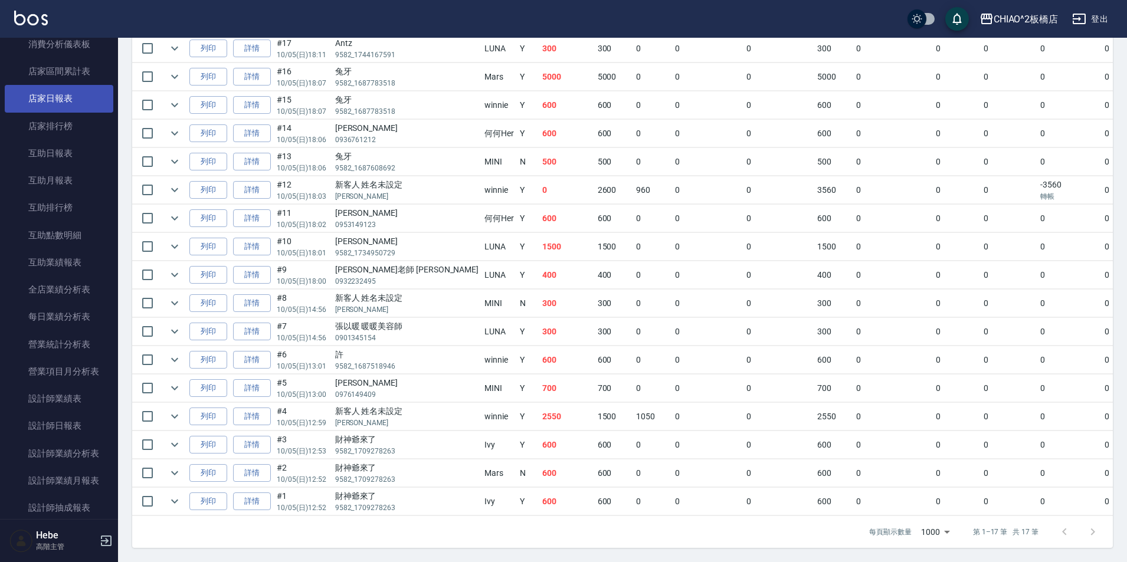
click at [60, 101] on link "店家日報表" at bounding box center [59, 98] width 109 height 27
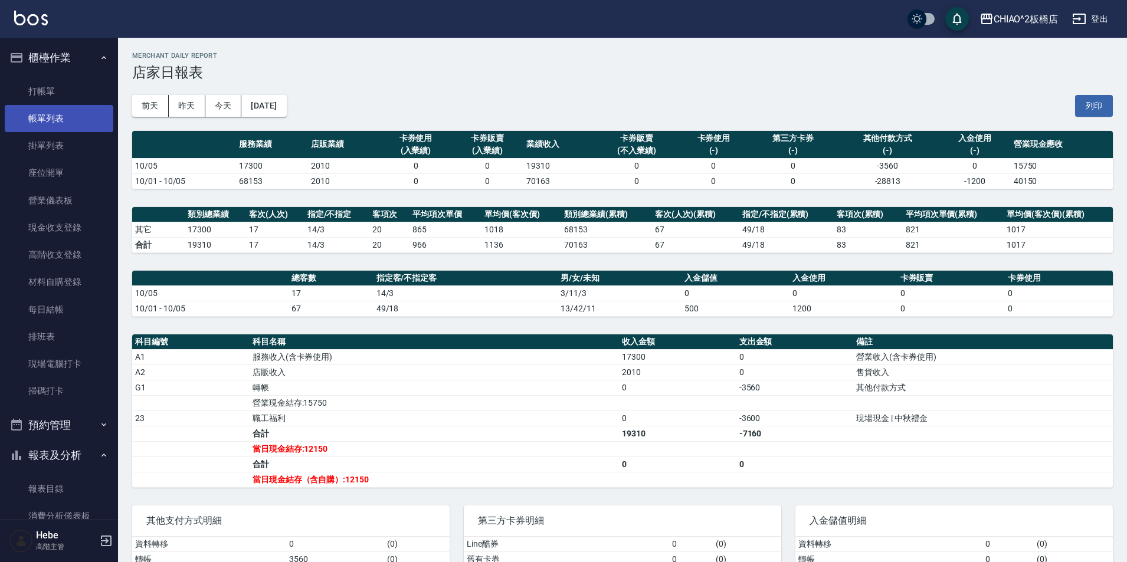
click at [63, 115] on link "帳單列表" at bounding box center [59, 118] width 109 height 27
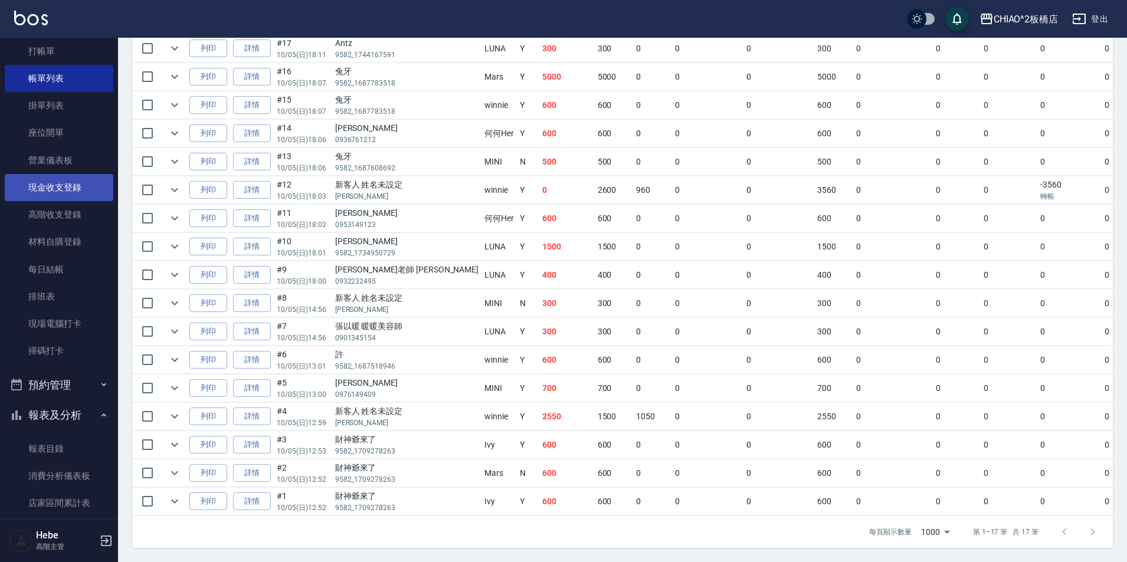
scroll to position [59, 0]
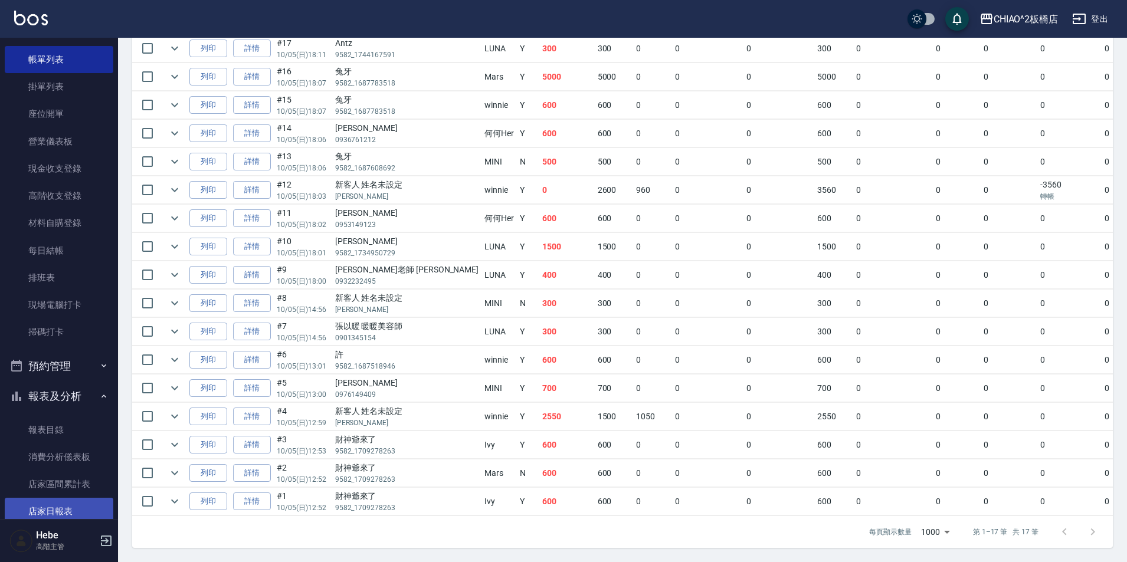
click at [61, 508] on link "店家日報表" at bounding box center [59, 511] width 109 height 27
